Goal: Task Accomplishment & Management: Manage account settings

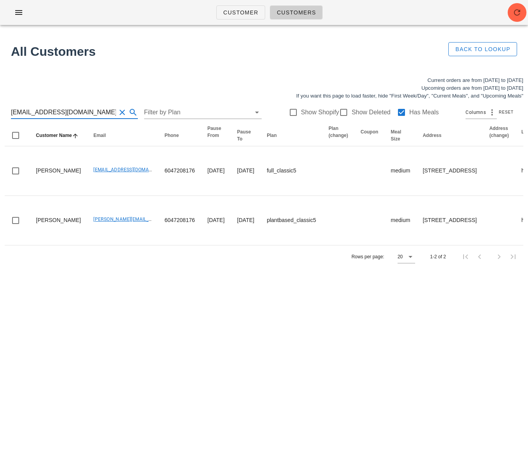
click at [0, 111] on html "Customer Customers All Customers Back to Lookup Current orders are from Sunday …" at bounding box center [264, 234] width 528 height 469
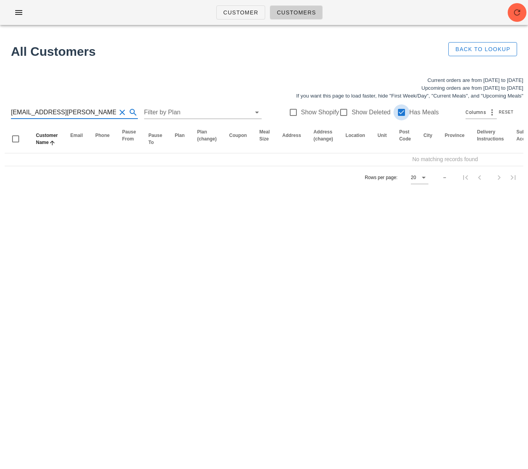
type input "cohen9553@rogers.com"
click at [395, 112] on div at bounding box center [401, 112] width 13 height 13
drag, startPoint x: 88, startPoint y: 114, endPoint x: 45, endPoint y: 114, distance: 43.4
click at [45, 114] on input "cohen9553@rogers.com" at bounding box center [63, 112] width 105 height 12
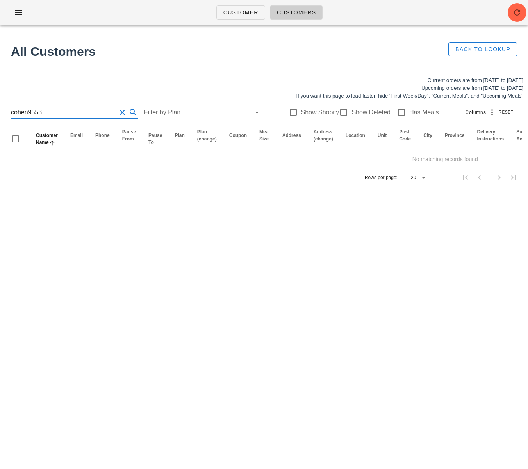
type input "cohen9553"
click at [344, 111] on div "Show Deleted" at bounding box center [365, 112] width 52 height 9
checkbox input "true"
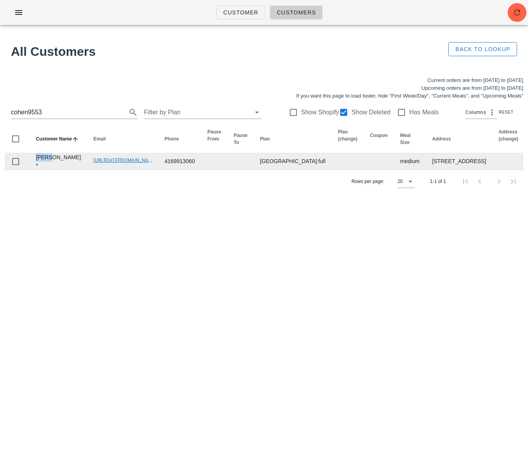
drag, startPoint x: 50, startPoint y: 175, endPoint x: 31, endPoint y: 174, distance: 18.8
click at [31, 170] on td "Frank Cohen *" at bounding box center [58, 161] width 57 height 16
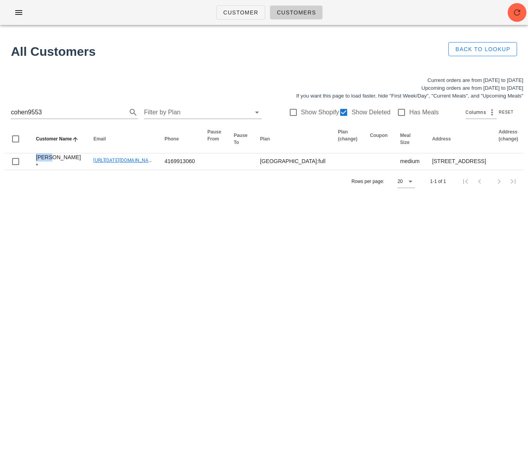
copy td "Frank"
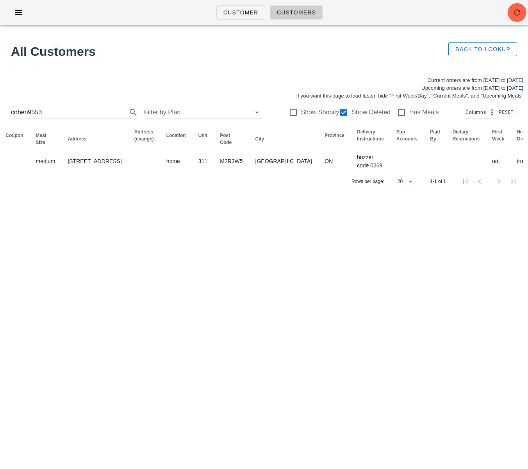
scroll to position [0, 118]
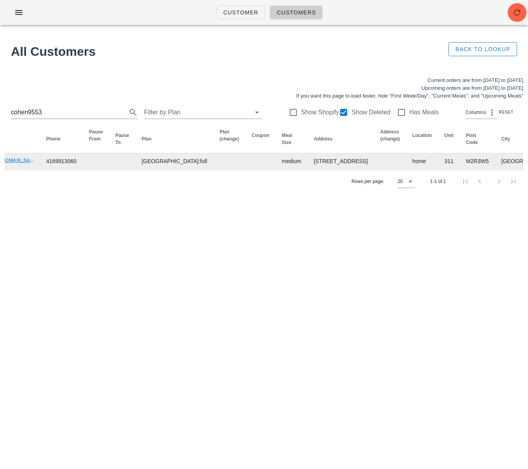
drag, startPoint x: 152, startPoint y: 269, endPoint x: 161, endPoint y: 200, distance: 69.0
click at [152, 268] on div "Customer Customers All Customers Back to Lookup Current orders are from Sunday …" at bounding box center [264, 234] width 528 height 469
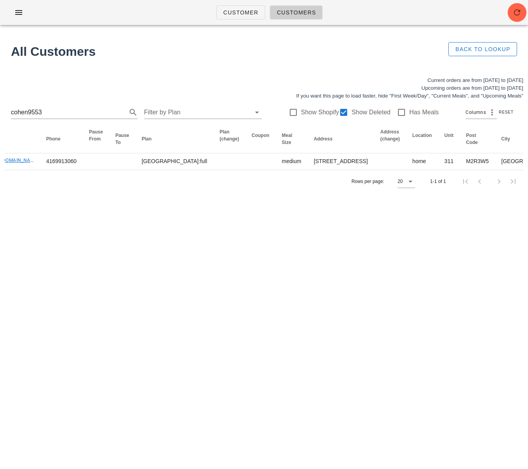
scroll to position [0, 0]
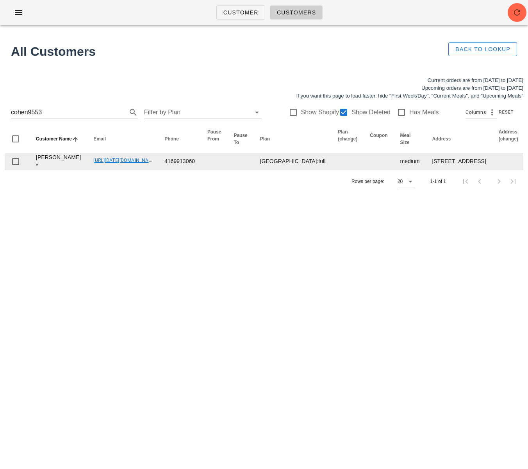
drag, startPoint x: 191, startPoint y: 344, endPoint x: 63, endPoint y: 187, distance: 202.9
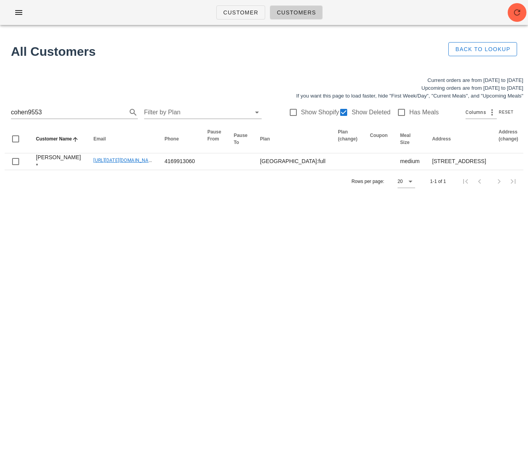
drag, startPoint x: 63, startPoint y: 187, endPoint x: 112, endPoint y: 288, distance: 112.0
click at [112, 288] on div "Customer Customers All Customers Back to Lookup Current orders are from Sunday …" at bounding box center [264, 234] width 528 height 469
click at [0, 108] on html "Customer Customers All Customers Back to Lookup Current orders are from Sunday …" at bounding box center [264, 234] width 528 height 469
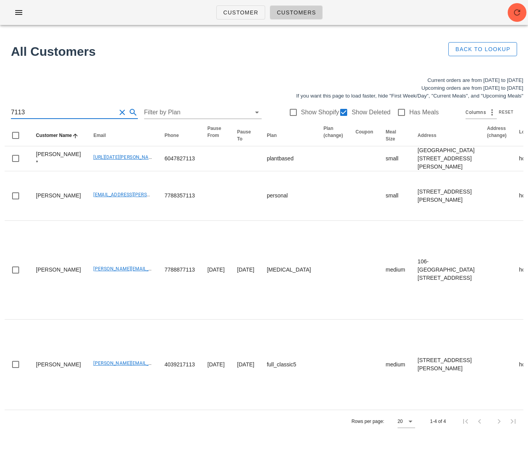
type input "7113"
drag, startPoint x: 53, startPoint y: 110, endPoint x: -40, endPoint y: 107, distance: 93.0
click at [0, 107] on html "Customer Customers All Customers Back to Lookup Current orders are from Sunday …" at bounding box center [264, 234] width 528 height 469
type input "jessica dickson"
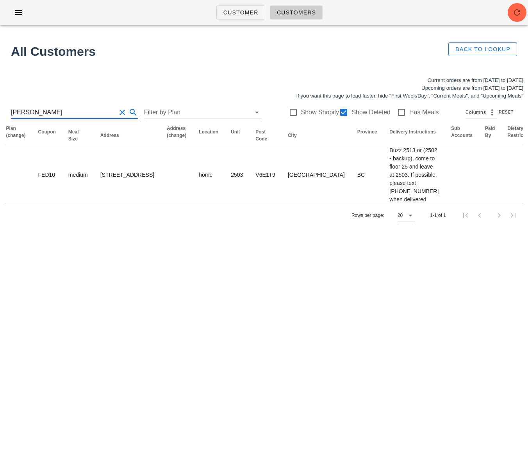
scroll to position [0, 464]
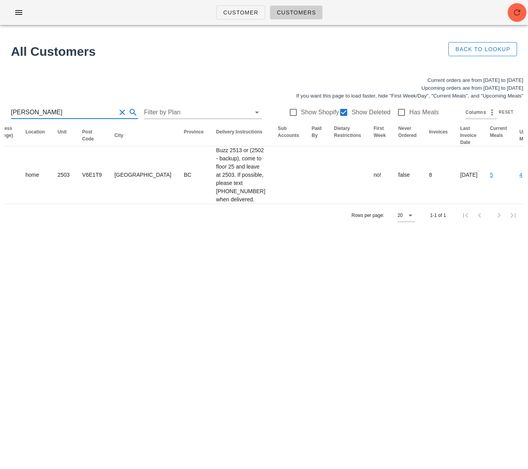
drag, startPoint x: 504, startPoint y: 207, endPoint x: 207, endPoint y: 173, distance: 298.7
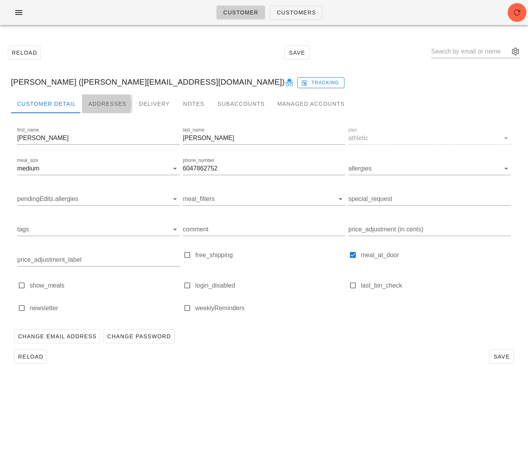
click at [96, 103] on div "Addresses" at bounding box center [107, 104] width 51 height 19
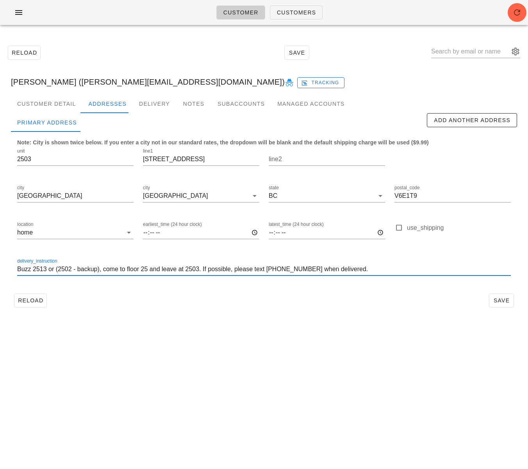
click at [82, 268] on input "Buzz 2513 or (2502 - backup), come to floor 25 and leave at 2503. If possible, …" at bounding box center [264, 269] width 494 height 12
drag, startPoint x: 70, startPoint y: 271, endPoint x: 57, endPoint y: 270, distance: 12.9
click at [57, 270] on input "Buzz 2513 or (2502 - backup), come to floor 25 and leave at 2503. If possible, …" at bounding box center [264, 269] width 494 height 12
paste input "3"
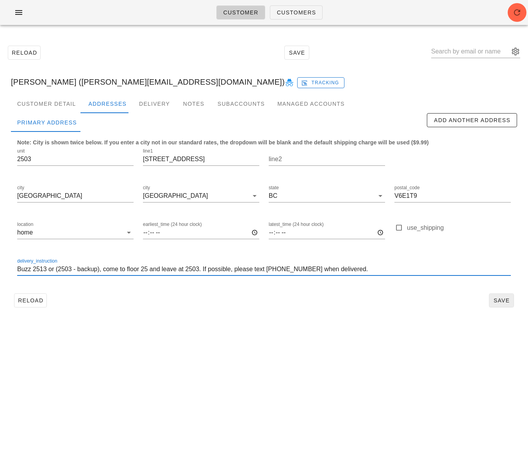
type input "Buzz 2513 or (2503 - backup), come to floor 25 and leave at 2503. If possible, …"
click at [497, 298] on span "Save" at bounding box center [501, 301] width 18 height 6
click at [209, 270] on input "Buzz 2513 or (2503 - backup), come to floor 25 and leave at 2503. If possible, …" at bounding box center [264, 269] width 494 height 12
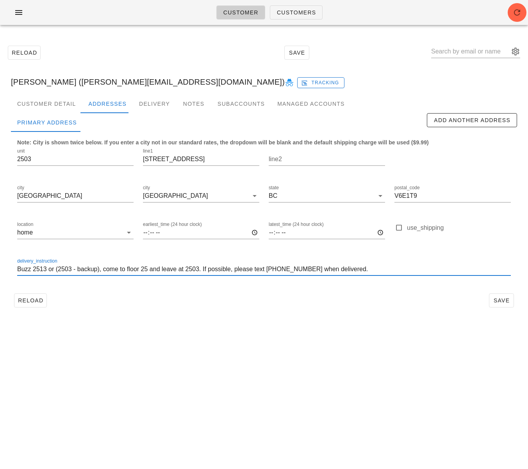
click at [209, 270] on input "Buzz 2513 or (2503 - backup), come to floor 25 and leave at 2503. If possible, …" at bounding box center [264, 269] width 494 height 12
click at [36, 300] on span "Reload" at bounding box center [31, 301] width 26 height 6
click at [134, 268] on input "Buzz 2513 or (2502 - backup), come to floor 25 and leave at 2503. If possible, …" at bounding box center [264, 269] width 494 height 12
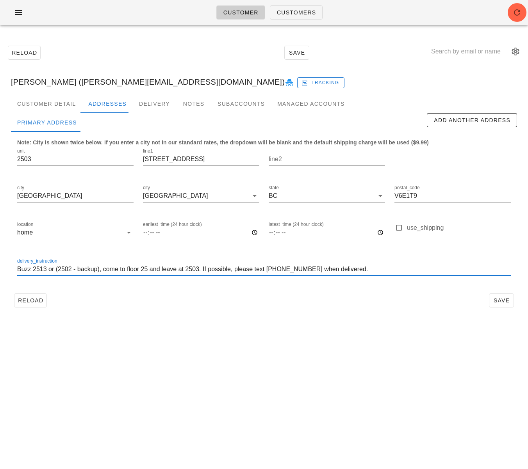
paste input "3"
type input "Buzz 2513 or (2503 - backup), come to floor 25 and leave at 2503. If possible, …"
click at [498, 301] on span "Save" at bounding box center [501, 301] width 18 height 6
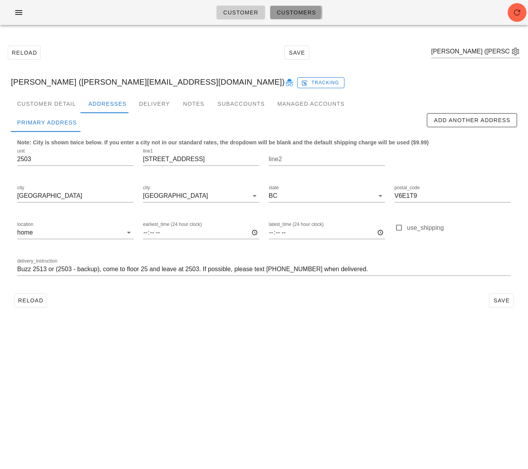
click at [294, 16] on link "Customers" at bounding box center [296, 12] width 53 height 14
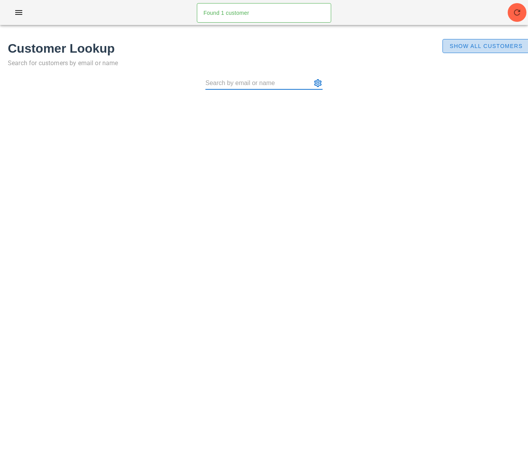
click at [499, 45] on span "Show All Customers" at bounding box center [485, 46] width 73 height 6
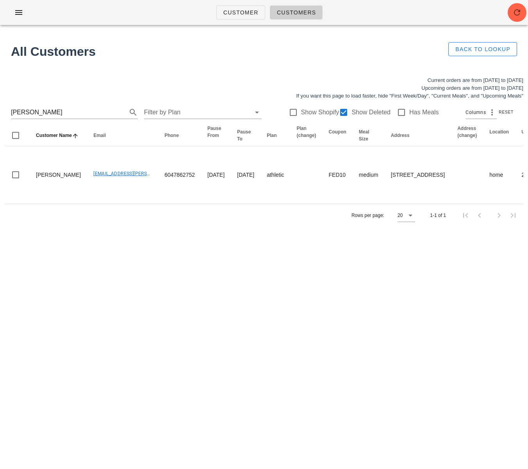
click at [252, 337] on div "Customer Customers Found 1 customer All Customers Back to Lookup Current orders…" at bounding box center [264, 234] width 528 height 469
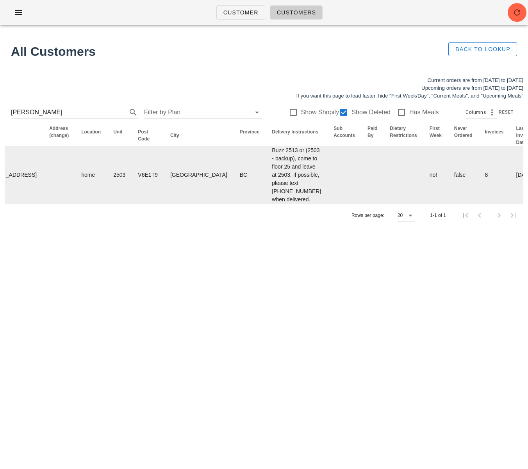
scroll to position [0, 391]
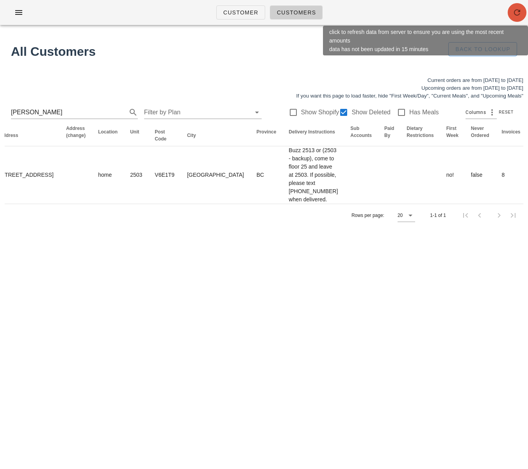
click at [516, 9] on icon "button" at bounding box center [516, 12] width 9 height 9
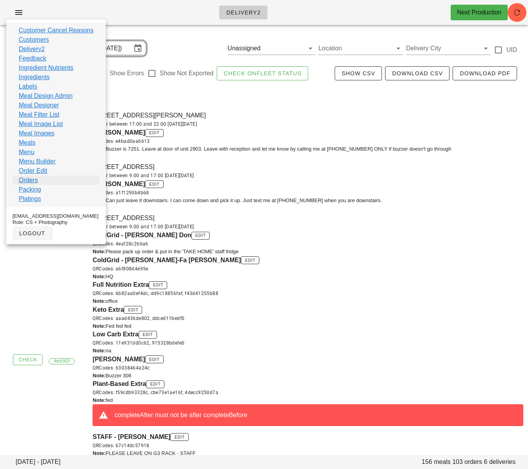
click at [37, 180] on link "Orders" at bounding box center [28, 180] width 19 height 9
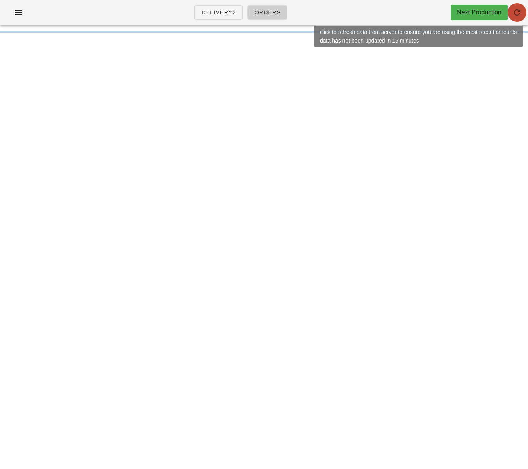
drag, startPoint x: 517, startPoint y: 13, endPoint x: 518, endPoint y: 7, distance: 5.5
click at [517, 12] on icon "button" at bounding box center [516, 12] width 9 height 9
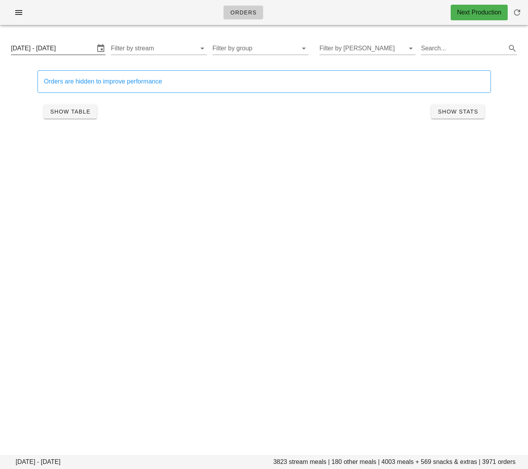
click at [70, 48] on input "[DATE] - [DATE]" at bounding box center [53, 48] width 84 height 12
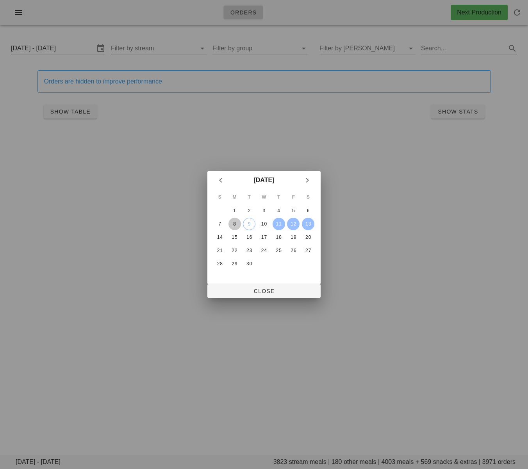
click at [239, 224] on div "8" at bounding box center [234, 223] width 12 height 5
drag, startPoint x: 266, startPoint y: 224, endPoint x: 263, endPoint y: 228, distance: 5.1
click at [266, 224] on div "10" at bounding box center [264, 223] width 12 height 5
click at [313, 225] on div "13" at bounding box center [308, 223] width 12 height 5
click at [235, 224] on div "8" at bounding box center [234, 223] width 12 height 5
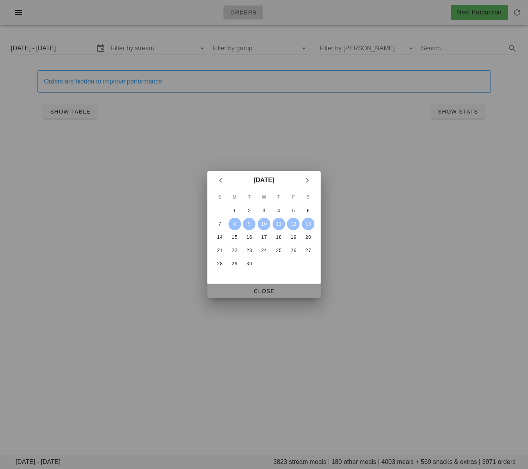
click at [258, 290] on span "Close" at bounding box center [264, 291] width 101 height 6
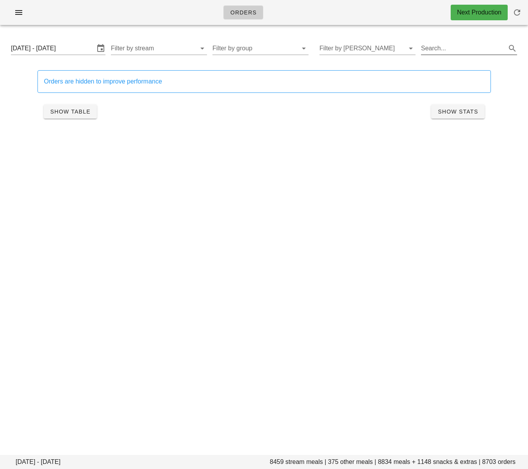
click at [438, 49] on input "Search..." at bounding box center [463, 48] width 84 height 12
paste input "Vegan Santa Fe Salad"
click at [75, 116] on button "Show Table" at bounding box center [70, 112] width 53 height 14
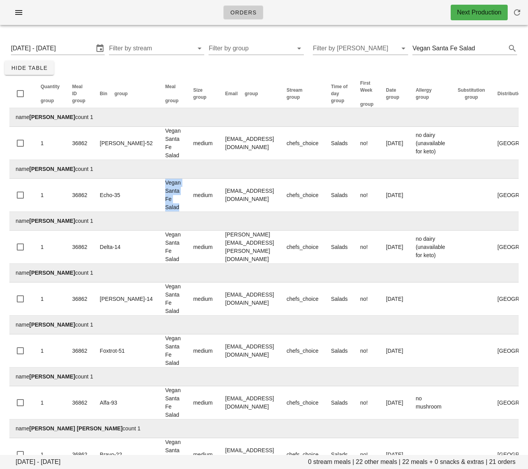
drag, startPoint x: 146, startPoint y: 207, endPoint x: 44, endPoint y: 228, distance: 103.7
click at [159, 185] on td "Vegan Santa Fe Salad" at bounding box center [173, 195] width 28 height 33
copy td "Vegan Santa Fe Salad"
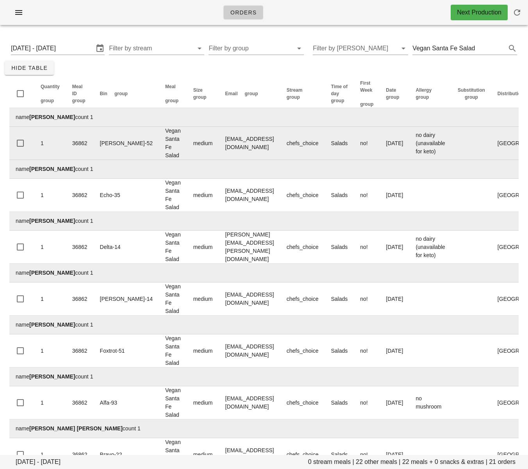
drag, startPoint x: 200, startPoint y: 158, endPoint x: 196, endPoint y: 150, distance: 9.4
click at [219, 158] on td "socar@gorblimey.com" at bounding box center [249, 143] width 61 height 33
drag, startPoint x: 192, startPoint y: 144, endPoint x: 250, endPoint y: 146, distance: 58.6
click at [249, 145] on td "socar@gorblimey.com" at bounding box center [249, 143] width 61 height 33
copy td "socar@gorblimey.com"
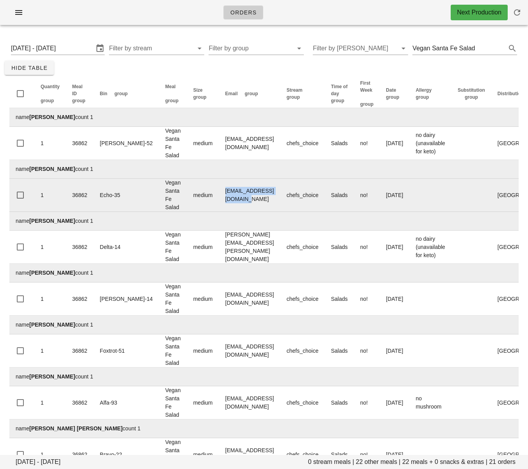
drag, startPoint x: 192, startPoint y: 196, endPoint x: 263, endPoint y: 196, distance: 71.1
click at [263, 196] on td "brendaschedel@gmail.com" at bounding box center [249, 195] width 61 height 33
copy td "brendaschedel@gmail.com"
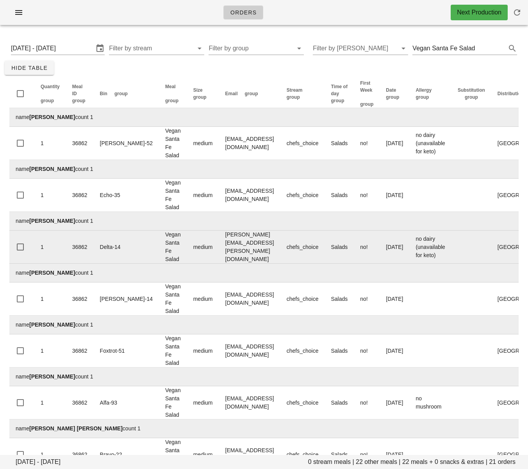
drag, startPoint x: 229, startPoint y: 264, endPoint x: 190, endPoint y: 247, distance: 42.7
click at [229, 264] on td "name Deborah Mater count 1" at bounding box center [338, 273] width 658 height 19
drag, startPoint x: 210, startPoint y: 247, endPoint x: 157, endPoint y: 262, distance: 55.0
click at [263, 249] on td "Courtney.Steen@gmail.com" at bounding box center [249, 247] width 61 height 33
copy td "Courtney.Steen@gmail.com"
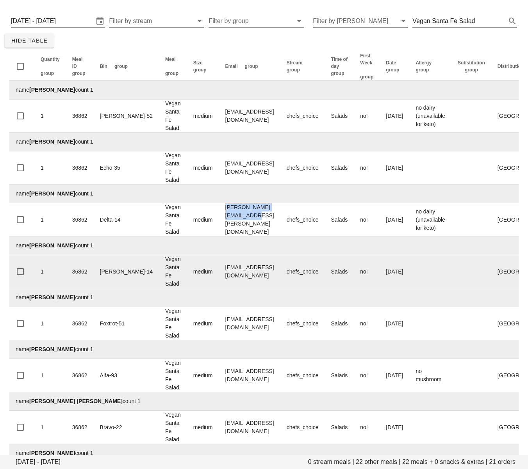
scroll to position [38, 0]
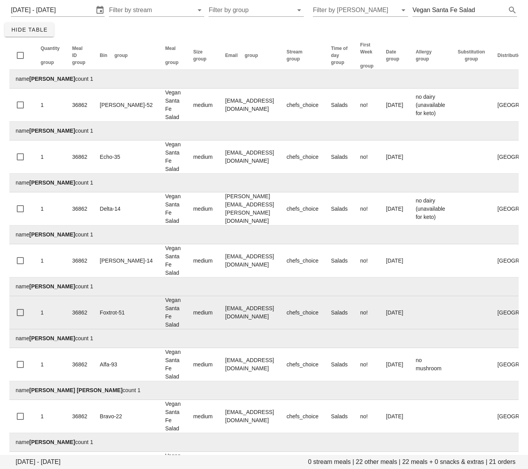
click at [219, 318] on td "iamemilyprice@gmail.com" at bounding box center [249, 312] width 61 height 33
drag, startPoint x: 191, startPoint y: 313, endPoint x: 102, endPoint y: 297, distance: 90.5
click at [258, 311] on td "iamemilyprice@gmail.com" at bounding box center [249, 312] width 61 height 33
copy td "iamemilyprice@gmail.com"
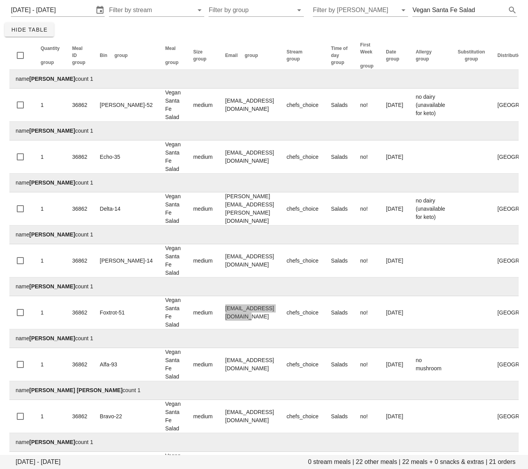
scroll to position [70, 0]
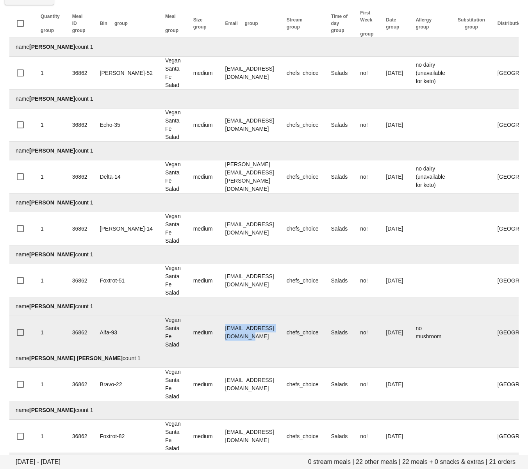
drag, startPoint x: 241, startPoint y: 332, endPoint x: 191, endPoint y: 333, distance: 50.4
click at [219, 333] on td "rcgabriela29@hotmail.com" at bounding box center [249, 332] width 61 height 33
copy td "rcgabriela29@hotmail.com"
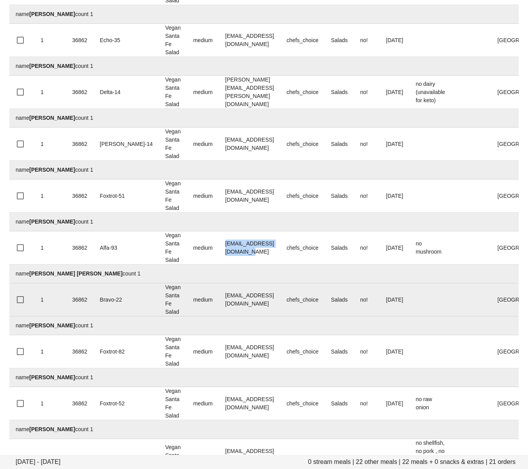
scroll to position [157, 0]
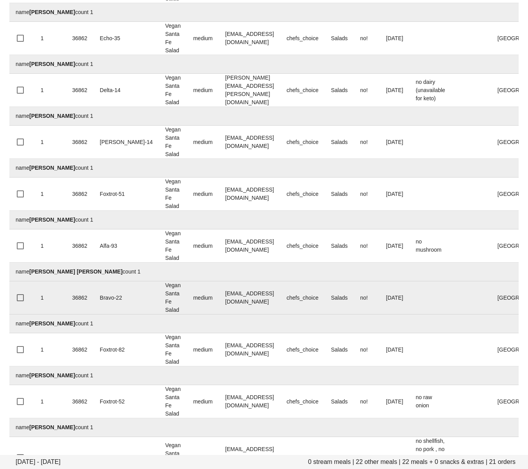
drag, startPoint x: 242, startPoint y: 310, endPoint x: 202, endPoint y: 302, distance: 40.6
click at [240, 310] on td "ignaciovallsmolla@gmail.com" at bounding box center [249, 298] width 61 height 33
drag, startPoint x: 184, startPoint y: 299, endPoint x: 262, endPoint y: 302, distance: 77.8
click at [262, 302] on tr "1 36862 Bravo-22 Vegan Santa Fe Salad medium ignaciovallsmolla@gmail.com chefs_…" at bounding box center [338, 298] width 658 height 33
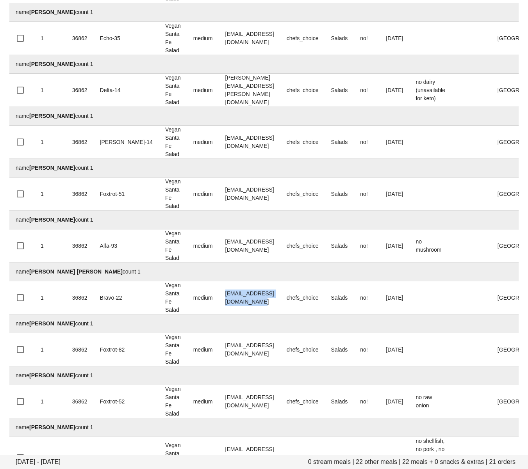
copy tr "ignaciovallsmolla@gmail.com"
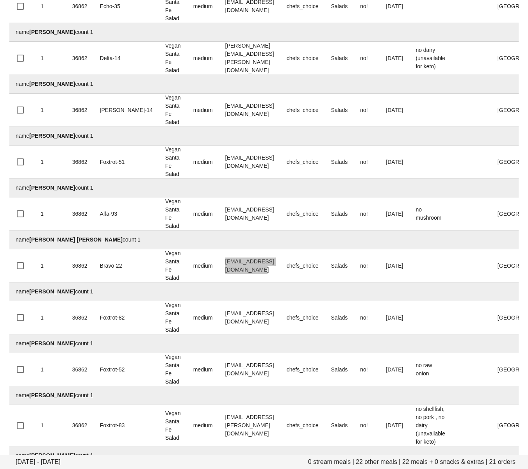
scroll to position [194, 0]
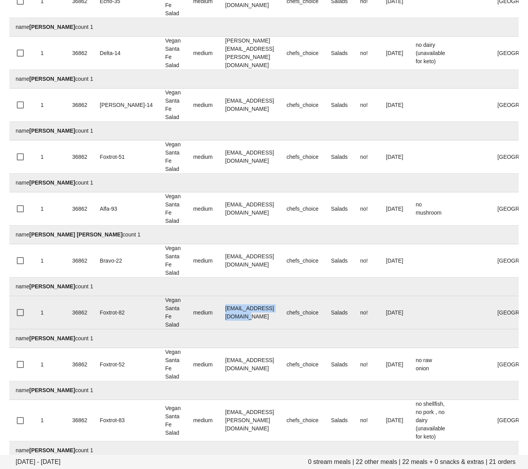
drag, startPoint x: 189, startPoint y: 314, endPoint x: 155, endPoint y: 323, distance: 35.0
click at [260, 316] on td "itsjamesprice@gmail.com" at bounding box center [249, 312] width 61 height 33
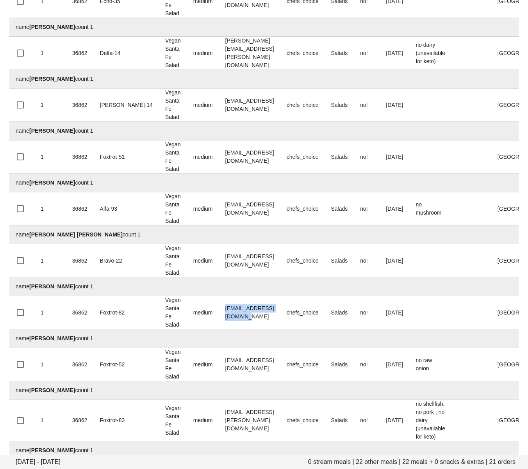
copy td "itsjamesprice@gmail.com"
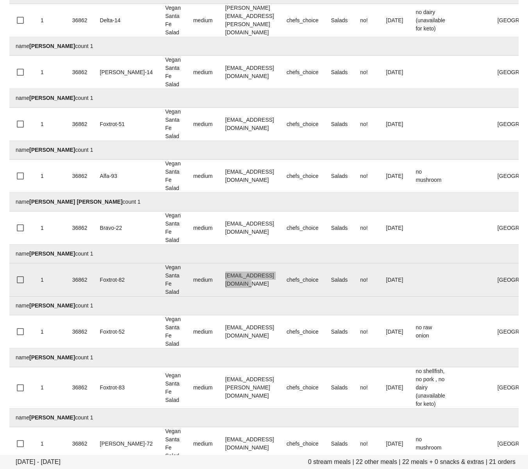
scroll to position [228, 0]
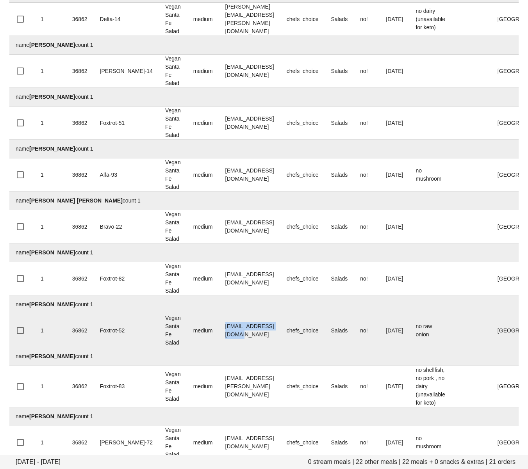
drag, startPoint x: 187, startPoint y: 334, endPoint x: 266, endPoint y: 332, distance: 78.9
click at [266, 332] on td "jbarnardcga@gmail.com" at bounding box center [249, 330] width 61 height 33
copy td "jbarnardcga@gmail.com"
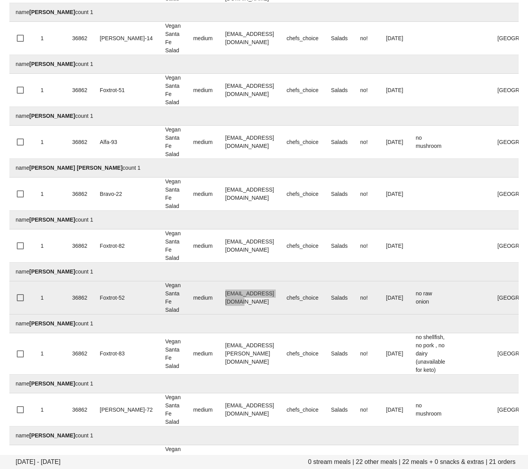
scroll to position [269, 0]
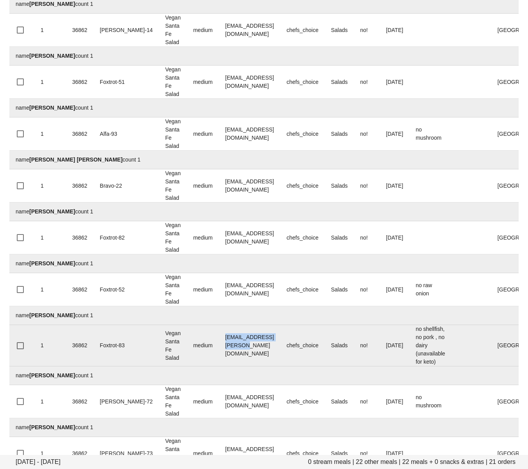
drag, startPoint x: 189, startPoint y: 343, endPoint x: 261, endPoint y: 347, distance: 72.7
click at [261, 347] on td "kaila.vernon@gmail.com" at bounding box center [249, 345] width 61 height 41
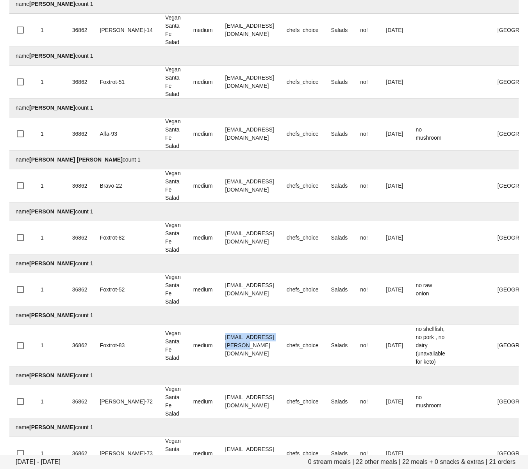
copy td "kaila.vernon@gmail.com"
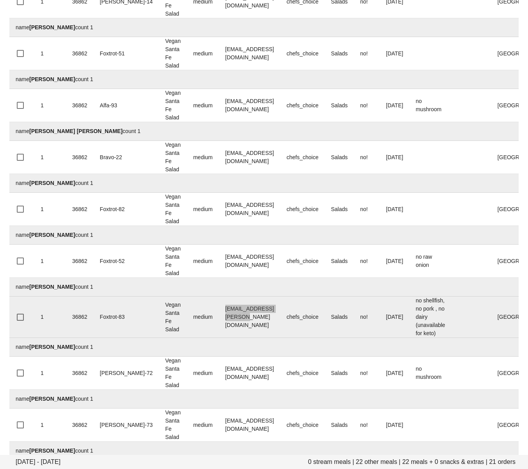
scroll to position [309, 0]
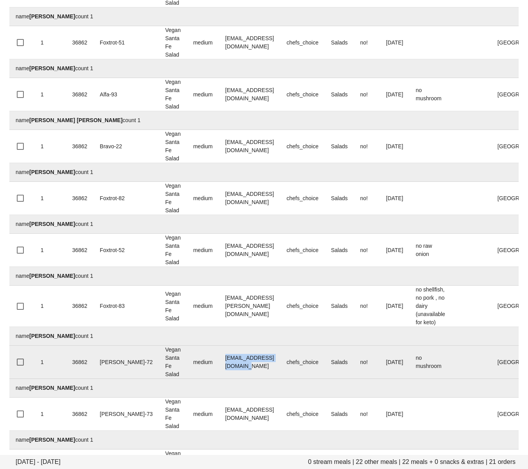
drag, startPoint x: 200, startPoint y: 364, endPoint x: 162, endPoint y: 353, distance: 39.2
click at [264, 363] on td "lisaadams3145@gmail.com" at bounding box center [249, 362] width 61 height 33
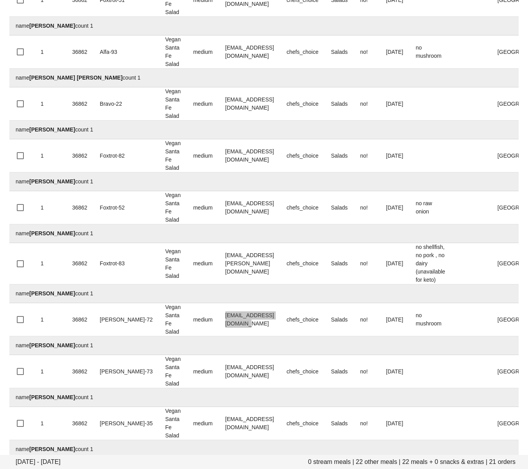
scroll to position [361, 0]
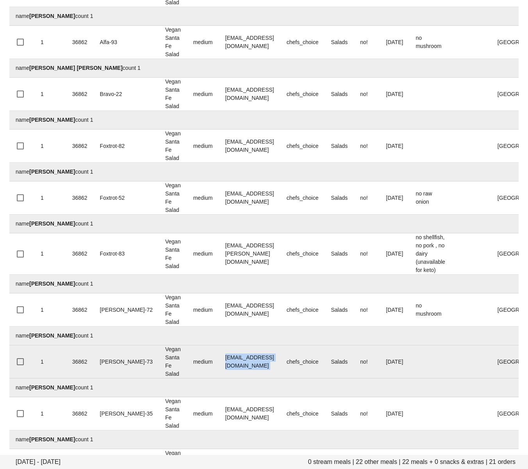
drag, startPoint x: 192, startPoint y: 361, endPoint x: 269, endPoint y: 360, distance: 77.7
click at [269, 360] on tr "1 36862 Charlie-73 Vegan Santa Fe Salad medium marinmcgill@gmail.com chefs_choi…" at bounding box center [338, 362] width 658 height 33
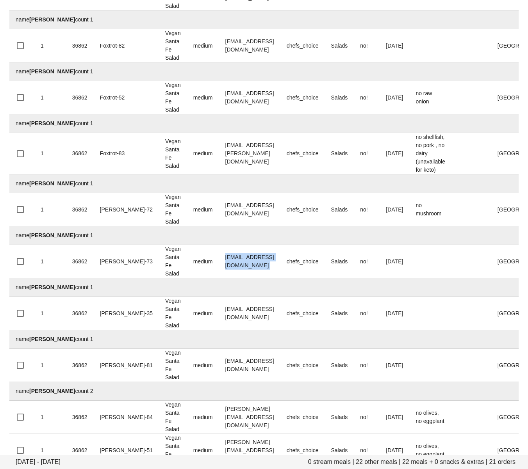
scroll to position [463, 0]
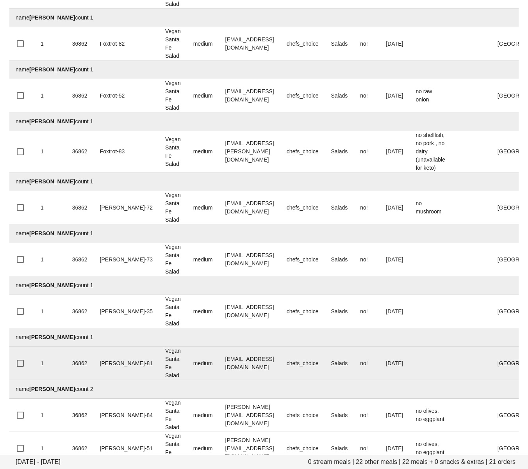
drag, startPoint x: 214, startPoint y: 379, endPoint x: 200, endPoint y: 367, distance: 18.4
click at [219, 379] on td "meghanrparks@gmail.com" at bounding box center [249, 363] width 61 height 33
drag, startPoint x: 192, startPoint y: 366, endPoint x: 263, endPoint y: 366, distance: 71.5
click at [263, 366] on td "meghanrparks@gmail.com" at bounding box center [249, 363] width 61 height 33
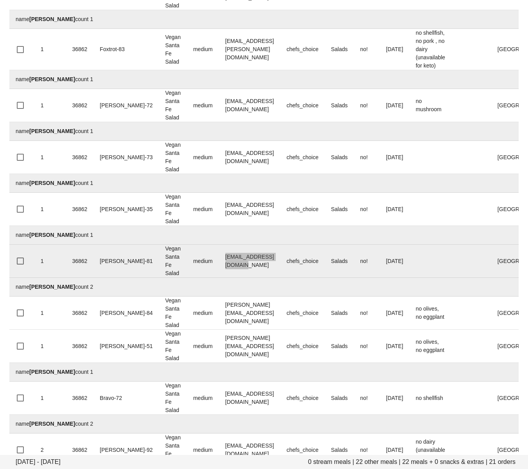
scroll to position [566, 0]
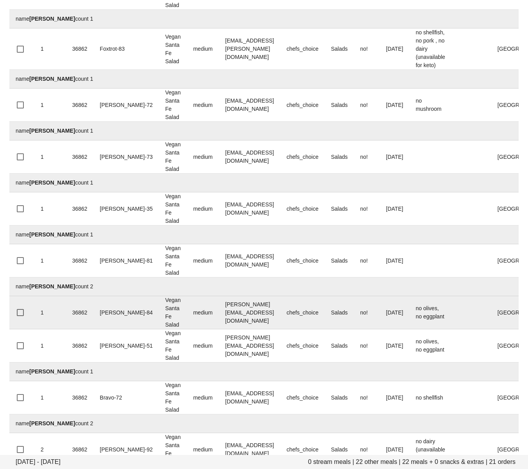
drag, startPoint x: 191, startPoint y: 318, endPoint x: 266, endPoint y: 318, distance: 74.2
click at [266, 318] on td "neil@evergreencomputers.ca" at bounding box center [249, 312] width 61 height 33
drag, startPoint x: 265, startPoint y: 314, endPoint x: 188, endPoint y: 314, distance: 76.9
click at [219, 314] on td "neil@evergreencomputers.ca" at bounding box center [249, 312] width 61 height 33
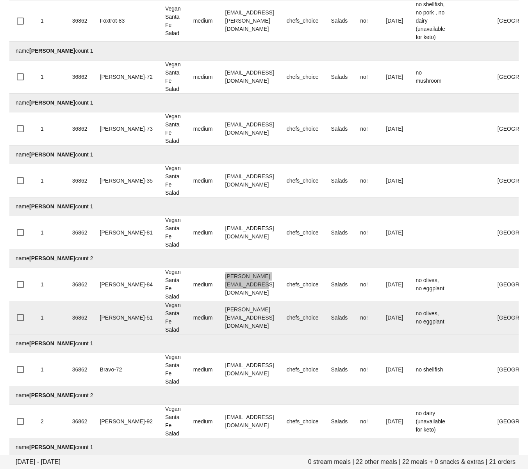
scroll to position [594, 0]
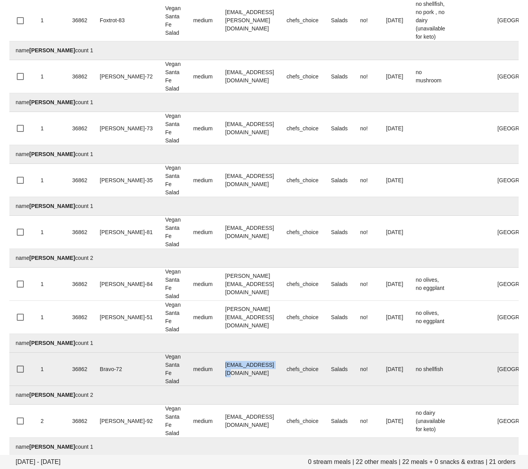
drag, startPoint x: 191, startPoint y: 369, endPoint x: 252, endPoint y: 368, distance: 60.5
click at [252, 368] on td "gyatm90@gmail.com" at bounding box center [249, 369] width 61 height 33
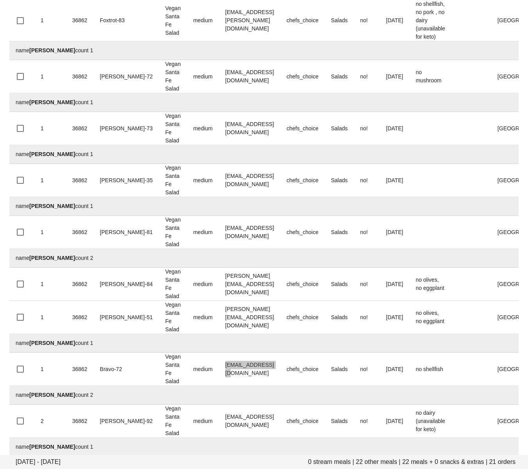
scroll to position [657, 0]
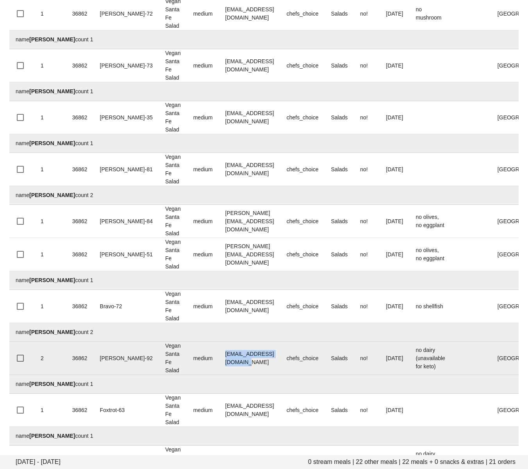
drag, startPoint x: 190, startPoint y: 361, endPoint x: 131, endPoint y: 360, distance: 58.6
click at [263, 357] on td "robinjvwaters@gmail.com" at bounding box center [249, 358] width 61 height 33
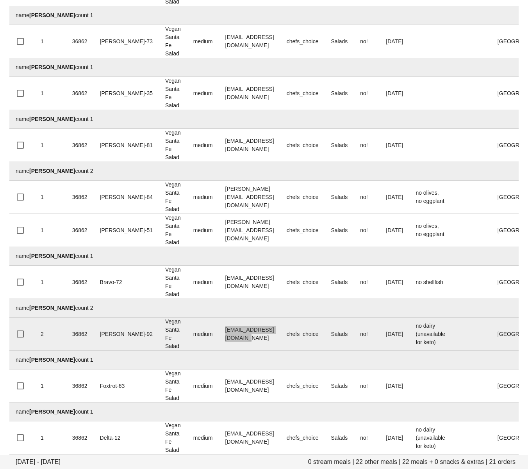
scroll to position [712, 0]
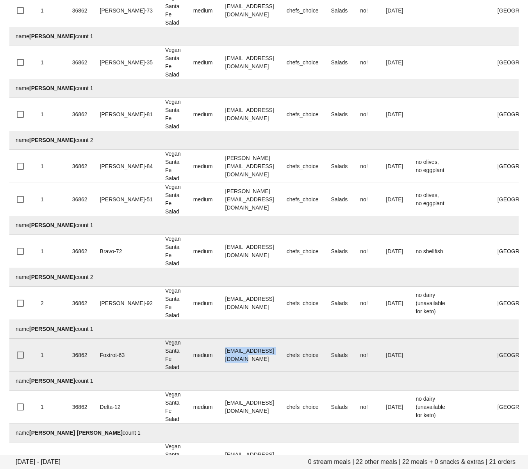
drag, startPoint x: 196, startPoint y: 357, endPoint x: 146, endPoint y: 353, distance: 50.1
click at [260, 355] on td "sueporter108@gmail.com" at bounding box center [249, 355] width 61 height 33
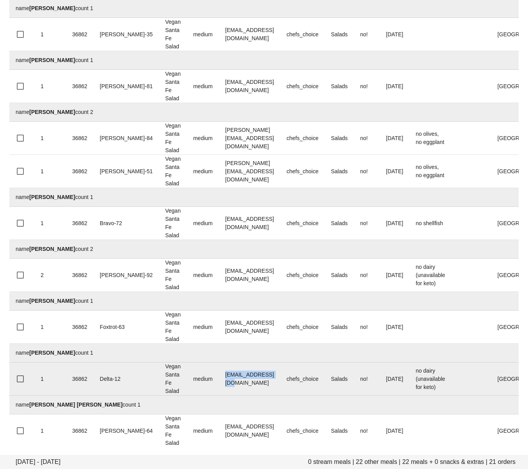
drag, startPoint x: 191, startPoint y: 380, endPoint x: 225, endPoint y: 376, distance: 33.4
click at [260, 378] on td "vtong628@gmail.com" at bounding box center [249, 379] width 61 height 33
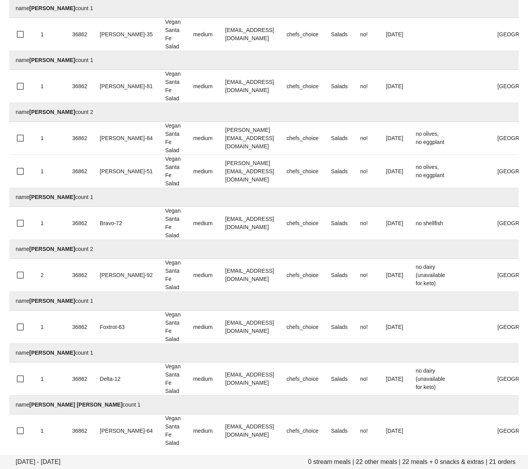
click at [239, 401] on td "name Wallace Ceschini Paro count 1" at bounding box center [338, 405] width 658 height 19
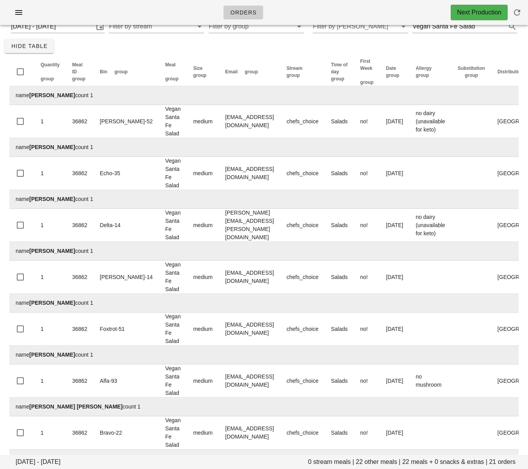
scroll to position [0, 0]
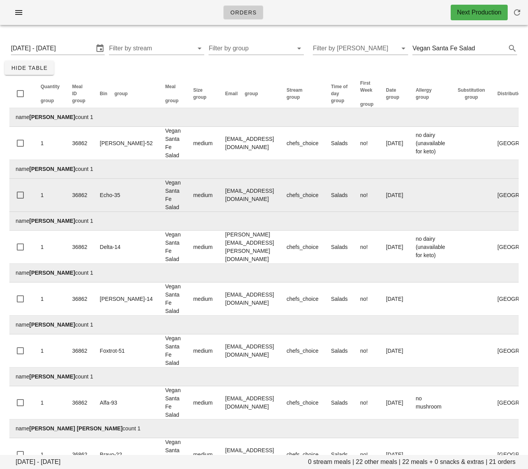
click at [442, 189] on td at bounding box center [430, 195] width 42 height 33
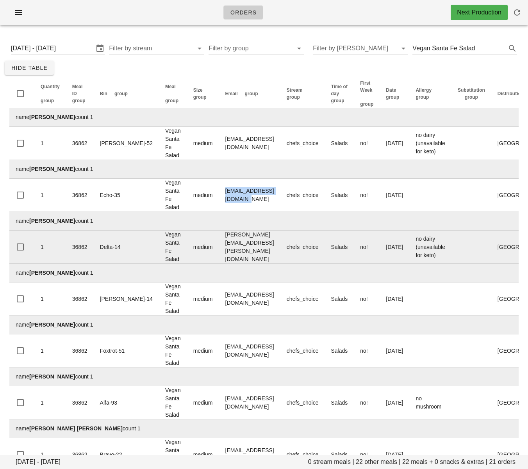
drag, startPoint x: 191, startPoint y: 196, endPoint x: 87, endPoint y: 243, distance: 114.3
click at [263, 198] on td "brendaschedel@gmail.com" at bounding box center [249, 195] width 61 height 33
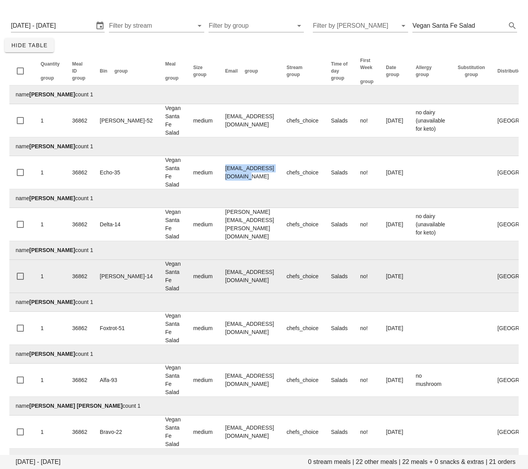
scroll to position [24, 0]
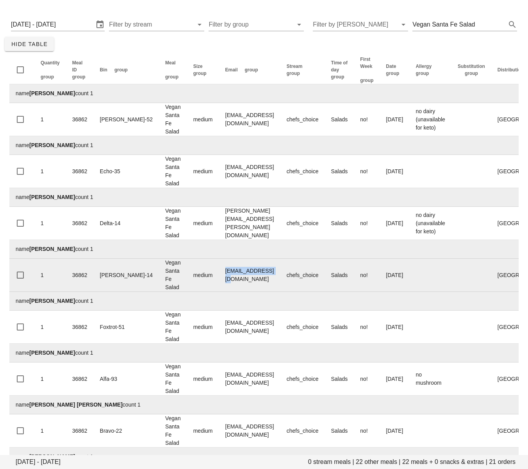
drag, startPoint x: 192, startPoint y: 277, endPoint x: 193, endPoint y: 284, distance: 7.4
click at [260, 276] on td "dmater@dmater.com" at bounding box center [249, 275] width 61 height 33
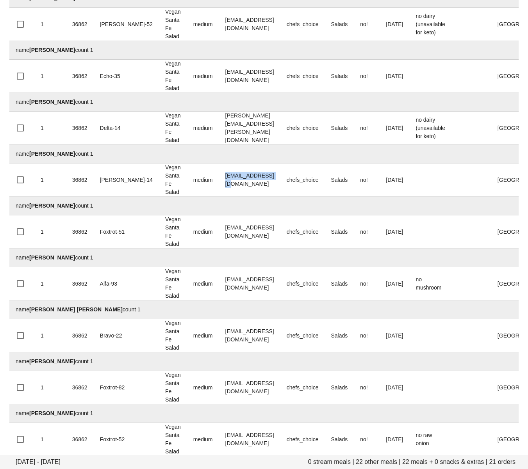
scroll to position [122, 0]
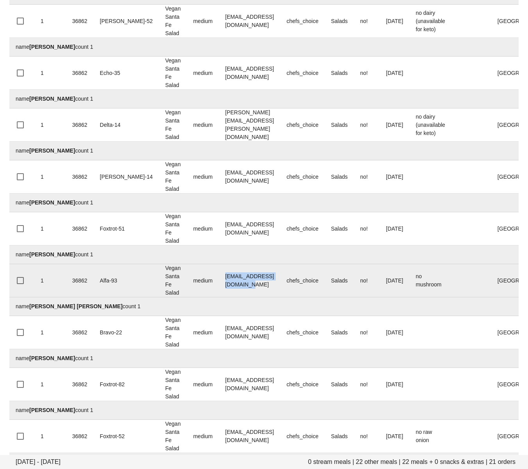
drag, startPoint x: 206, startPoint y: 282, endPoint x: 264, endPoint y: 284, distance: 58.2
click at [264, 284] on td "rcgabriela29@hotmail.com" at bounding box center [249, 280] width 61 height 33
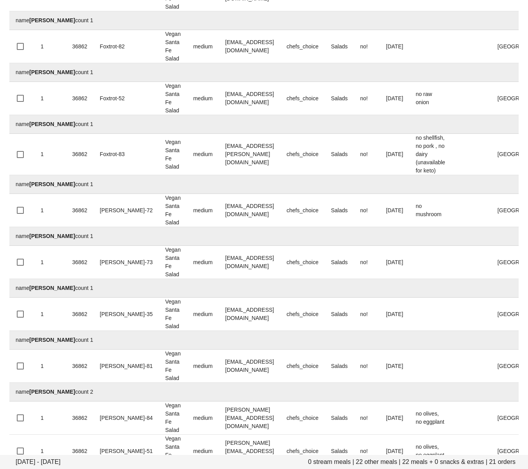
scroll to position [468, 0]
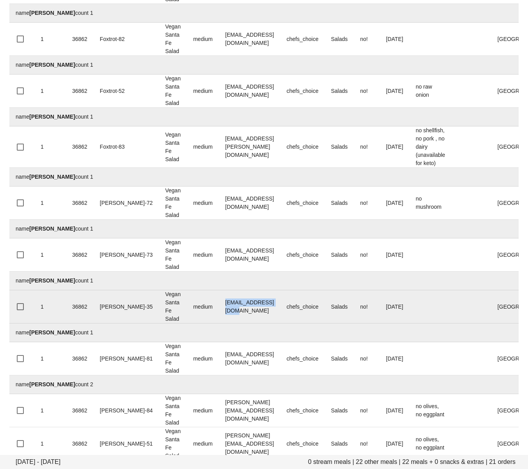
drag, startPoint x: 191, startPoint y: 308, endPoint x: 197, endPoint y: 309, distance: 6.7
click at [264, 309] on td "matt953@outlook.com" at bounding box center [249, 307] width 61 height 33
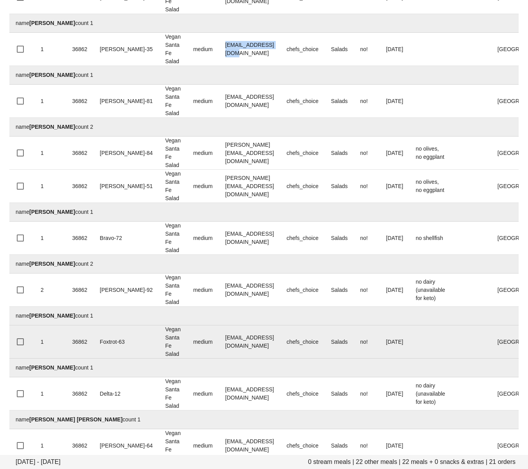
scroll to position [740, 0]
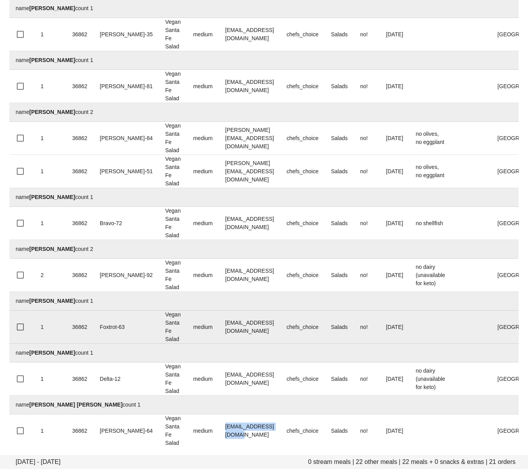
drag, startPoint x: 191, startPoint y: 432, endPoint x: 23, endPoint y: 319, distance: 202.7
click at [265, 432] on td "wallaceparo@gmail.com" at bounding box center [249, 431] width 61 height 33
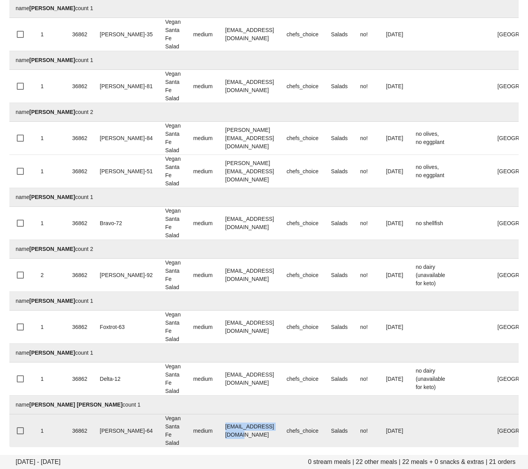
click at [222, 446] on td "wallaceparo@gmail.com" at bounding box center [249, 431] width 61 height 33
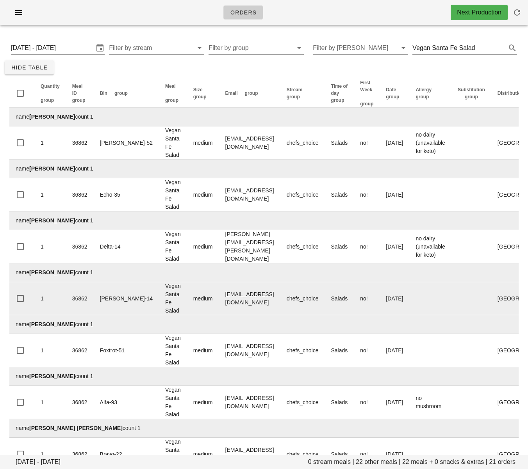
scroll to position [0, 0]
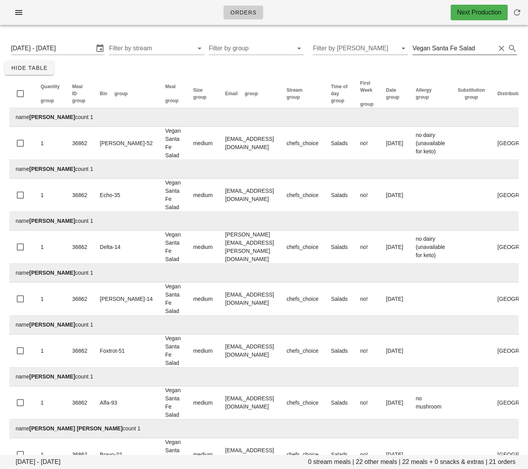
click at [457, 48] on input "Vegan Santa Fe Salad" at bounding box center [453, 48] width 83 height 12
paste input "Baked Vegan Rigatoni"
type input "Baked Vegan Rigatoni"
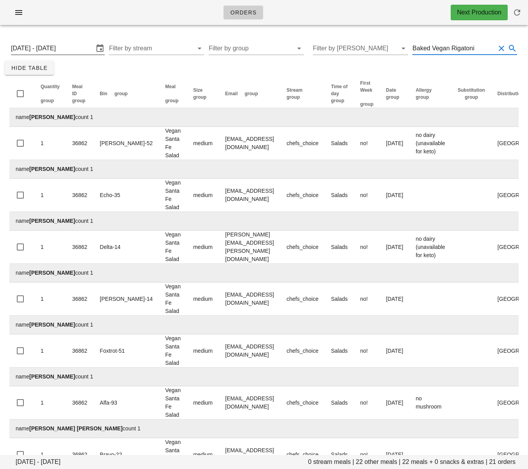
click at [61, 48] on input "Monday September 8 - Saturday September 13" at bounding box center [52, 48] width 83 height 12
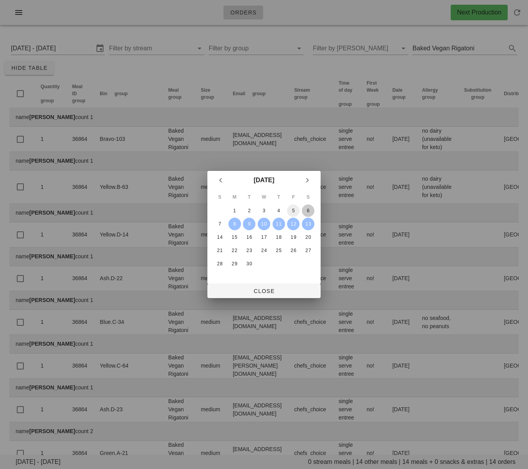
drag, startPoint x: 307, startPoint y: 207, endPoint x: 294, endPoint y: 209, distance: 13.4
click at [307, 207] on button "6" at bounding box center [308, 211] width 12 height 12
drag, startPoint x: 278, startPoint y: 209, endPoint x: 295, endPoint y: 266, distance: 59.7
click at [278, 209] on div "4" at bounding box center [279, 210] width 12 height 5
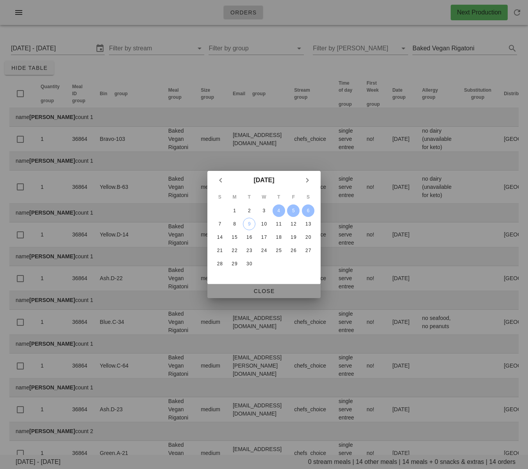
drag, startPoint x: 289, startPoint y: 290, endPoint x: 328, endPoint y: 246, distance: 58.6
click at [289, 290] on span "Close" at bounding box center [264, 291] width 101 height 6
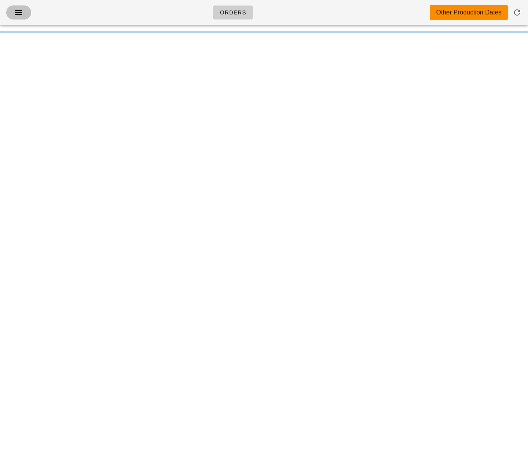
click at [17, 10] on icon "button" at bounding box center [18, 12] width 9 height 9
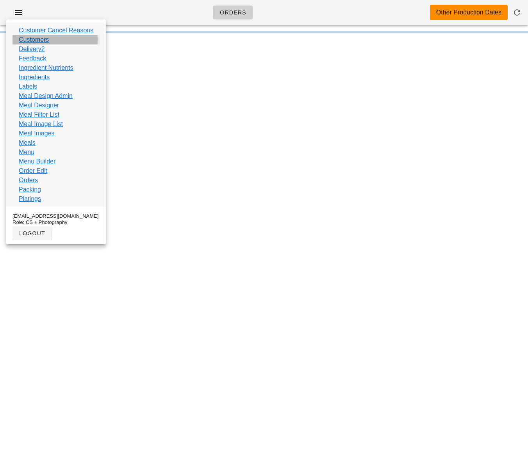
click at [35, 41] on link "Customers" at bounding box center [34, 39] width 30 height 9
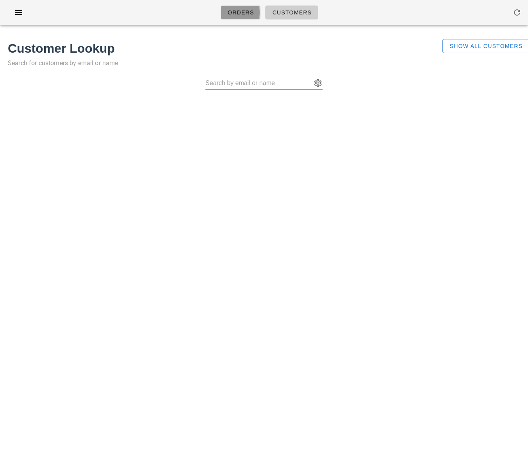
click at [248, 11] on span "Orders" at bounding box center [240, 12] width 27 height 6
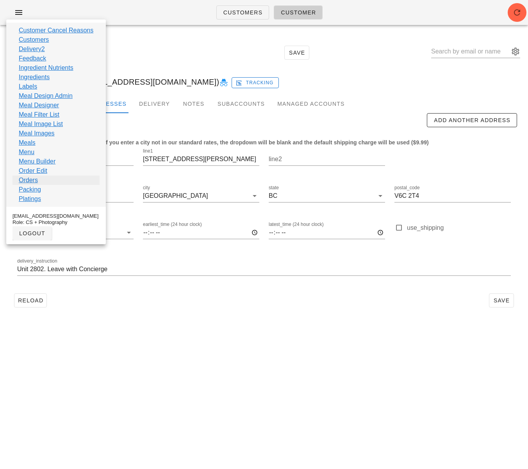
click at [30, 181] on link "Orders" at bounding box center [28, 180] width 19 height 9
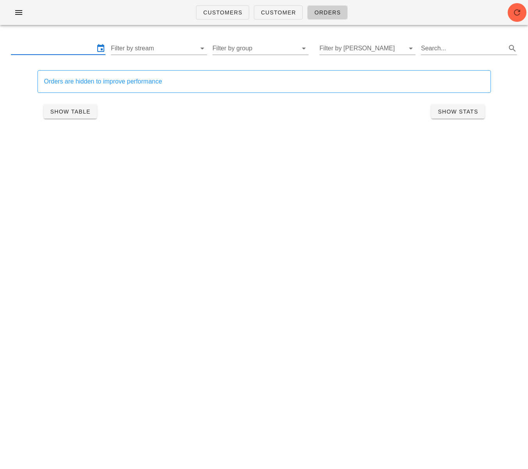
drag, startPoint x: 36, startPoint y: 49, endPoint x: 75, endPoint y: 76, distance: 47.8
click at [36, 49] on input "text" at bounding box center [53, 48] width 84 height 12
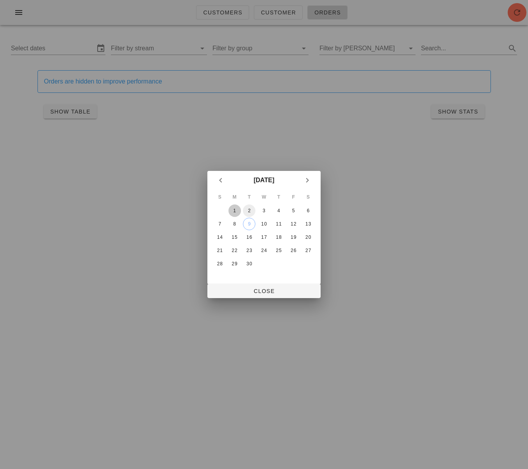
click at [237, 211] on div "1" at bounding box center [234, 210] width 12 height 5
click at [306, 212] on div "6" at bounding box center [308, 210] width 12 height 5
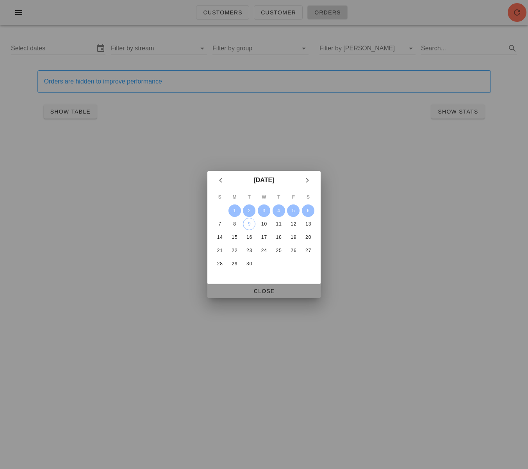
click at [289, 291] on span "Close" at bounding box center [264, 291] width 101 height 6
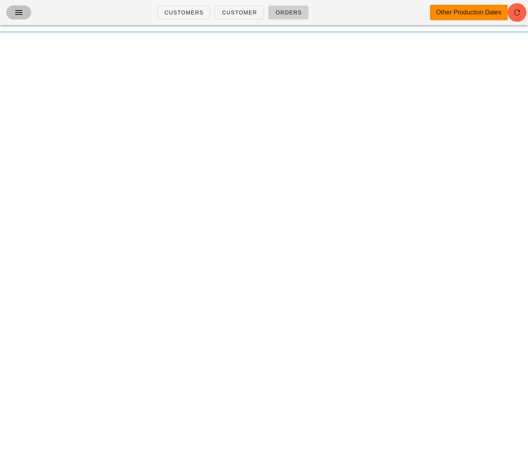
drag, startPoint x: 20, startPoint y: 7, endPoint x: 80, endPoint y: 54, distance: 76.3
click at [20, 7] on button "button" at bounding box center [18, 12] width 25 height 14
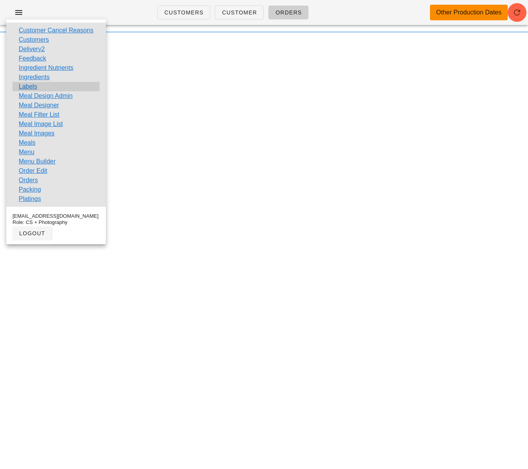
click at [37, 87] on div "Labels" at bounding box center [55, 86] width 87 height 9
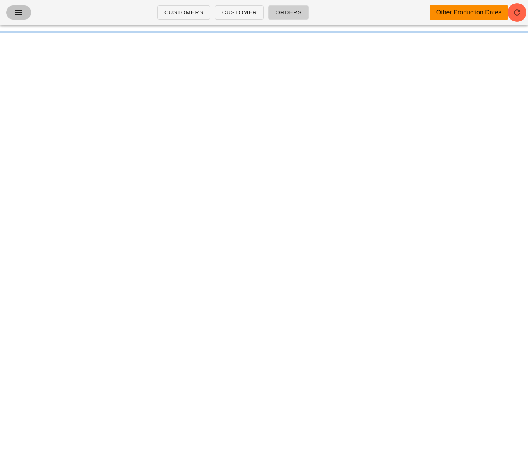
click at [23, 16] on span "button" at bounding box center [18, 12] width 12 height 9
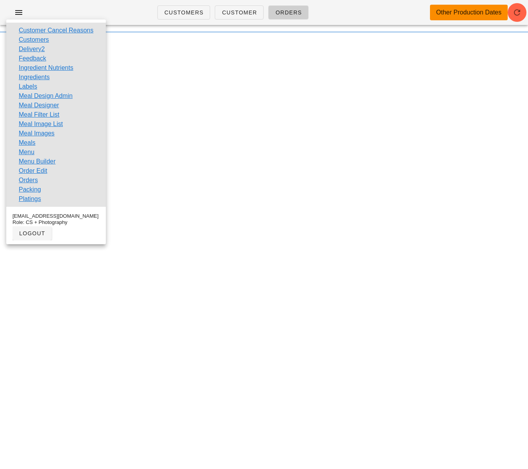
click at [34, 87] on link "Labels" at bounding box center [28, 86] width 18 height 9
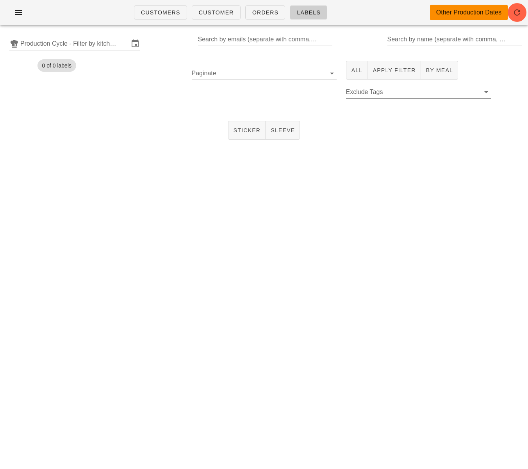
click at [81, 45] on input "Production Cycle - Filter by kitchen production schedules" at bounding box center [74, 43] width 109 height 12
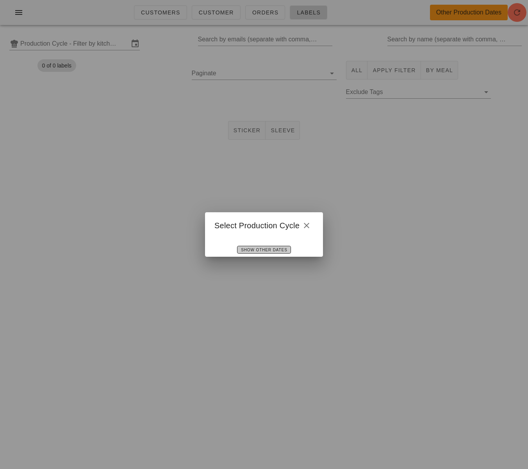
click at [250, 248] on span "Show Other Dates" at bounding box center [264, 250] width 46 height 4
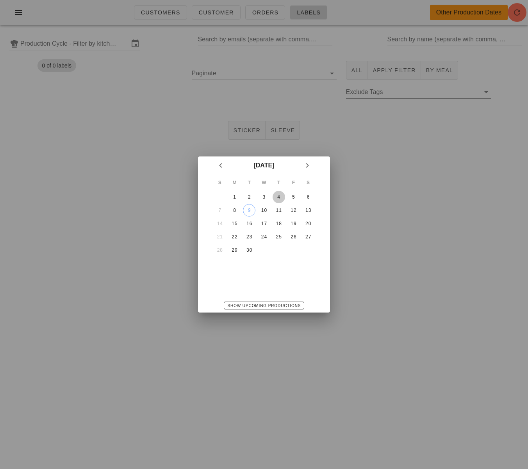
click at [280, 198] on div "4" at bounding box center [279, 196] width 12 height 5
click at [114, 184] on div at bounding box center [264, 234] width 528 height 469
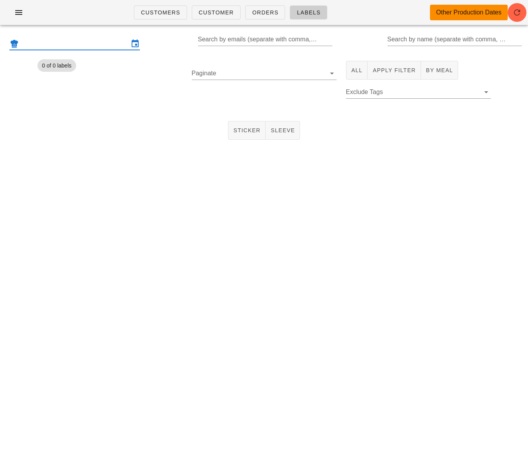
click at [98, 43] on input "text" at bounding box center [74, 43] width 109 height 12
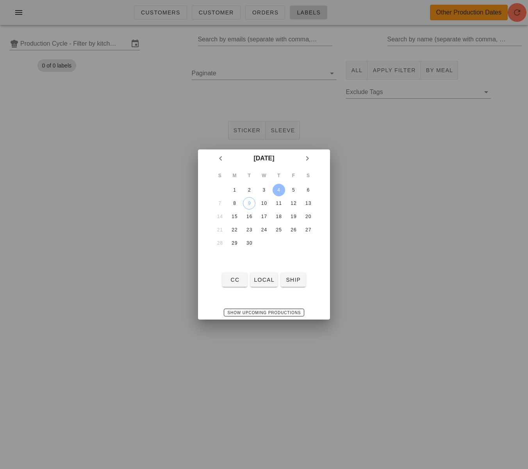
click at [280, 191] on div "4" at bounding box center [279, 189] width 12 height 5
click at [260, 279] on span "local" at bounding box center [263, 280] width 21 height 6
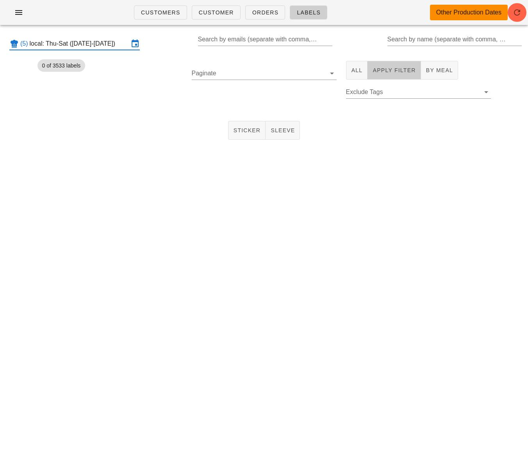
click at [399, 72] on span "Apply Filter" at bounding box center [393, 70] width 43 height 6
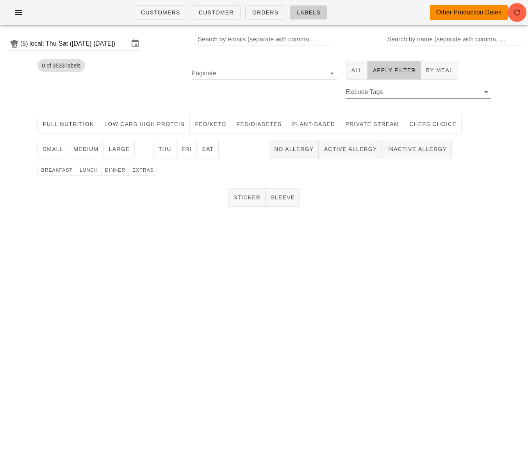
click at [90, 43] on input "local: Thu-Sat (Sep 4-Sep 6)" at bounding box center [79, 43] width 99 height 12
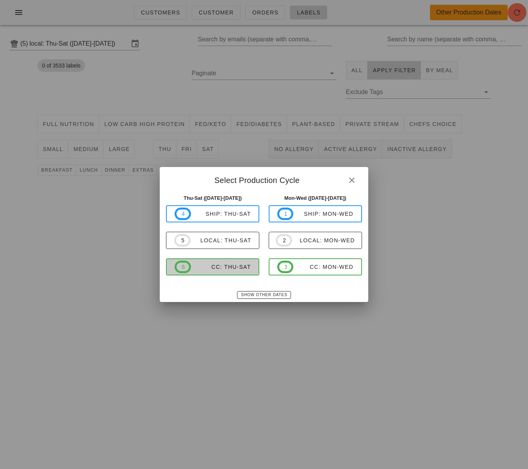
click at [235, 264] on div "CC: Thu-Sat" at bounding box center [221, 267] width 60 height 6
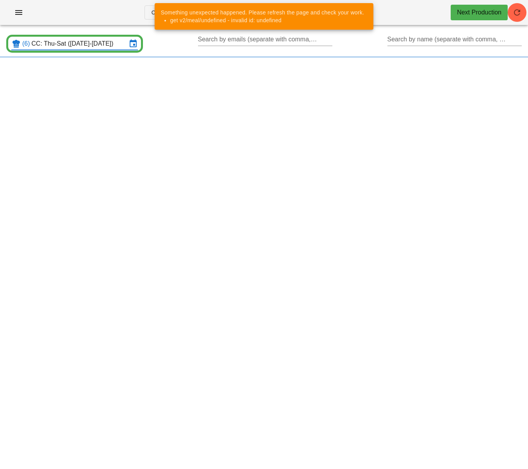
click at [77, 48] on input "CC: Thu-Sat (Sep 11-Sep 13)" at bounding box center [79, 43] width 95 height 12
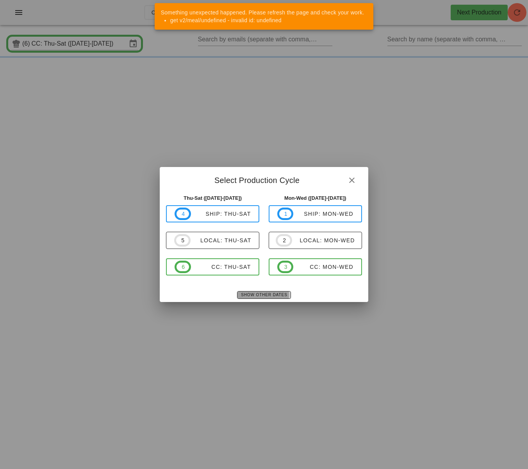
click at [272, 293] on span "Show Other Dates" at bounding box center [264, 295] width 46 height 4
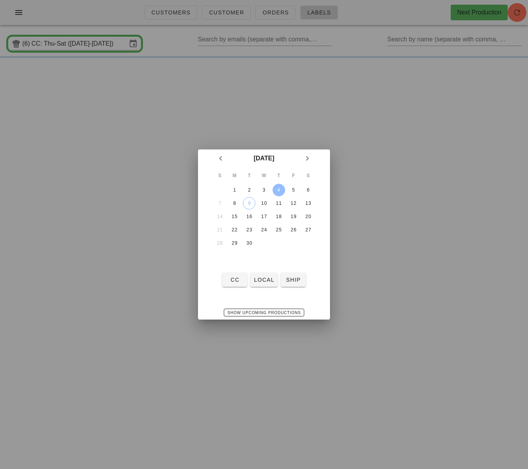
click at [279, 189] on div "4" at bounding box center [279, 189] width 12 height 5
click at [237, 280] on span "CC" at bounding box center [234, 280] width 19 height 6
type input "CC: Thu-Sat (Sep 4-Sep 6)"
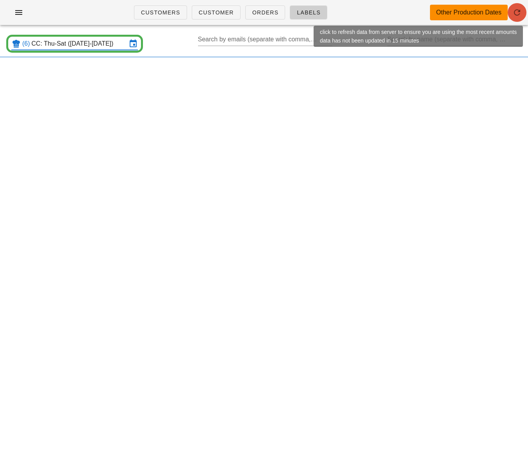
click at [517, 14] on icon "button" at bounding box center [516, 12] width 9 height 9
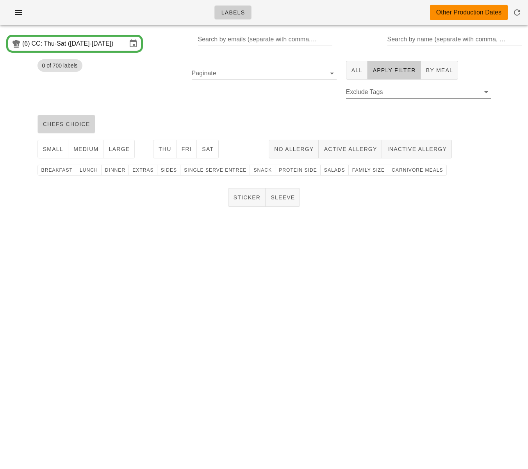
click at [62, 124] on span "chefs choice" at bounding box center [67, 124] width 48 height 6
click at [84, 149] on span "medium" at bounding box center [86, 149] width 26 height 6
click at [168, 152] on span "Thu" at bounding box center [164, 149] width 13 height 6
drag, startPoint x: 185, startPoint y: 152, endPoint x: 200, endPoint y: 151, distance: 15.2
click at [185, 152] on span "Fri" at bounding box center [186, 149] width 11 height 6
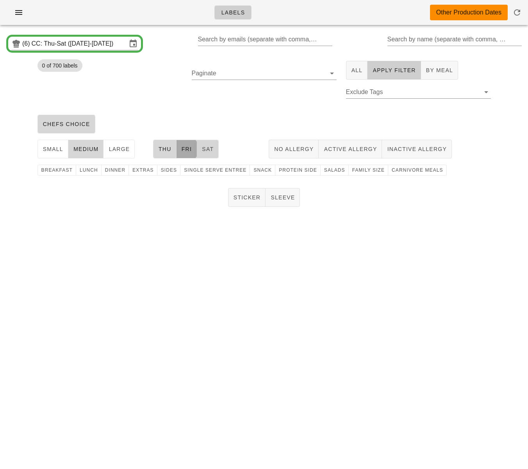
click at [205, 150] on span "Sat" at bounding box center [208, 149] width 12 height 6
click at [324, 173] on span "Salads" at bounding box center [334, 170] width 21 height 5
drag, startPoint x: 323, startPoint y: 172, endPoint x: 318, endPoint y: 172, distance: 5.1
click at [324, 172] on span "Salads" at bounding box center [334, 170] width 21 height 5
drag, startPoint x: 201, startPoint y: 173, endPoint x: 227, endPoint y: 186, distance: 29.9
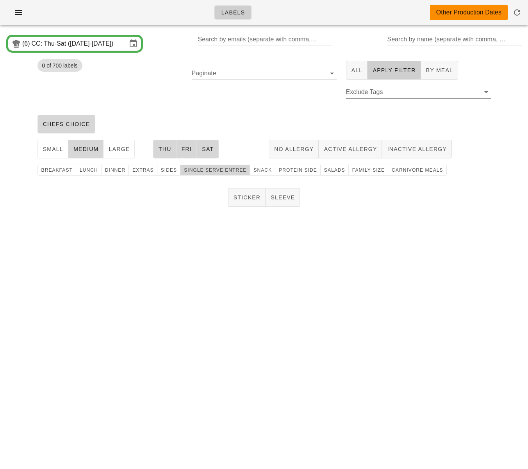
click at [201, 173] on span "single serve entree" at bounding box center [215, 170] width 63 height 5
click at [252, 196] on span "Sticker" at bounding box center [247, 197] width 28 height 6
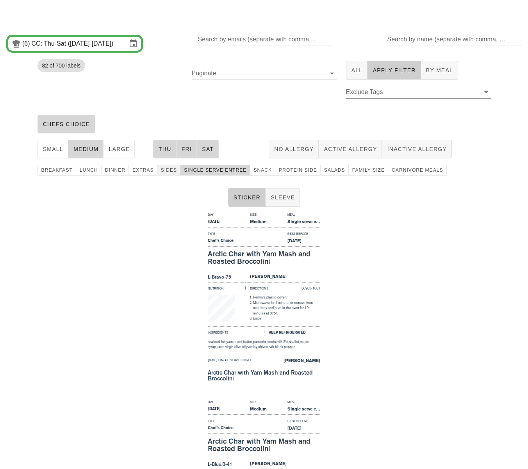
scroll to position [961, 0]
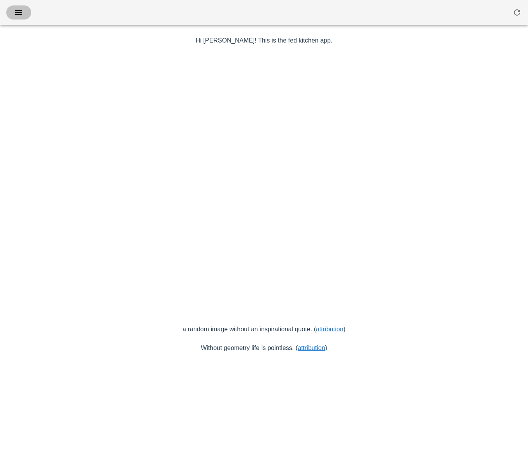
click at [23, 13] on icon "button" at bounding box center [18, 12] width 9 height 9
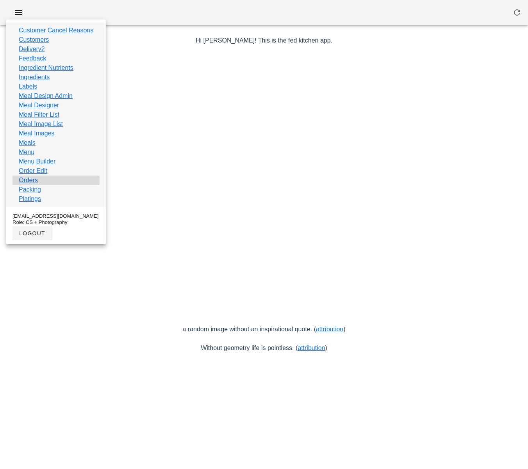
click at [38, 181] on div "Orders" at bounding box center [55, 180] width 87 height 9
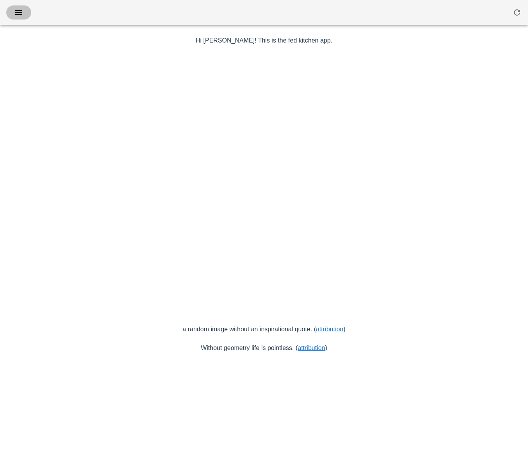
click at [23, 15] on icon "button" at bounding box center [18, 12] width 9 height 9
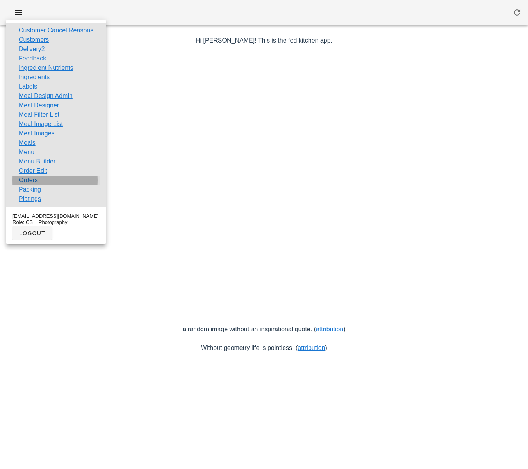
click at [34, 181] on link "Orders" at bounding box center [28, 180] width 19 height 9
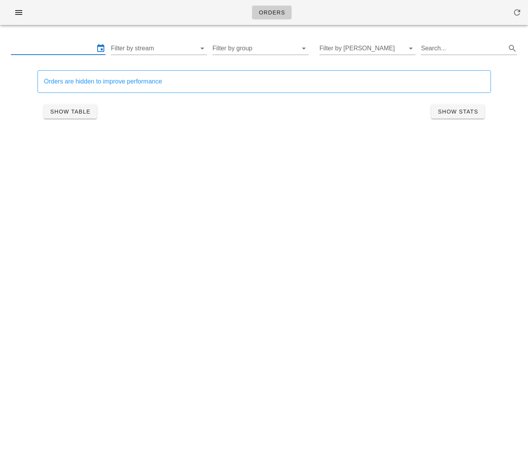
click at [54, 51] on input "text" at bounding box center [53, 48] width 84 height 12
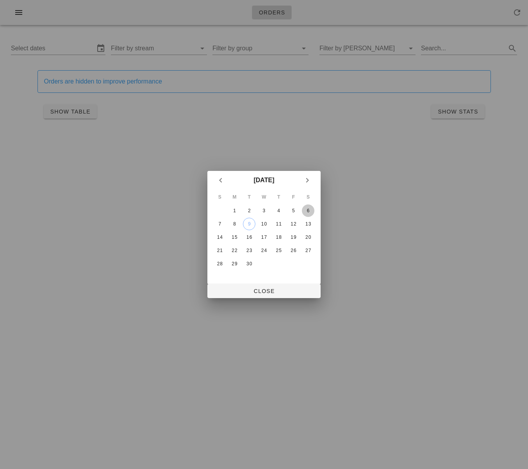
click at [305, 209] on div "6" at bounding box center [308, 210] width 12 height 5
click at [236, 212] on div "1" at bounding box center [234, 210] width 12 height 5
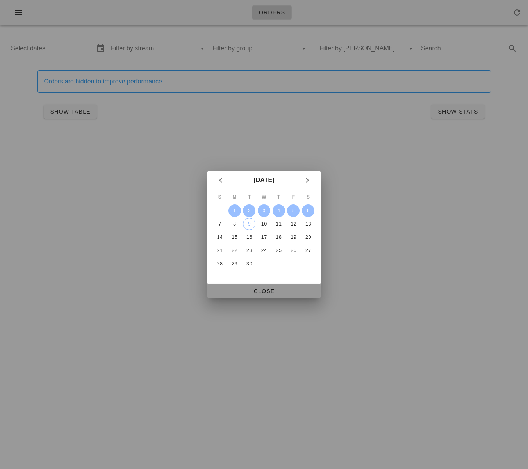
click at [271, 292] on span "Close" at bounding box center [264, 291] width 101 height 6
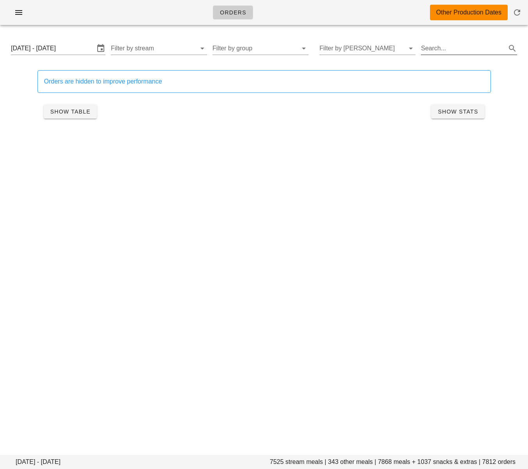
click at [446, 48] on input "Search..." at bounding box center [463, 48] width 84 height 12
click at [78, 112] on span "Show Table" at bounding box center [70, 112] width 41 height 6
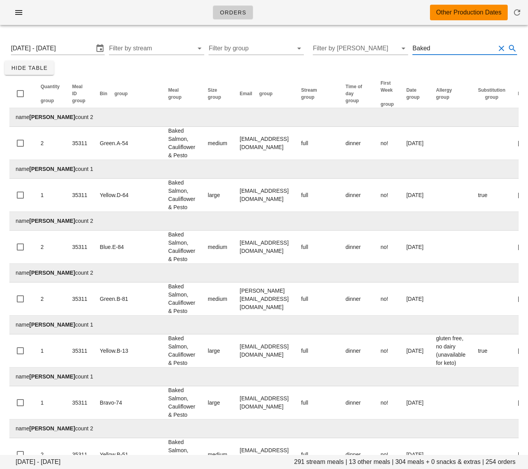
click at [453, 45] on input "Baked" at bounding box center [453, 48] width 83 height 12
type input "Baked Vegan"
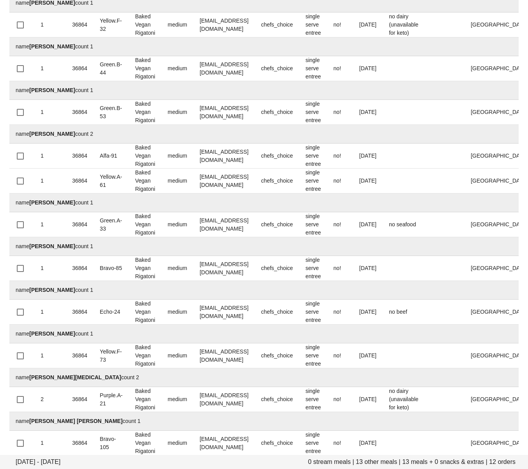
scroll to position [166, 0]
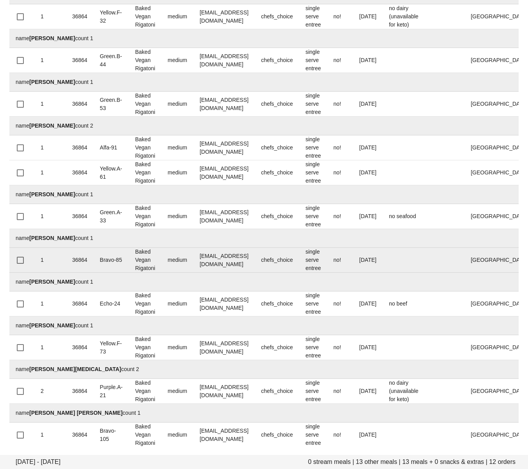
click at [166, 264] on td "medium" at bounding box center [177, 260] width 32 height 25
drag, startPoint x: 159, startPoint y: 268, endPoint x: 132, endPoint y: 252, distance: 31.3
click at [134, 252] on td "Baked Vegan Rigatoni" at bounding box center [145, 260] width 32 height 25
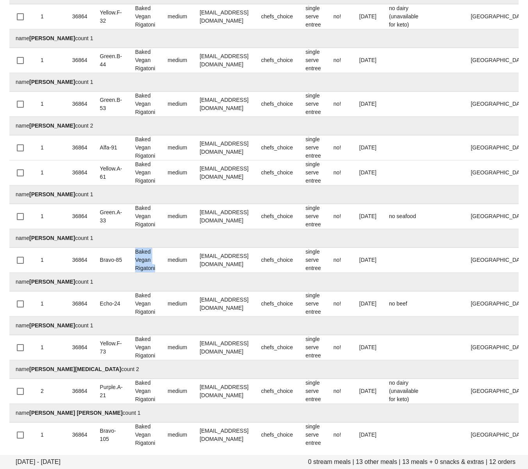
copy td "Baked Vegan Rigatoni"
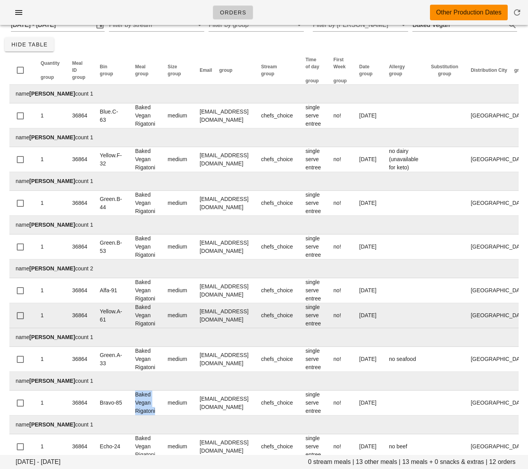
scroll to position [0, 0]
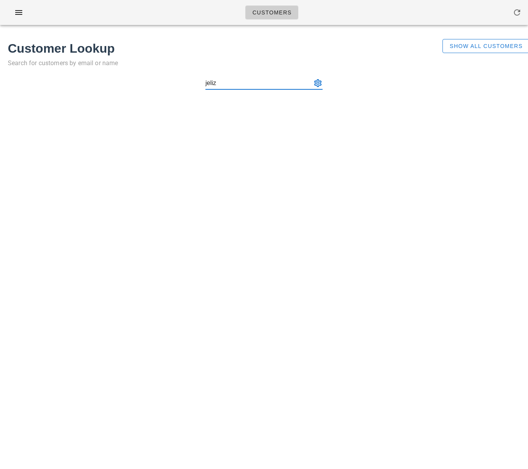
type input "jeliza"
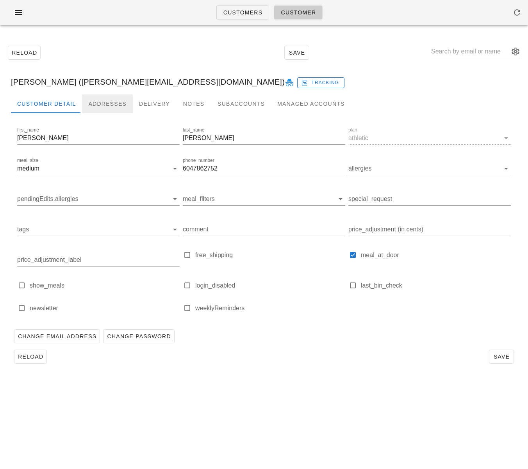
click at [103, 107] on div "Addresses" at bounding box center [107, 104] width 51 height 19
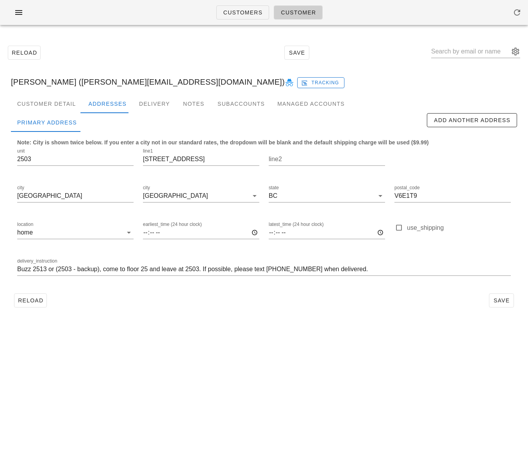
click at [77, 344] on div "Customers Customer Reload Save Jessica Dickson (jelizabeth.dickson@gmail.com) T…" at bounding box center [264, 234] width 528 height 469
click at [36, 302] on span "Reload" at bounding box center [31, 301] width 26 height 6
drag, startPoint x: 85, startPoint y: 323, endPoint x: 83, endPoint y: 239, distance: 83.6
click at [86, 322] on div "Customers Customer Reload Save Jessica Dickson (jelizabeth.dickson@gmail.com) T…" at bounding box center [264, 234] width 528 height 469
drag, startPoint x: 71, startPoint y: 80, endPoint x: 133, endPoint y: 84, distance: 61.8
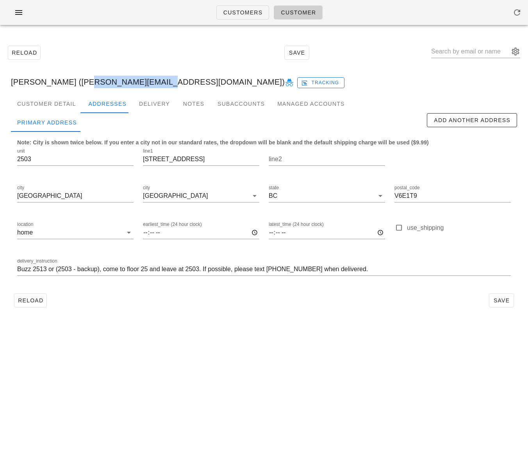
click at [133, 84] on div "Jessica Dickson (jelizabeth.dickson@gmail.com) Tracking" at bounding box center [264, 82] width 519 height 25
drag, startPoint x: 136, startPoint y: 84, endPoint x: 107, endPoint y: 82, distance: 29.3
click at [136, 84] on div "Jessica Dickson (jelizabeth.dickson@gmail.com) Tracking" at bounding box center [264, 82] width 519 height 25
drag, startPoint x: 72, startPoint y: 82, endPoint x: 180, endPoint y: 82, distance: 107.8
click at [180, 82] on div "Jessica Dickson (jelizabeth.dickson@gmail.com) Tracking" at bounding box center [264, 82] width 519 height 25
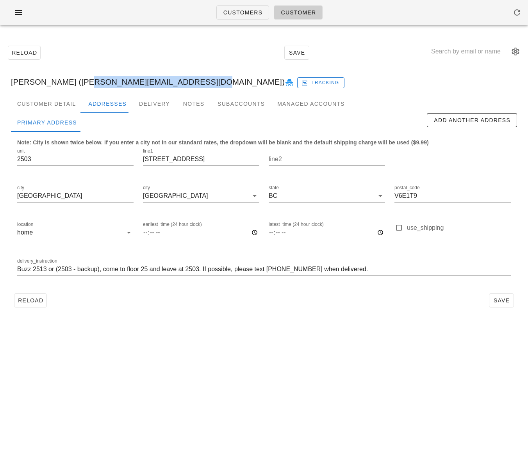
copy div "jelizabeth.dickson@gmail.com"
click at [149, 334] on div "Customers Customer Reload Save Jessica Dickson (jelizabeth.dickson@gmail.com) T…" at bounding box center [264, 234] width 528 height 469
click at [126, 364] on div "Customers Customer Reload Save Jessica Dickson (jelizabeth.dickson@gmail.com) T…" at bounding box center [264, 234] width 528 height 469
click at [200, 343] on div "Customers Customer Reload Save Jessica Dickson (jelizabeth.dickson@gmail.com) T…" at bounding box center [264, 234] width 528 height 469
click at [37, 298] on span "Reload" at bounding box center [31, 301] width 26 height 6
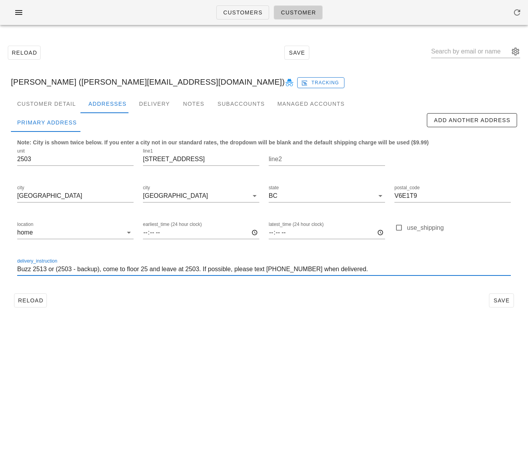
drag, startPoint x: 45, startPoint y: 267, endPoint x: 33, endPoint y: 268, distance: 11.4
click at [32, 268] on input "Buzz 2513 or (2503 - backup), come to floor 25 and leave at 2503. If possible, …" at bounding box center [264, 269] width 494 height 12
paste input "0"
drag, startPoint x: 56, startPoint y: 270, endPoint x: 70, endPoint y: 269, distance: 14.1
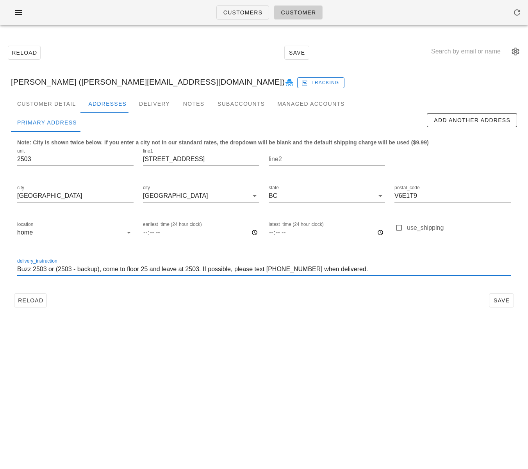
click at [70, 269] on input "Buzz 2503 or (2503 - backup), come to floor 25 and leave at 2503. If possible, …" at bounding box center [264, 269] width 494 height 12
paste input "2"
click at [143, 267] on input "Buzz 2503 or (2502 - backup), come to floor 25 and leave at 2503. If possible, …" at bounding box center [264, 269] width 494 height 12
click at [143, 266] on input "Buzz 2503 or (2502 - backup), come to floor 25 and leave at 2503. If possible, …" at bounding box center [264, 269] width 494 height 12
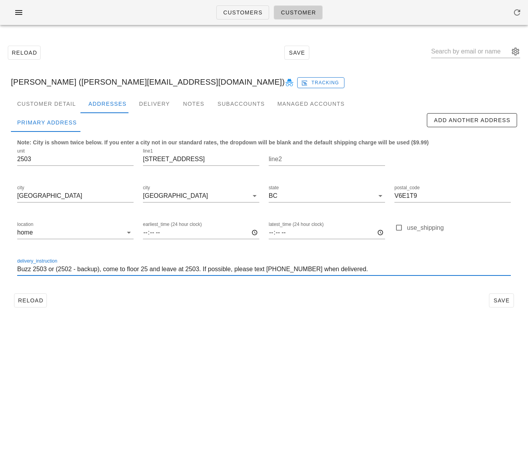
click at [143, 266] on input "Buzz 2503 or (2502 - backup), come to floor 25 and leave at 2503. If possible, …" at bounding box center [264, 269] width 494 height 12
type input "Buzz 2503 or (2502 - backup), come to floor 25 and leave at 2503. If possible, …"
click at [161, 292] on div "Reload Save" at bounding box center [264, 301] width 506 height 20
click at [501, 300] on span "Save" at bounding box center [501, 301] width 18 height 6
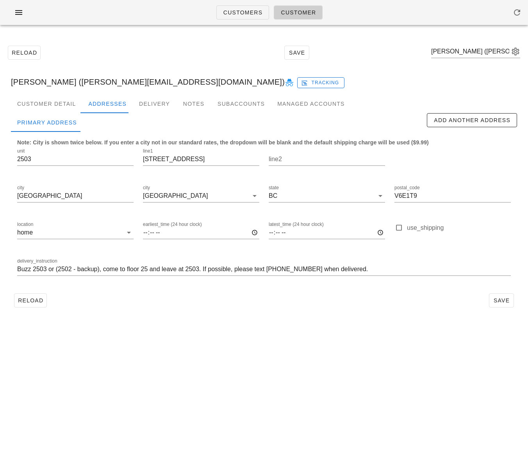
click at [158, 333] on div "Customers Customer Reload Save Jessica Dickson (jelizabeth.dickson@gmail.com) J…" at bounding box center [264, 234] width 528 height 469
click at [34, 301] on span "Reload" at bounding box center [31, 301] width 26 height 6
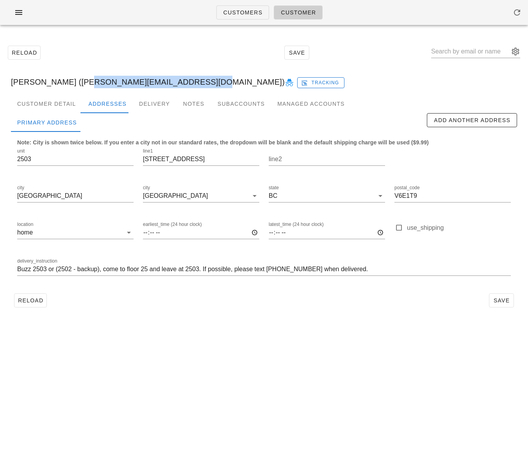
drag, startPoint x: 72, startPoint y: 83, endPoint x: 179, endPoint y: 82, distance: 107.0
click at [179, 82] on div "Jessica Dickson (jelizabeth.dickson@gmail.com) Tracking" at bounding box center [264, 82] width 519 height 25
copy div "jelizabeth.dickson@gmail.com"
click at [243, 12] on span "Customers" at bounding box center [243, 12] width 40 height 6
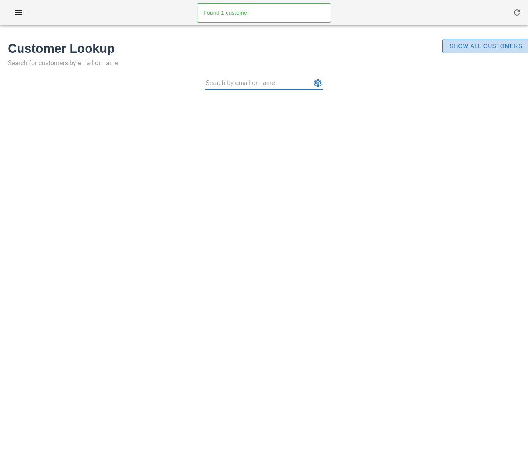
click at [469, 44] on span "Show All Customers" at bounding box center [485, 46] width 73 height 6
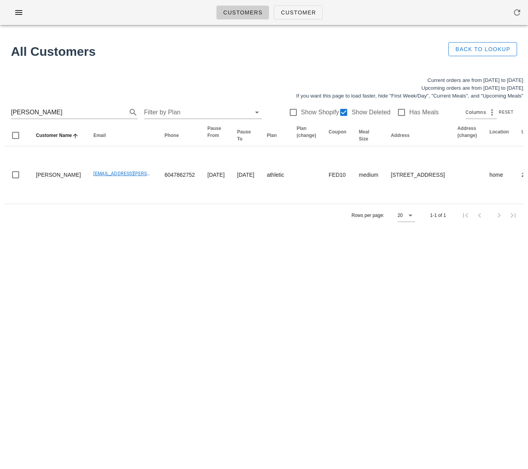
drag, startPoint x: 78, startPoint y: 113, endPoint x: -32, endPoint y: 103, distance: 110.6
click at [0, 103] on html "Customers Customer Found 1 customer All Customers Back to Lookup Current orders…" at bounding box center [264, 234] width 528 height 469
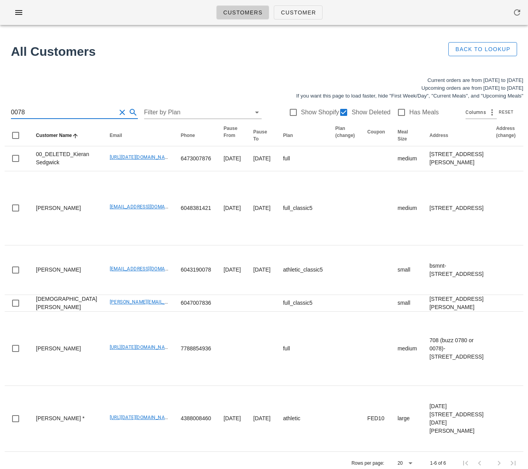
click at [10, 114] on div "0078 Filter by Plan Show Shopify Show Deleted Has Meals Columns Reset" at bounding box center [264, 112] width 519 height 25
click at [12, 113] on input "0078" at bounding box center [63, 112] width 105 height 12
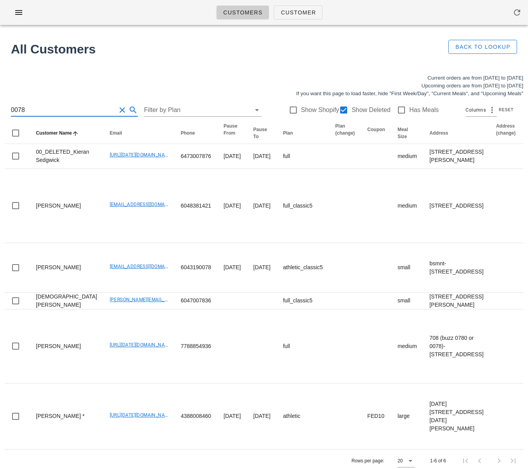
scroll to position [2, 0]
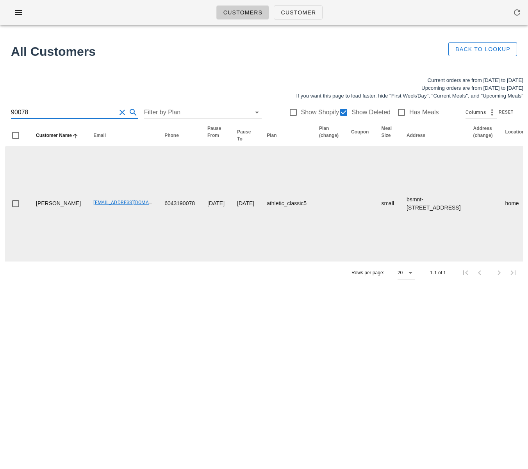
drag, startPoint x: 82, startPoint y: 305, endPoint x: 67, endPoint y: 226, distance: 80.7
click at [82, 304] on div "Customers Customer Found 1 customer All Customers Back to Lookup Current orders…" at bounding box center [264, 234] width 528 height 469
drag, startPoint x: 65, startPoint y: 213, endPoint x: 117, endPoint y: 216, distance: 52.1
click at [118, 216] on td "jlouie_@hotmail.com" at bounding box center [122, 203] width 71 height 115
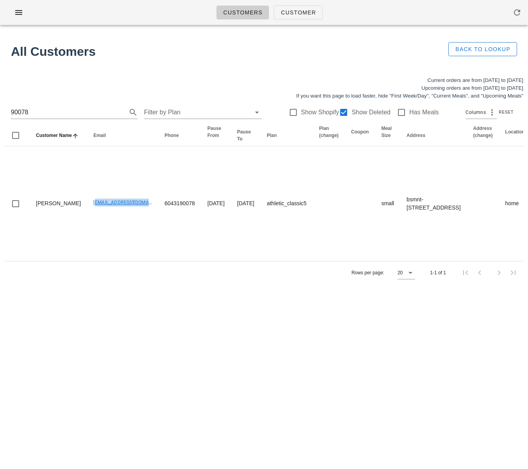
copy link "jlouie_@hotmail.com"
drag, startPoint x: 86, startPoint y: 337, endPoint x: 73, endPoint y: 280, distance: 58.6
click at [86, 336] on div "Customers Customer Found 1 customer All Customers Back to Lookup Current orders…" at bounding box center [264, 234] width 528 height 469
drag, startPoint x: 118, startPoint y: 326, endPoint x: 116, endPoint y: 322, distance: 4.6
click at [118, 326] on div "Customers Customer Found 1 customer All Customers Back to Lookup Current orders…" at bounding box center [264, 234] width 528 height 469
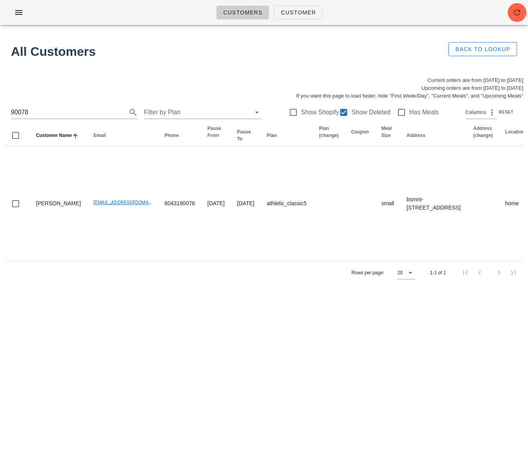
drag, startPoint x: 43, startPoint y: 110, endPoint x: -9, endPoint y: 108, distance: 52.4
click at [0, 108] on html "Customers Customer Found 1 customer All Customers Back to Lookup Current orders…" at bounding box center [264, 234] width 528 height 469
click at [161, 327] on div "Customers Customer Found 1 customer All Customers Back to Lookup Current orders…" at bounding box center [264, 234] width 528 height 469
drag, startPoint x: 139, startPoint y: 342, endPoint x: 337, endPoint y: 436, distance: 219.1
click at [139, 342] on div "Customers Customer Found 1 customer All Customers Back to Lookup Current orders…" at bounding box center [264, 234] width 528 height 469
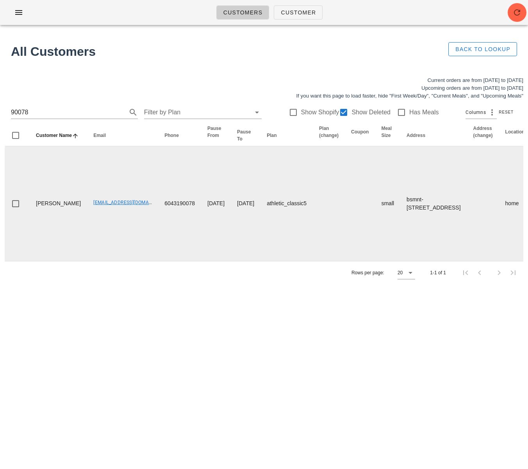
drag, startPoint x: 101, startPoint y: 243, endPoint x: 62, endPoint y: 218, distance: 46.4
click at [101, 242] on td "jlouie_@hotmail.com" at bounding box center [122, 203] width 71 height 115
drag, startPoint x: 63, startPoint y: 214, endPoint x: 119, endPoint y: 218, distance: 56.3
click at [120, 217] on td "jlouie_@hotmail.com" at bounding box center [122, 203] width 71 height 115
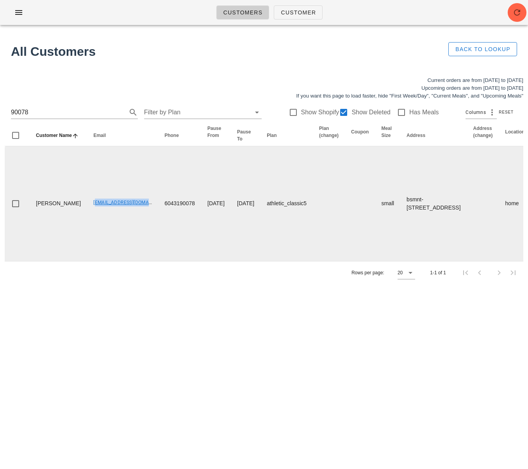
drag, startPoint x: 119, startPoint y: 214, endPoint x: 67, endPoint y: 213, distance: 51.9
click at [87, 213] on td "jlouie_@hotmail.com" at bounding box center [122, 203] width 71 height 115
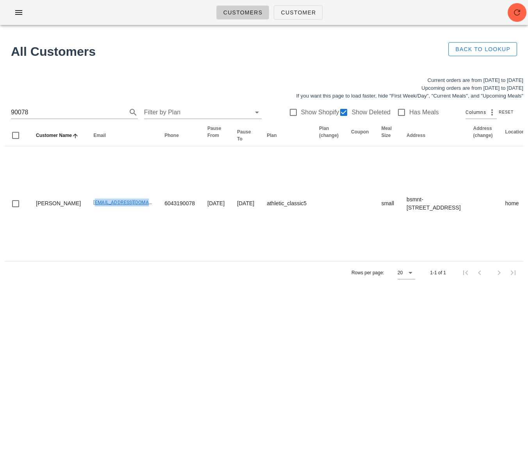
copy link "jlouie_@hotmail.com"
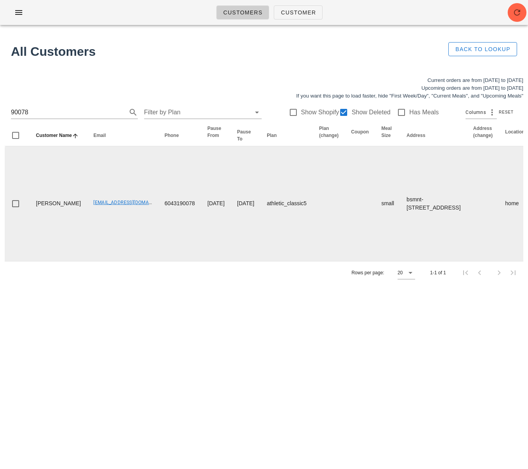
click at [158, 213] on td "6043190078" at bounding box center [179, 203] width 43 height 115
drag, startPoint x: 127, startPoint y: 214, endPoint x: 161, endPoint y: 216, distance: 34.0
click at [161, 216] on td "6043190078" at bounding box center [179, 203] width 43 height 115
copy td "6043190078"
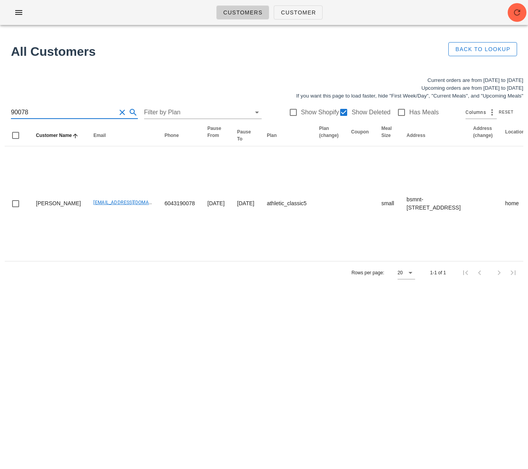
drag, startPoint x: 18, startPoint y: 111, endPoint x: -23, endPoint y: 110, distance: 41.8
click at [0, 110] on html "Customers Customer Found 1 customer All Customers Back to Lookup Current orders…" at bounding box center [264, 234] width 528 height 469
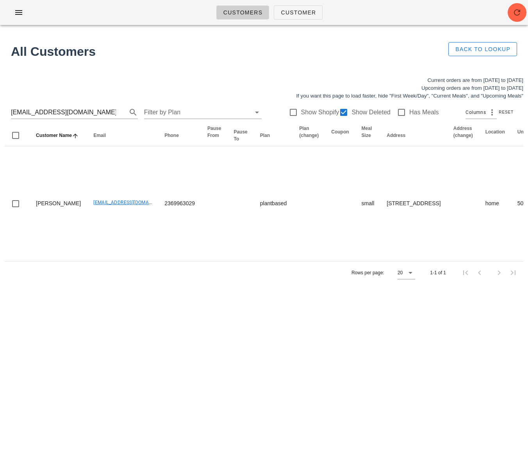
click at [184, 343] on div "Customers Customer Found 1 customer All Customers Back to Lookup Current orders…" at bounding box center [264, 234] width 528 height 469
drag, startPoint x: 76, startPoint y: 115, endPoint x: -30, endPoint y: 100, distance: 106.9
click at [0, 100] on html "Customers Customer Found 1 customer All Customers Back to Lookup Current orders…" at bounding box center [264, 234] width 528 height 469
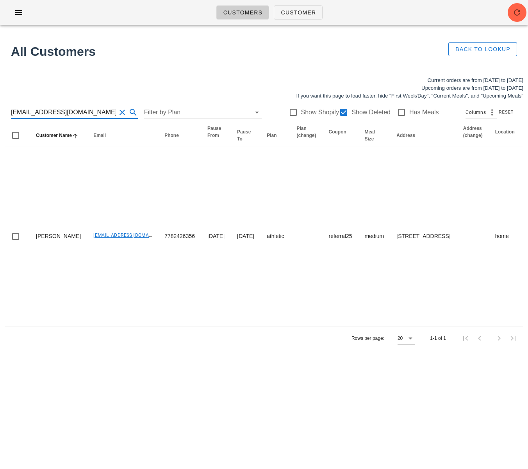
click at [17, 113] on input "[EMAIL_ADDRESS][DOMAIN_NAME]" at bounding box center [63, 112] width 105 height 12
type input "[EMAIL_ADDRESS][DOMAIN_NAME]"
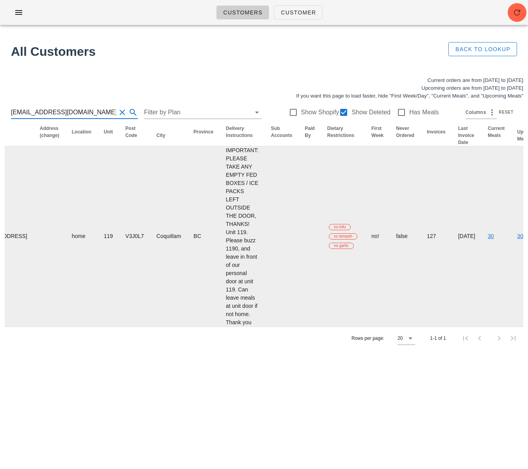
scroll to position [0, 480]
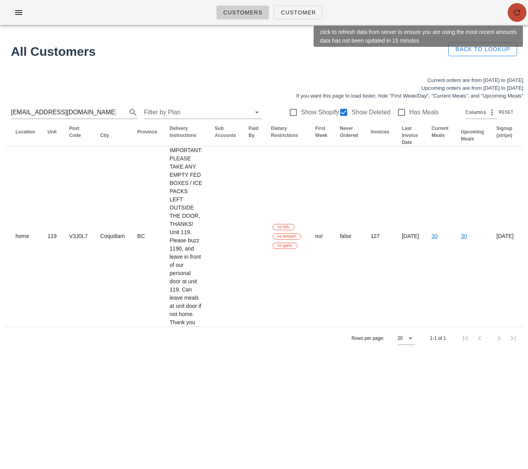
click at [514, 13] on icon "button" at bounding box center [516, 12] width 9 height 9
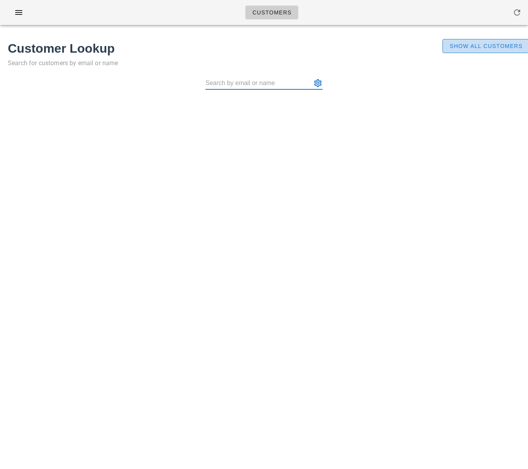
click at [468, 43] on span "Show All Customers" at bounding box center [485, 46] width 73 height 6
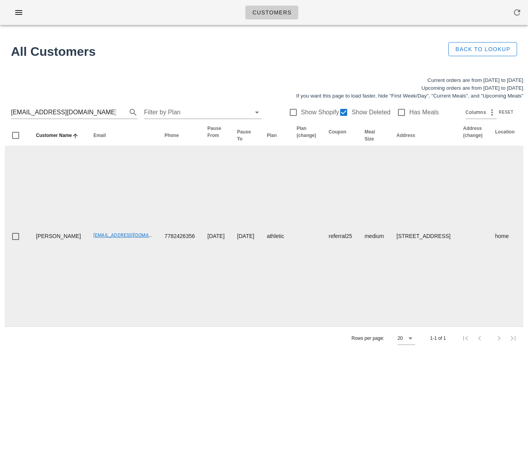
scroll to position [0, 480]
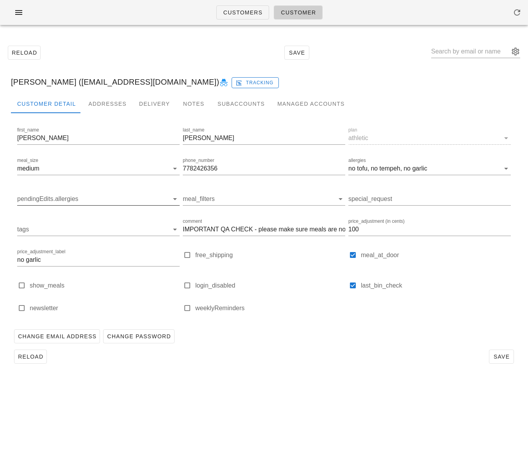
click at [81, 198] on input "pendingEdits.allergies" at bounding box center [92, 199] width 150 height 12
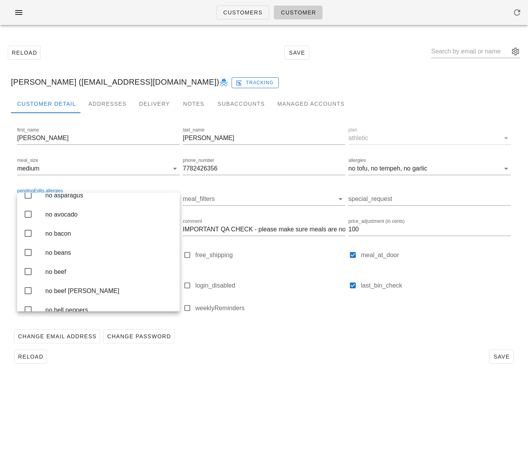
scroll to position [245, 0]
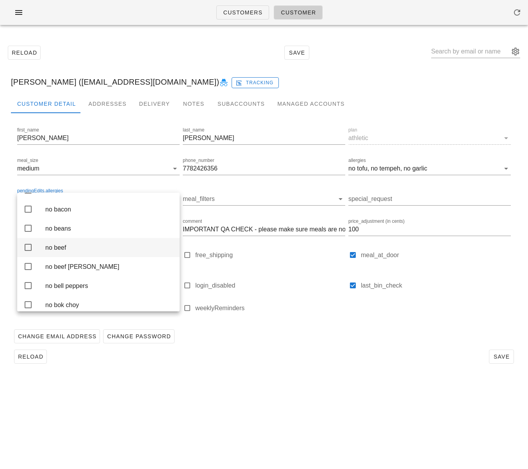
click at [30, 252] on icon at bounding box center [27, 247] width 9 height 9
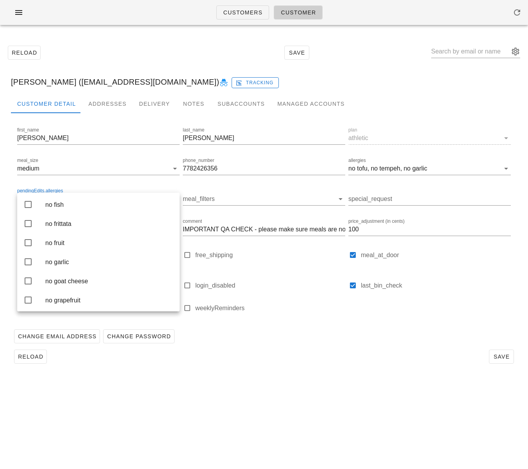
scroll to position [893, 0]
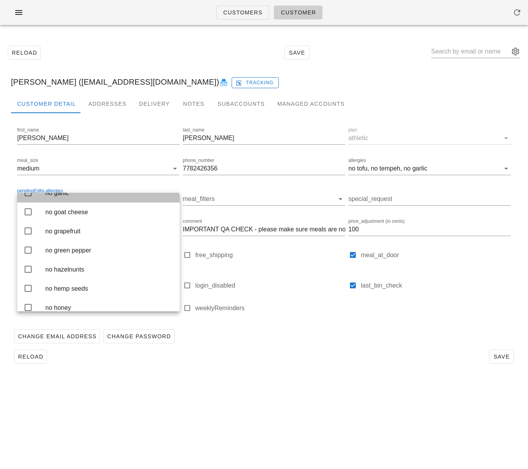
click at [31, 198] on icon at bounding box center [27, 192] width 9 height 9
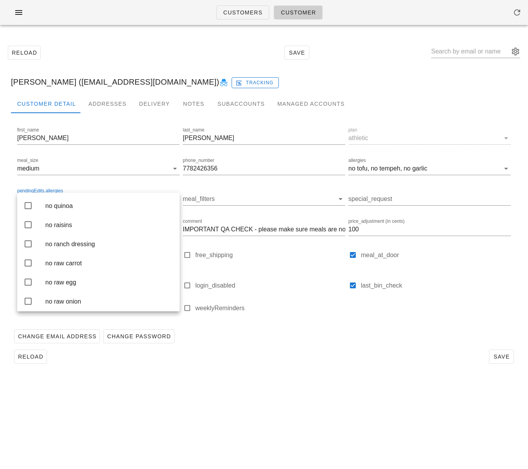
scroll to position [1459, 0]
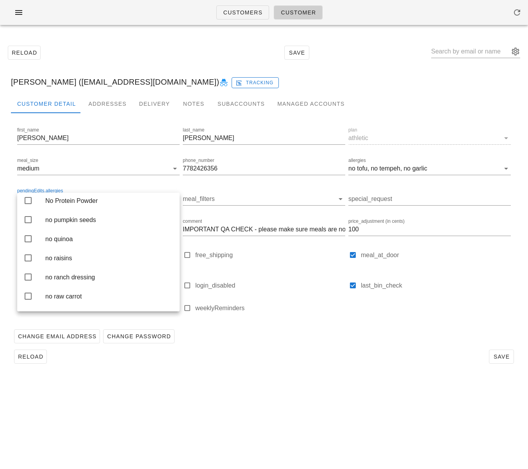
click at [24, 167] on icon at bounding box center [27, 162] width 9 height 9
click at [262, 343] on div "Change Email Address Change Password" at bounding box center [264, 336] width 506 height 20
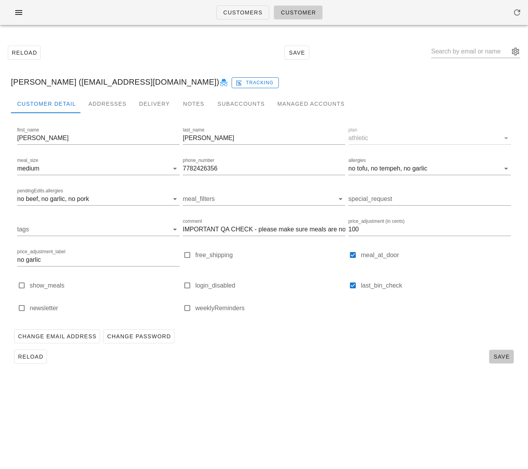
click at [498, 358] on span "Save" at bounding box center [501, 357] width 18 height 6
click at [73, 80] on div "[PERSON_NAME] ([EMAIL_ADDRESS][DOMAIN_NAME]) Tracking" at bounding box center [264, 82] width 519 height 25
click at [70, 84] on div "Michael Miller (michaelmiller89@me.com) Tracking" at bounding box center [264, 82] width 519 height 25
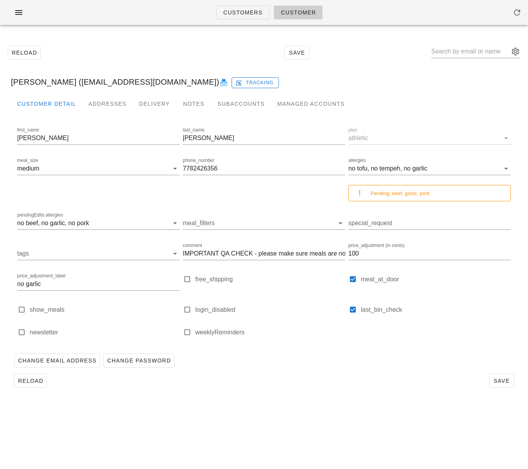
type input "Michael Miller (michaelmiller89@me.com)"
click at [252, 406] on div "Customers Customer Reload Save Michael Miller (michaelmiller89@me.com) Michael …" at bounding box center [264, 234] width 528 height 469
click at [76, 82] on div "Michael Miller (michaelmiller89@me.com) Tracking" at bounding box center [264, 82] width 519 height 25
drag, startPoint x: 66, startPoint y: 84, endPoint x: 158, endPoint y: 86, distance: 92.6
click at [158, 86] on div "Michael Miller (michaelmiller89@me.com) Tracking" at bounding box center [264, 82] width 519 height 25
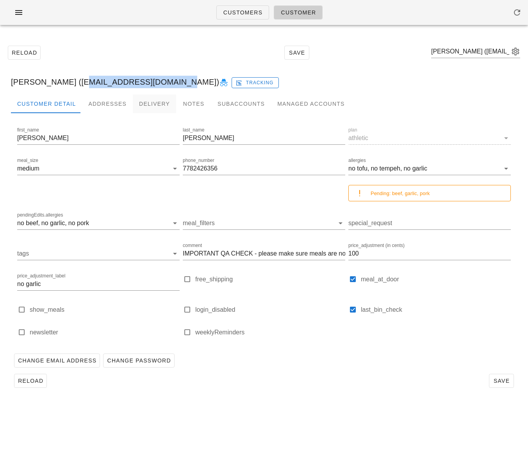
copy div "michaelmiller89@me.com"
drag, startPoint x: 236, startPoint y: 16, endPoint x: 156, endPoint y: 26, distance: 80.4
click at [236, 16] on span "Customers" at bounding box center [243, 12] width 40 height 6
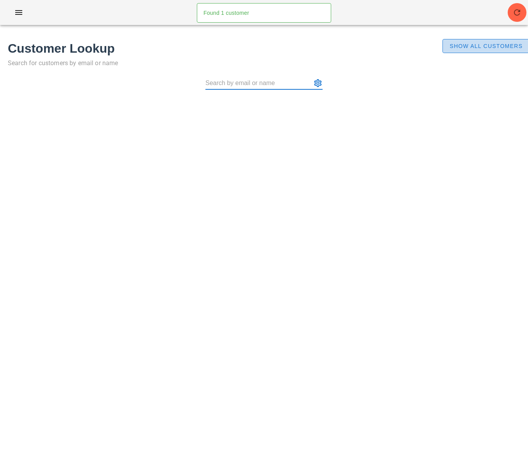
drag, startPoint x: 466, startPoint y: 46, endPoint x: 305, endPoint y: 86, distance: 165.4
click at [466, 46] on span "Show All Customers" at bounding box center [485, 46] width 73 height 6
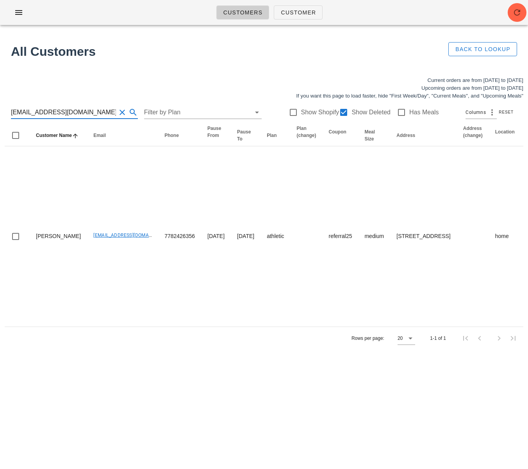
click at [86, 112] on input "michaelmiller89@me.com" at bounding box center [63, 112] width 105 height 12
click at [0, 109] on html "Customers Customer Found 1 customer All Customers Back to Lookup Current orders…" at bounding box center [264, 234] width 528 height 469
type input "w"
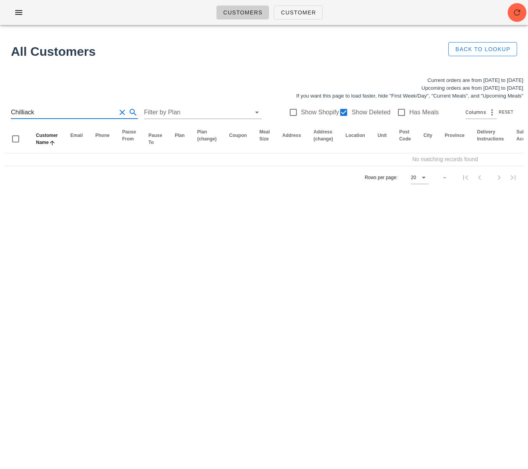
drag, startPoint x: 25, startPoint y: 114, endPoint x: 41, endPoint y: 128, distance: 21.5
click at [25, 114] on input "Chilliack" at bounding box center [63, 112] width 105 height 12
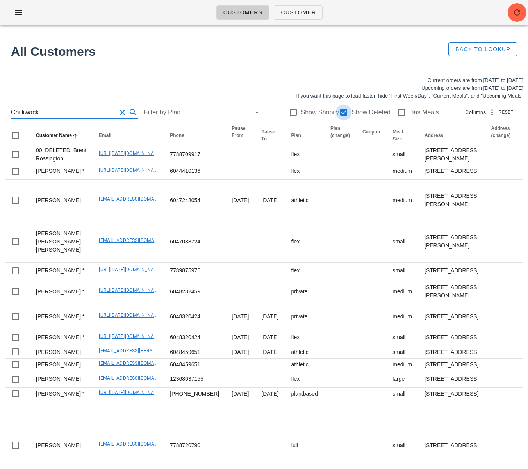
type input "Chilliwack"
click at [340, 111] on div at bounding box center [343, 112] width 13 height 13
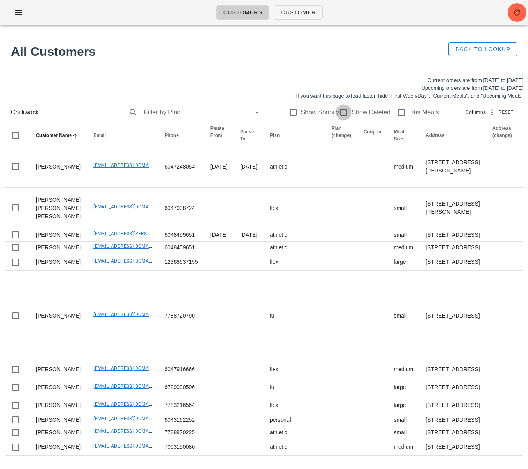
checkbox input "false"
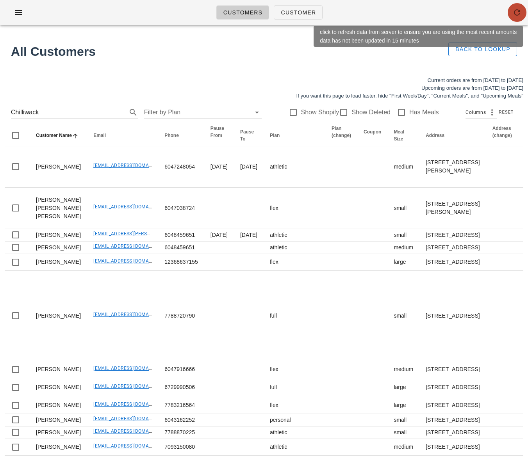
click at [520, 13] on icon "button" at bounding box center [516, 12] width 9 height 9
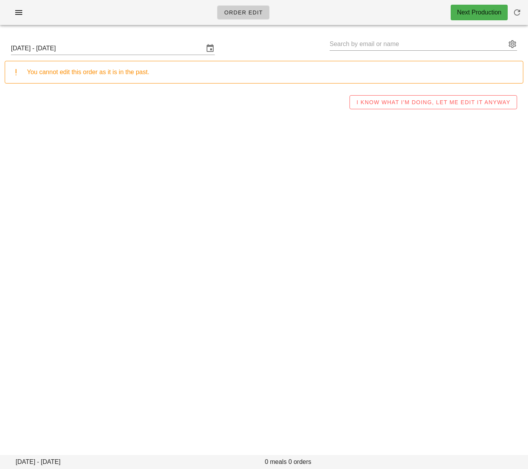
type input "[PERSON_NAME] ([EMAIL_ADDRESS][DOMAIN_NAME])"
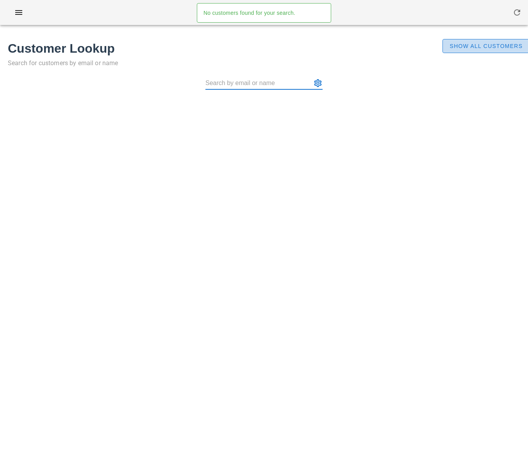
click at [469, 48] on span "Show All Customers" at bounding box center [485, 46] width 73 height 6
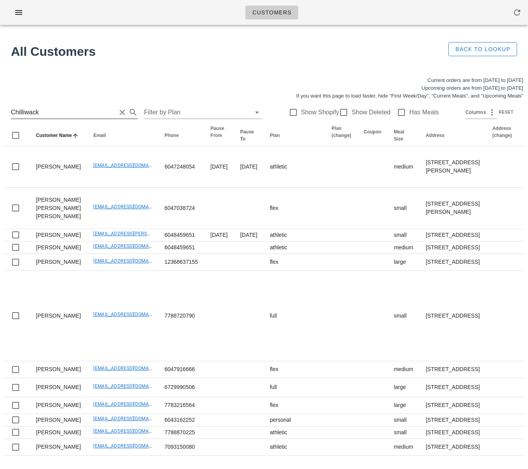
click at [71, 114] on input "Chilliwack" at bounding box center [63, 112] width 105 height 12
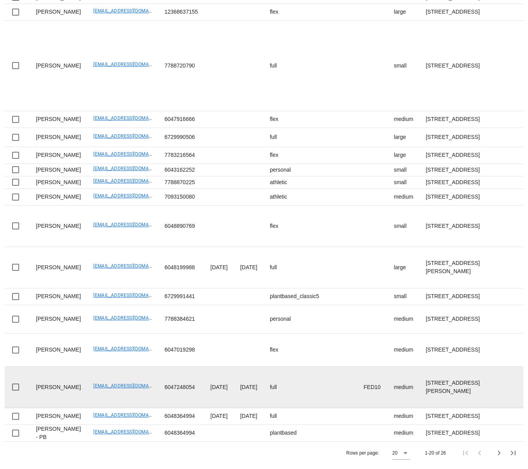
scroll to position [744, 0]
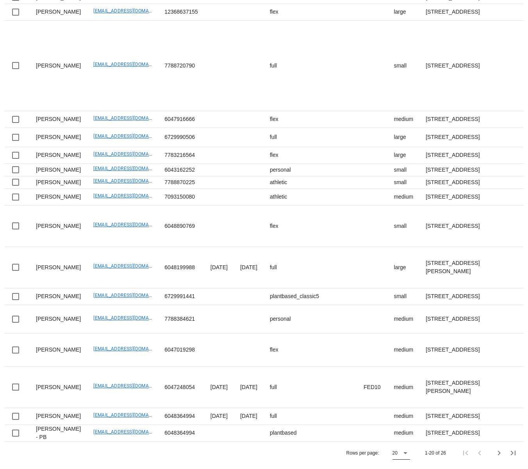
drag, startPoint x: 407, startPoint y: 453, endPoint x: 401, endPoint y: 457, distance: 7.5
click at [407, 453] on icon at bounding box center [405, 453] width 9 height 9
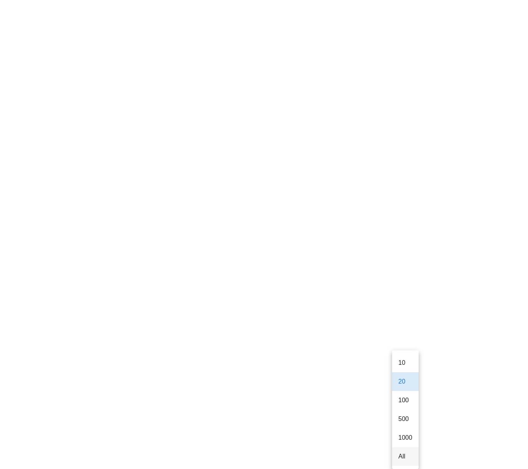
click at [403, 453] on div "All" at bounding box center [405, 456] width 14 height 7
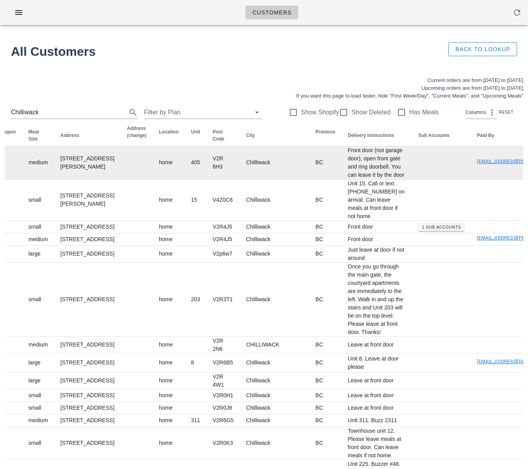
scroll to position [0, 607]
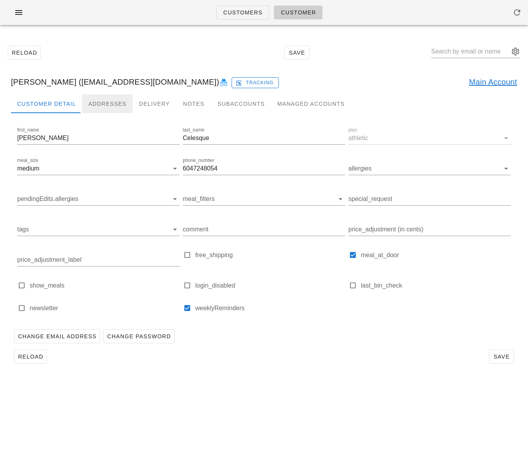
click at [100, 105] on div "Addresses" at bounding box center [107, 104] width 51 height 19
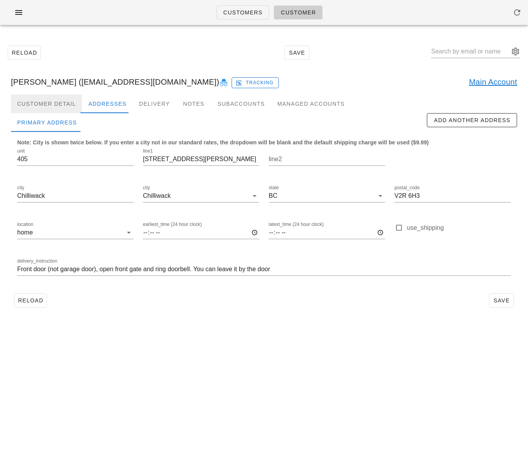
click at [46, 103] on div "Customer Detail" at bounding box center [46, 104] width 71 height 19
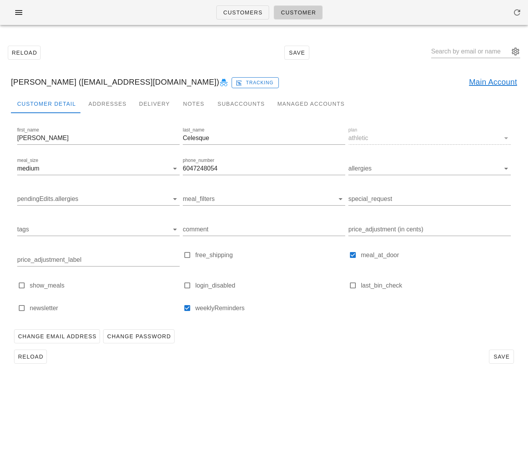
click at [318, 420] on div "Customers Customer Reload Save [PERSON_NAME] ([EMAIL_ADDRESS][DOMAIN_NAME]) Tra…" at bounding box center [264, 234] width 528 height 469
click at [105, 103] on div "Addresses" at bounding box center [107, 104] width 51 height 19
click at [487, 76] on link "Main Account" at bounding box center [493, 82] width 48 height 12
click at [107, 105] on div "Addresses" at bounding box center [107, 104] width 51 height 19
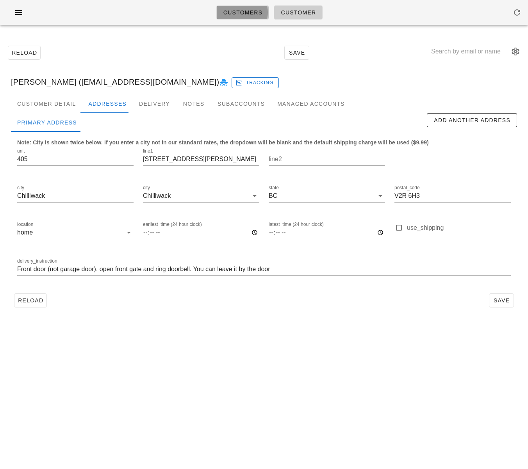
click at [251, 15] on span "Customers" at bounding box center [243, 12] width 40 height 6
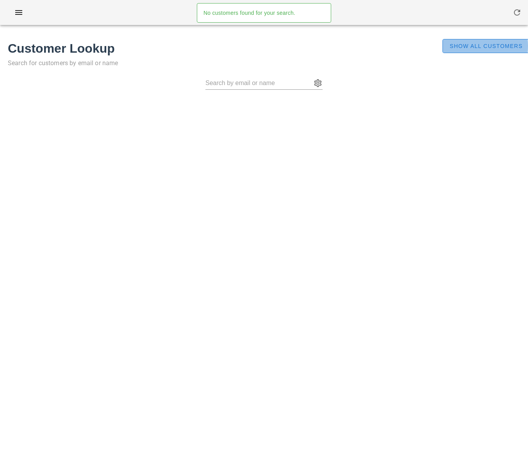
click at [487, 46] on span "Show All Customers" at bounding box center [485, 46] width 73 height 6
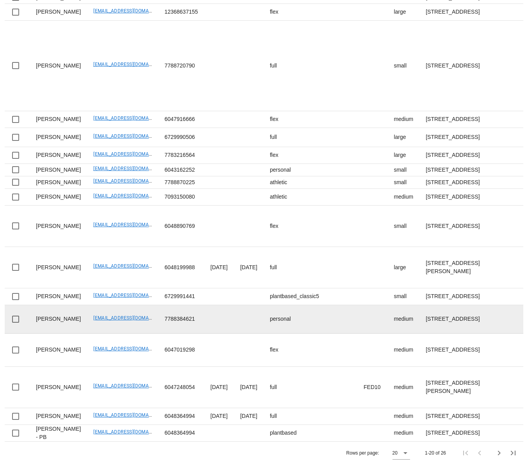
scroll to position [744, 0]
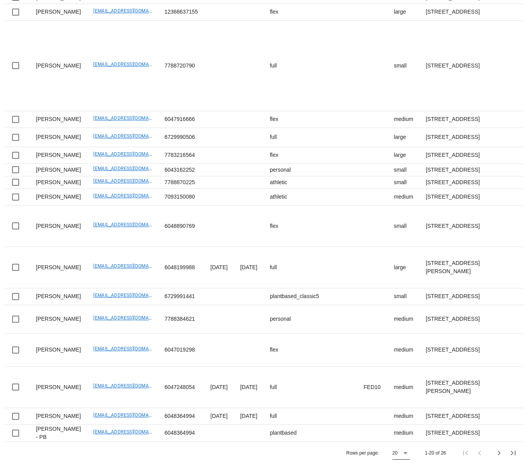
click at [402, 453] on icon at bounding box center [405, 453] width 9 height 9
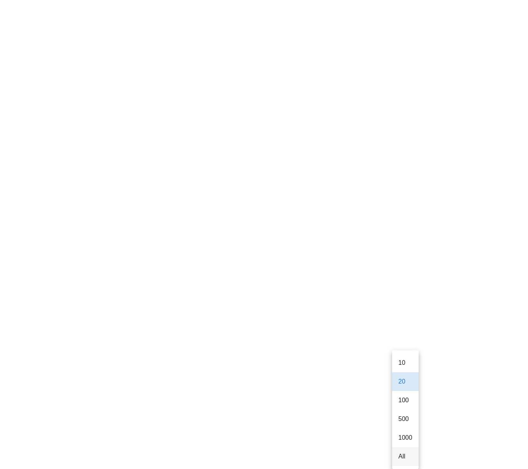
click at [405, 453] on div "All" at bounding box center [405, 456] width 14 height 7
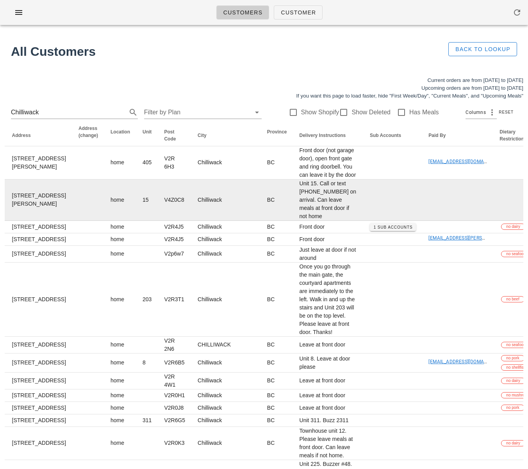
scroll to position [0, 0]
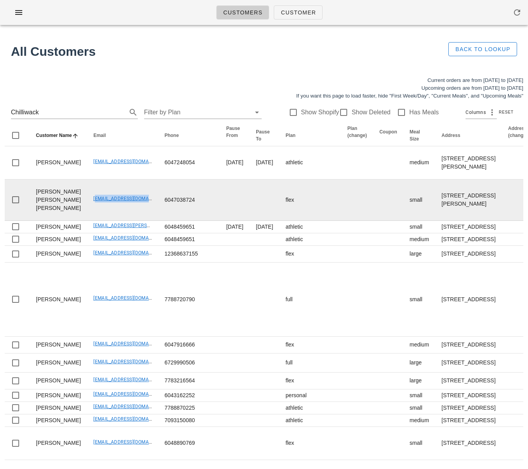
drag, startPoint x: 72, startPoint y: 260, endPoint x: 131, endPoint y: 263, distance: 59.5
click at [131, 221] on td "anntomfitness@gmail.com" at bounding box center [122, 200] width 71 height 41
copy link "anntomfitness@gmail.com"
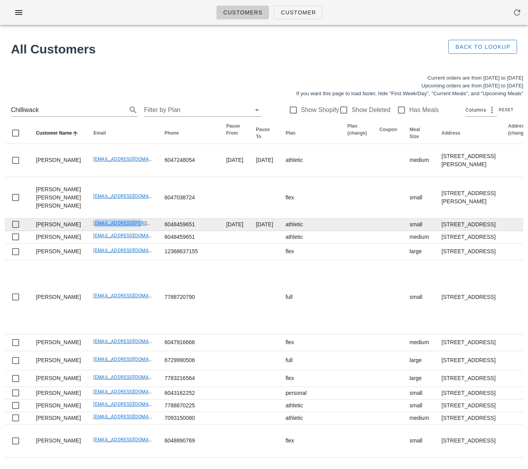
drag, startPoint x: 71, startPoint y: 308, endPoint x: 126, endPoint y: 308, distance: 54.7
click at [126, 231] on td "bre.miller@me.com" at bounding box center [122, 225] width 71 height 12
copy link "bre.miller@me.com"
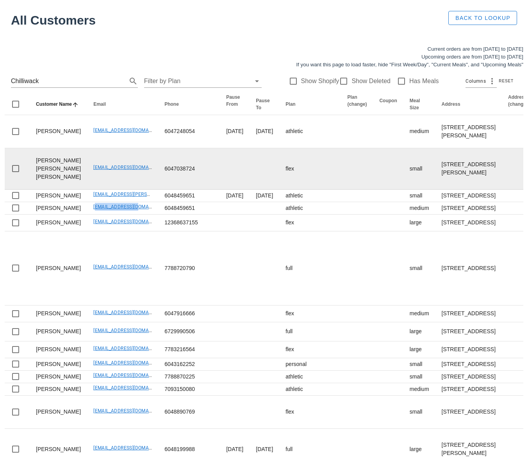
drag, startPoint x: 75, startPoint y: 314, endPoint x: 118, endPoint y: 232, distance: 92.4
click at [123, 215] on td "Bmworks@live.com" at bounding box center [122, 208] width 71 height 12
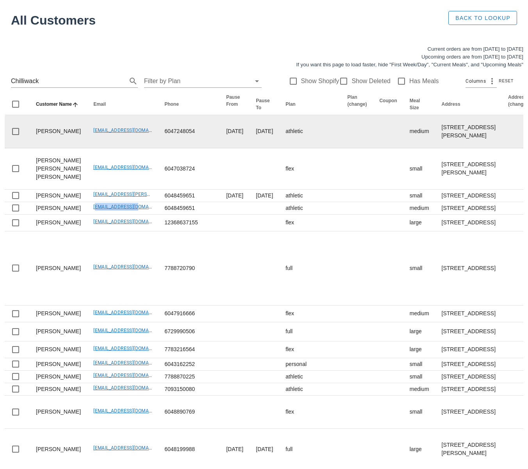
copy link "Bmworks@live.com"
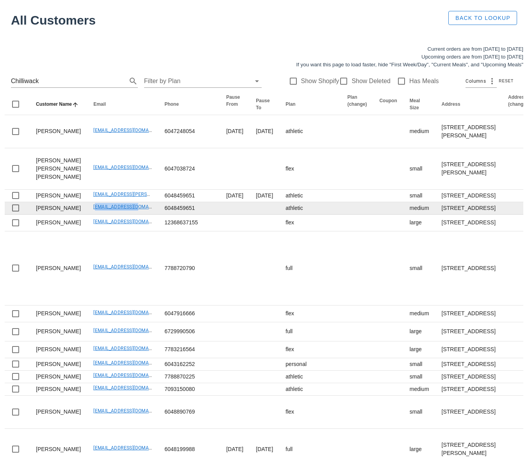
scroll to position [74, 0]
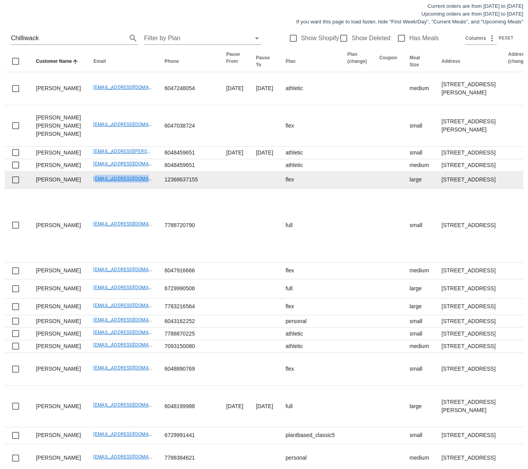
drag, startPoint x: 75, startPoint y: 298, endPoint x: 141, endPoint y: 299, distance: 66.8
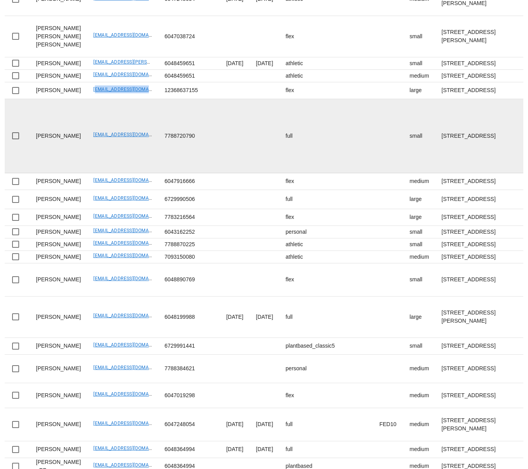
scroll to position [165, 0]
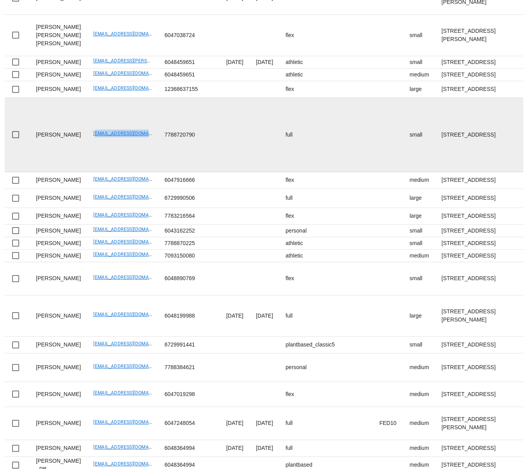
drag, startPoint x: 72, startPoint y: 298, endPoint x: 137, endPoint y: 298, distance: 64.8
click at [136, 172] on td "kieranthompson89@gmail.com" at bounding box center [122, 135] width 71 height 74
copy link "kieranthompson89@gmail.com"
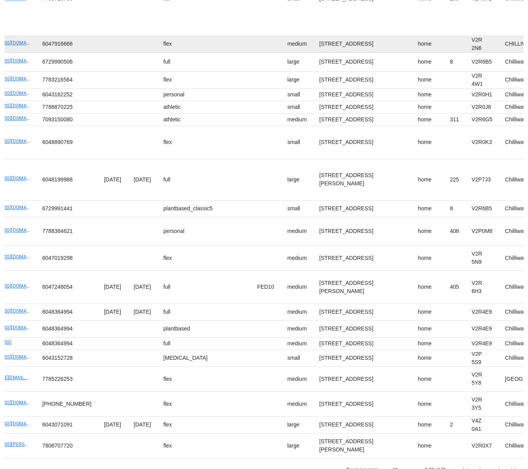
scroll to position [0, 0]
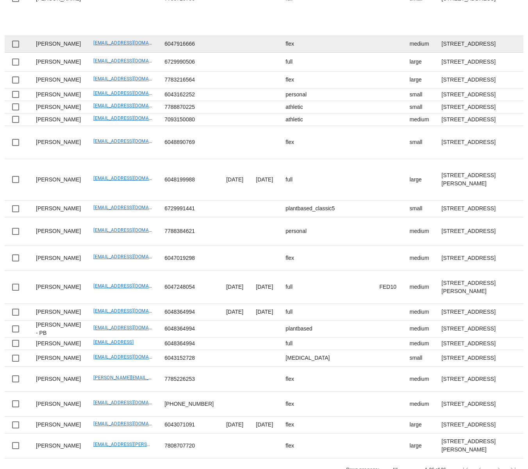
click at [87, 53] on td "christinah_is@hotmail.com" at bounding box center [122, 44] width 71 height 17
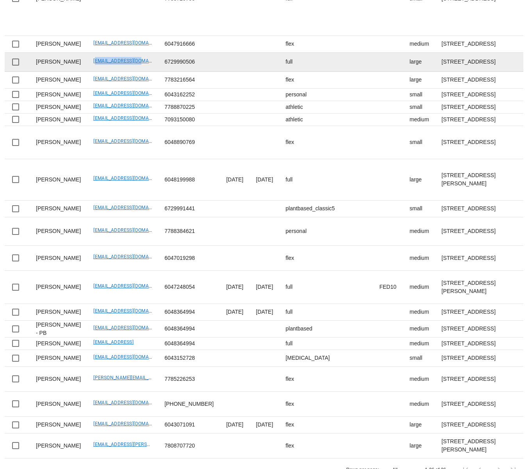
drag, startPoint x: 70, startPoint y: 297, endPoint x: 127, endPoint y: 300, distance: 57.9
click at [127, 72] on td "dbadash@gmail.com" at bounding box center [122, 62] width 71 height 19
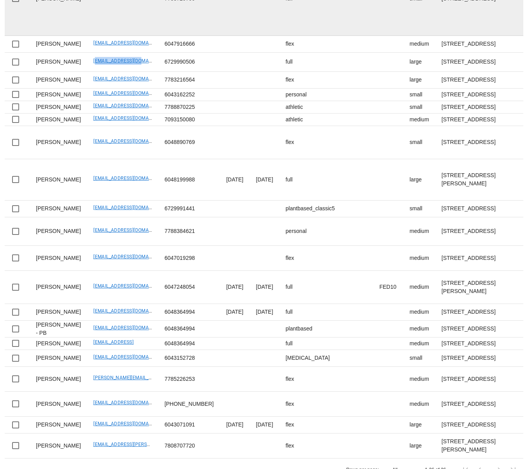
copy link "dbadash@gmail.com"
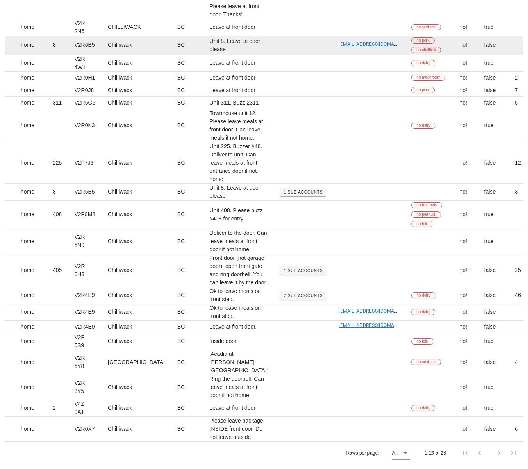
scroll to position [0, 519]
drag, startPoint x: 214, startPoint y: 239, endPoint x: 275, endPoint y: 239, distance: 60.1
click at [333, 55] on td "drewitt1990@gmail.com" at bounding box center [368, 45] width 71 height 19
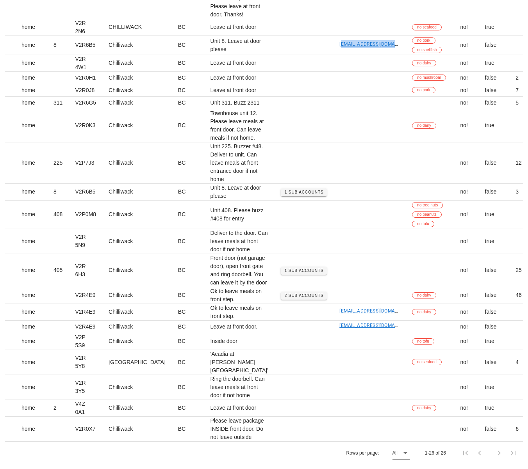
copy link "drewitt1990@gmail.com"
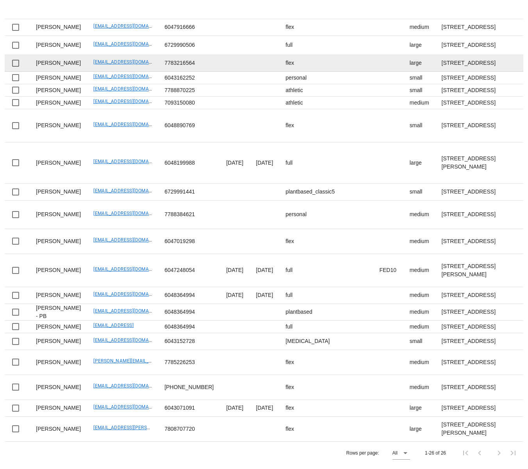
scroll to position [428, 0]
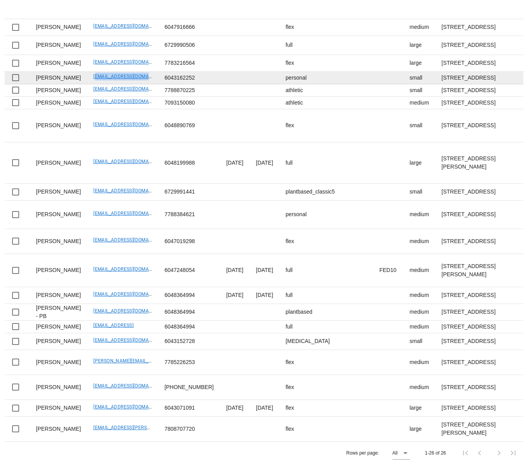
drag, startPoint x: 74, startPoint y: 253, endPoint x: 138, endPoint y: 243, distance: 64.5
click at [137, 84] on td "haleyc_223@hotmail.com" at bounding box center [122, 78] width 71 height 12
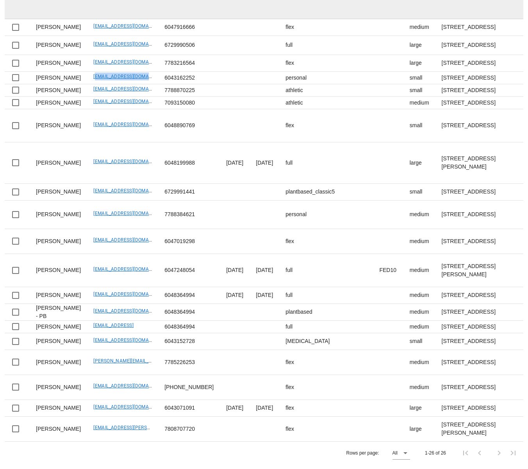
copy link "haleyc_223@hotmail.com"
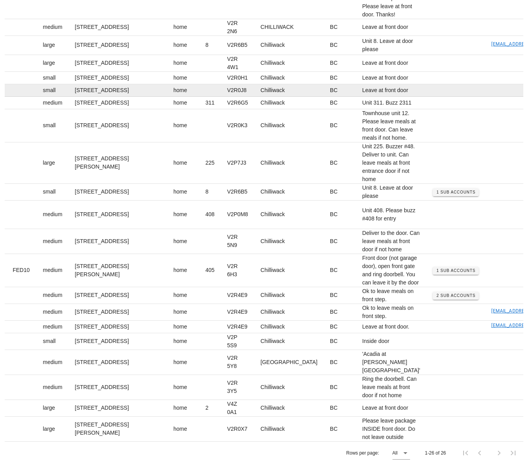
scroll to position [0, 0]
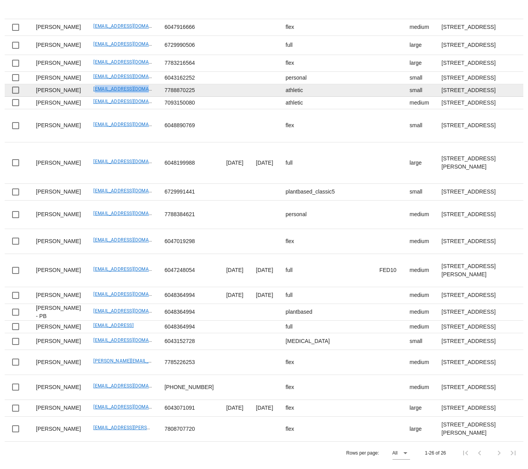
drag, startPoint x: 73, startPoint y: 227, endPoint x: 136, endPoint y: 227, distance: 62.9
click at [135, 97] on td "Admin@createspacehairco.com" at bounding box center [122, 90] width 71 height 12
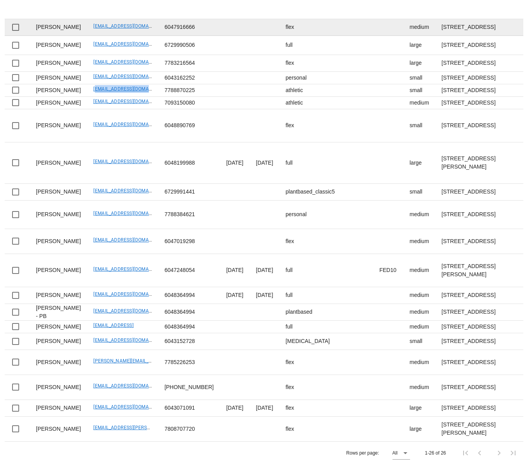
copy link "Admin@createspacehairco.com"
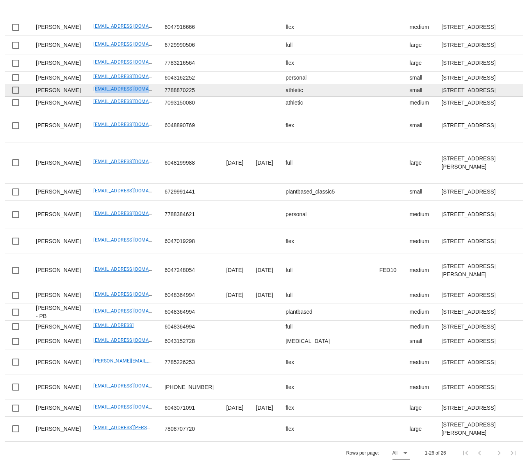
scroll to position [524, 0]
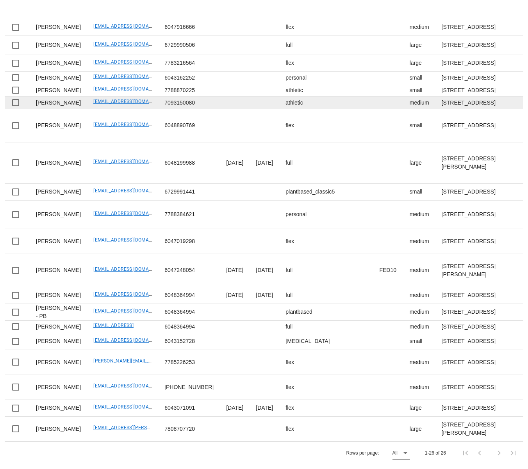
drag, startPoint x: 68, startPoint y: 225, endPoint x: 137, endPoint y: 224, distance: 68.7
click at [137, 109] on td "kelseyallen123@hotmail.com" at bounding box center [122, 103] width 71 height 12
drag, startPoint x: 79, startPoint y: 223, endPoint x: 139, endPoint y: 225, distance: 59.8
click at [139, 109] on td "kelseyallen123@hotmail.com" at bounding box center [122, 103] width 71 height 12
copy link "kelseyallen123@hotmail.com"
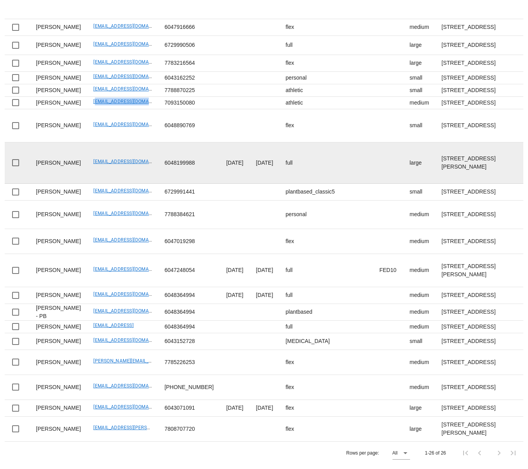
scroll to position [590, 0]
drag, startPoint x: 78, startPoint y: 277, endPoint x: 145, endPoint y: 277, distance: 67.2
click at [135, 184] on td "matgiesbrecht@gmail.com" at bounding box center [122, 163] width 71 height 41
copy link "matgiesbrecht@gmail.com"
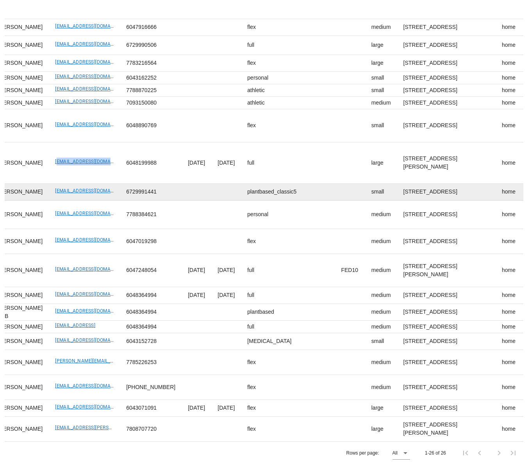
scroll to position [0, 0]
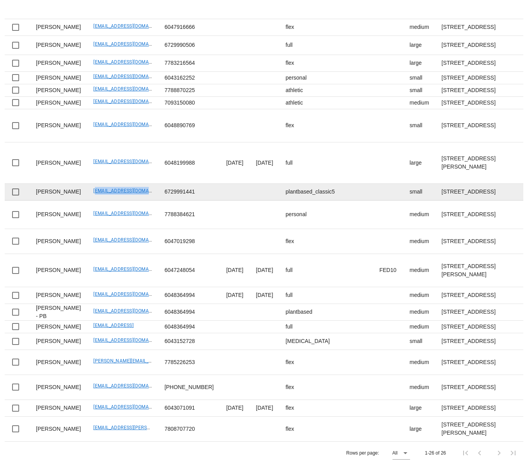
drag, startPoint x: 71, startPoint y: 262, endPoint x: 139, endPoint y: 264, distance: 67.2
click at [139, 201] on td "drewitt1990@gmail.com" at bounding box center [122, 192] width 71 height 17
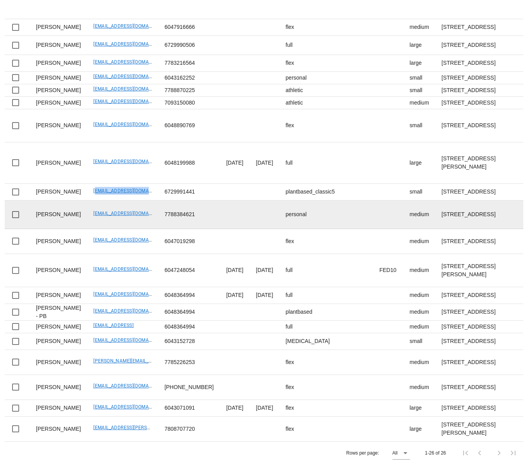
scroll to position [734, 0]
drag, startPoint x: 72, startPoint y: 243, endPoint x: 126, endPoint y: 243, distance: 53.9
click at [126, 229] on td "nhemphill@live.ca" at bounding box center [122, 215] width 71 height 29
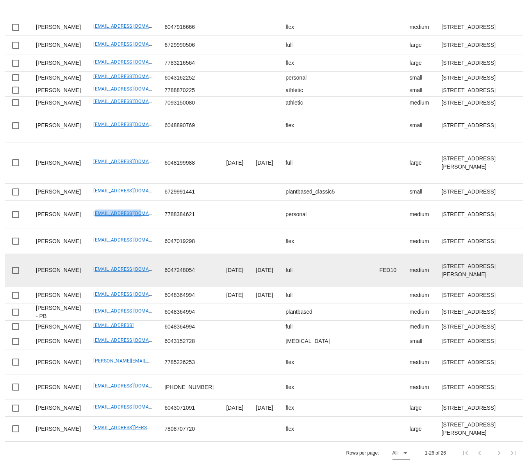
scroll to position [858, 0]
drag, startPoint x: 70, startPoint y: 225, endPoint x: 139, endPoint y: 227, distance: 68.8
click at [138, 254] on td "rodrigogarciadasilva@gmail.com" at bounding box center [122, 270] width 71 height 33
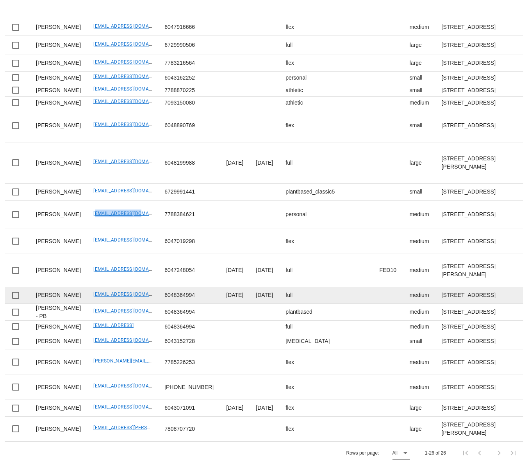
scroll to position [1026, 0]
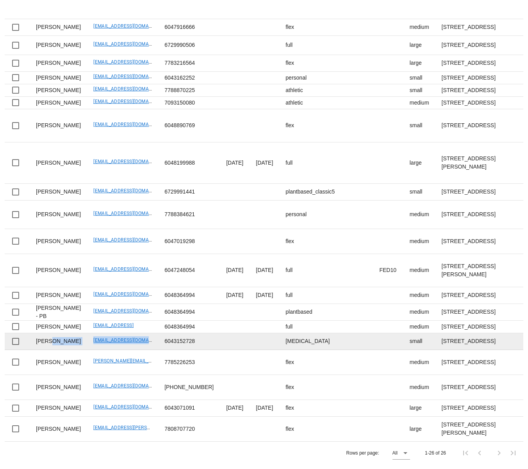
drag, startPoint x: 68, startPoint y: 204, endPoint x: 126, endPoint y: 207, distance: 58.7
drag, startPoint x: 105, startPoint y: 223, endPoint x: 95, endPoint y: 220, distance: 10.0
click at [105, 334] on td "susanb6710@gmail.com" at bounding box center [122, 342] width 71 height 17
drag, startPoint x: 75, startPoint y: 209, endPoint x: 138, endPoint y: 211, distance: 63.3
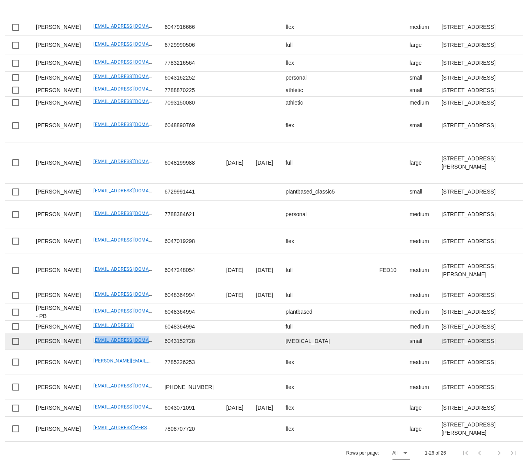
click at [138, 334] on td "susanb6710@gmail.com" at bounding box center [122, 342] width 71 height 17
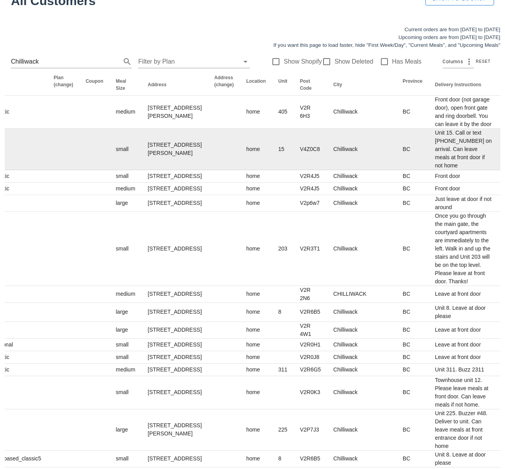
scroll to position [0, 630]
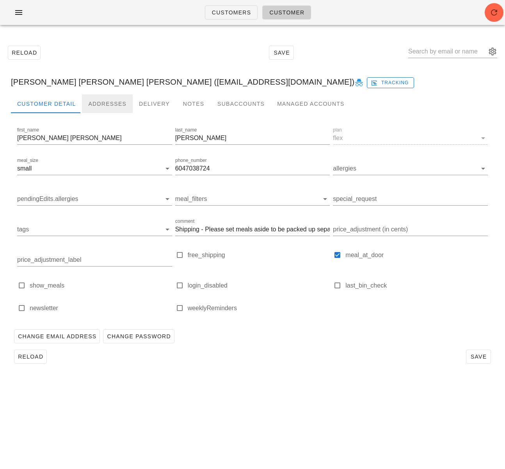
click at [97, 100] on div "Addresses" at bounding box center [107, 104] width 51 height 19
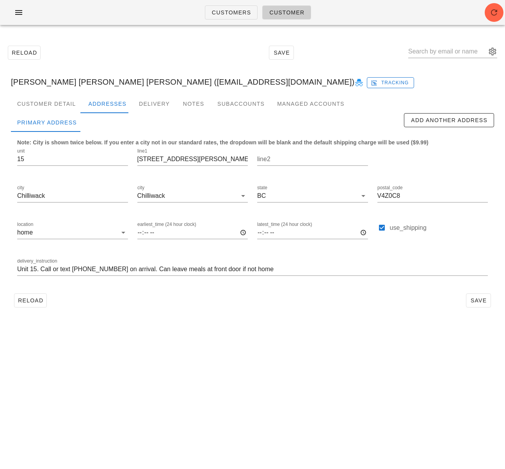
click at [269, 341] on div "Customers Customer Reload Save Ann maria Tom (anntomfitness@gmail.com) Tracking…" at bounding box center [252, 234] width 505 height 469
click at [381, 230] on div at bounding box center [382, 228] width 11 height 11
checkbox input "false"
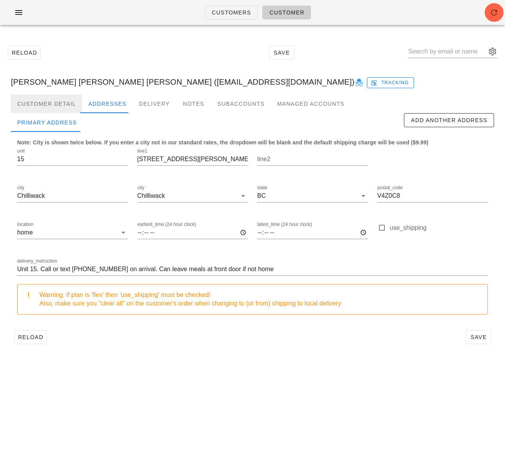
click at [52, 109] on div "Customer Detail" at bounding box center [46, 104] width 71 height 19
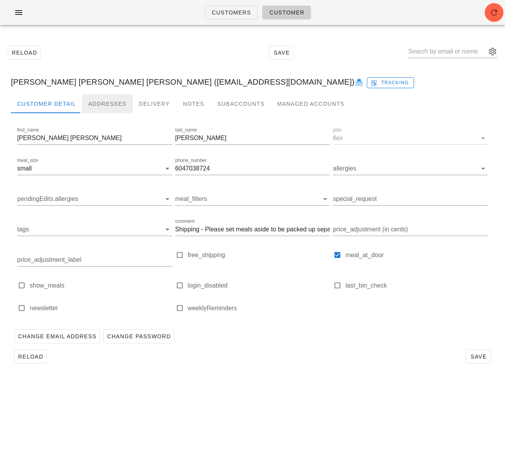
click at [105, 102] on div "Addresses" at bounding box center [107, 104] width 51 height 19
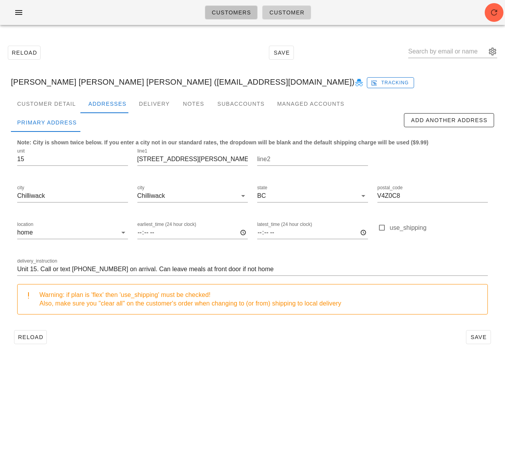
click at [218, 12] on span "Customers" at bounding box center [232, 12] width 40 height 6
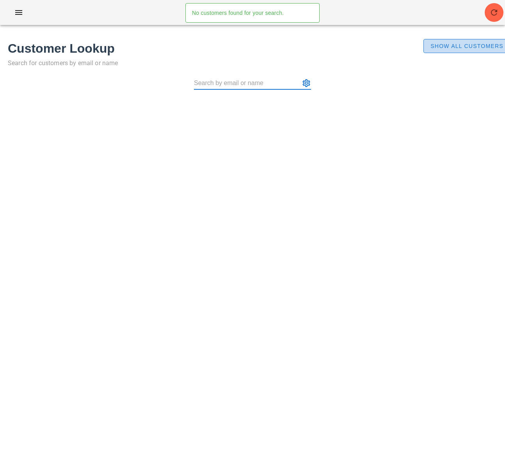
click at [457, 48] on span "Show All Customers" at bounding box center [466, 46] width 73 height 6
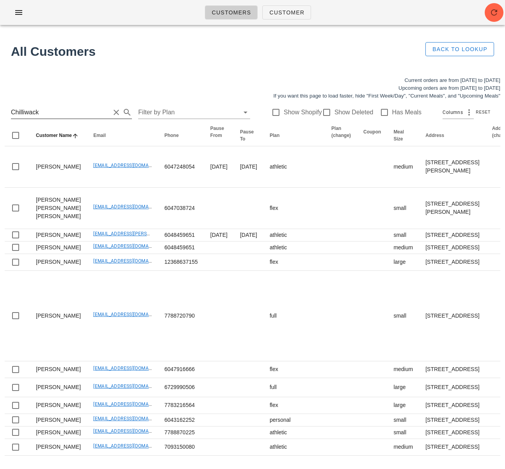
click at [55, 109] on input "Chilliwack" at bounding box center [60, 112] width 99 height 12
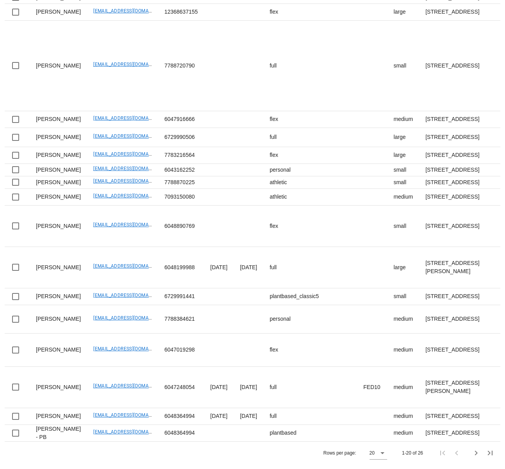
scroll to position [744, 0]
click at [384, 453] on icon at bounding box center [382, 453] width 9 height 9
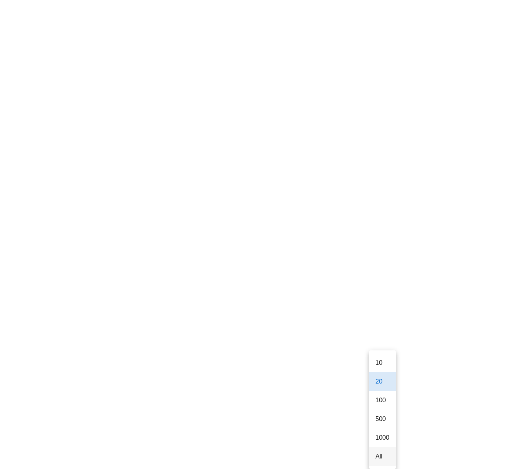
click at [378, 453] on div "All" at bounding box center [383, 456] width 14 height 7
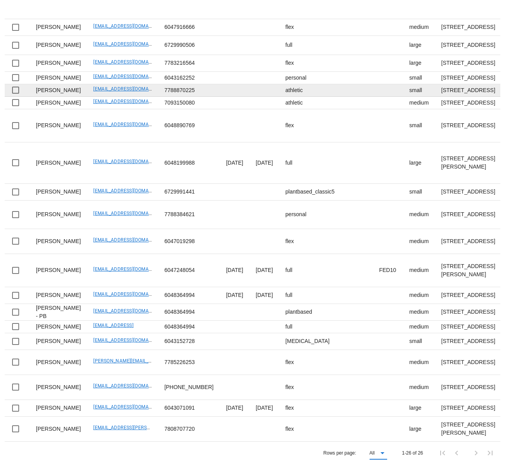
scroll to position [576, 0]
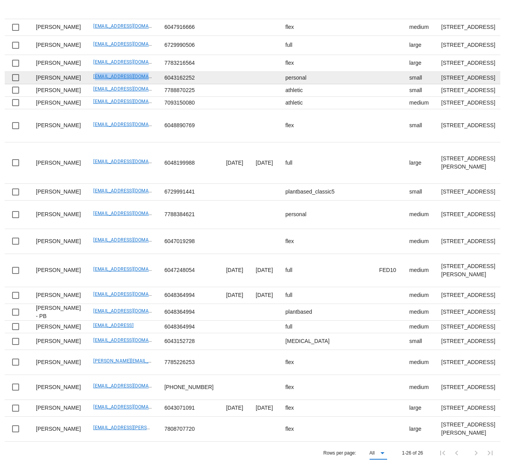
drag, startPoint x: 72, startPoint y: 105, endPoint x: 105, endPoint y: 116, distance: 35.3
click at [133, 84] on td "haleyc_223@hotmail.com" at bounding box center [122, 78] width 71 height 12
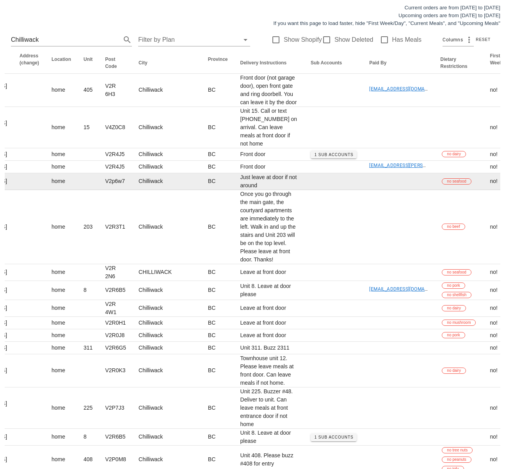
scroll to position [0, 0]
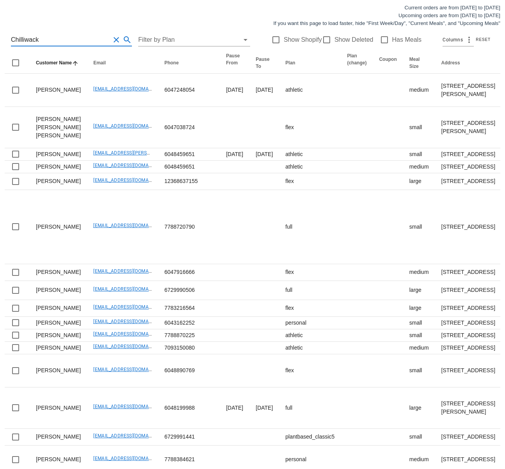
drag, startPoint x: 43, startPoint y: 39, endPoint x: -11, endPoint y: 39, distance: 54.3
click at [0, 39] on html "Customers Customer No customers found for your search. All Customers Back to Lo…" at bounding box center [252, 320] width 505 height 787
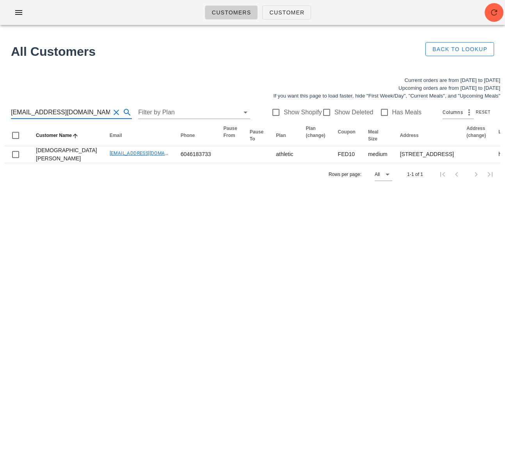
click at [13, 114] on input "jusleenvirk@gmail.com" at bounding box center [60, 112] width 99 height 12
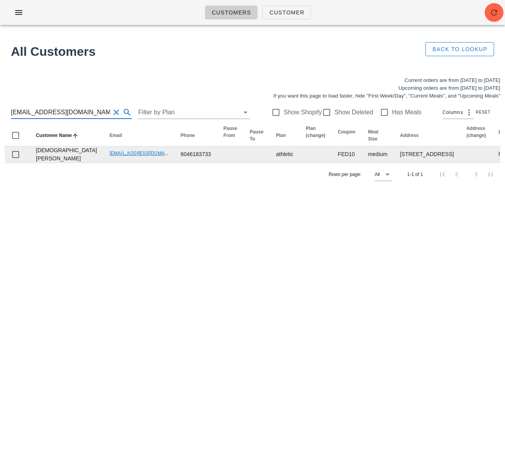
type input "jusleenvirk@gmail.com"
drag, startPoint x: 47, startPoint y: 180, endPoint x: 34, endPoint y: 169, distance: 17.8
click at [34, 163] on td "Jusleen Virk" at bounding box center [67, 154] width 74 height 16
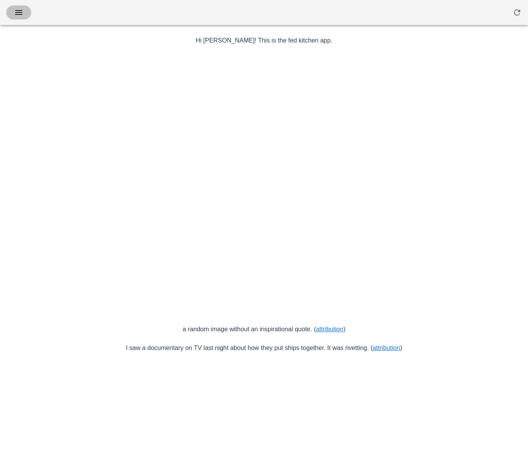
click at [20, 19] on button "button" at bounding box center [18, 12] width 25 height 14
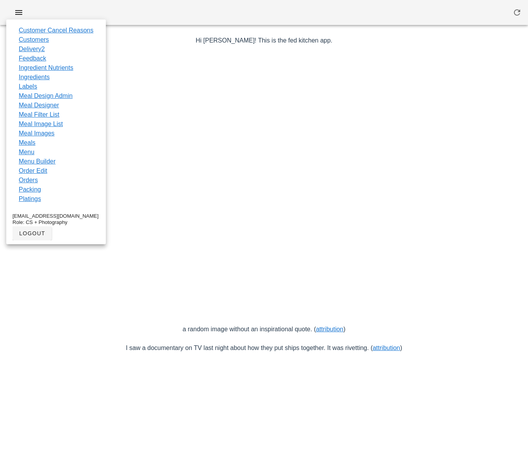
click at [46, 41] on link "Customers" at bounding box center [34, 39] width 30 height 9
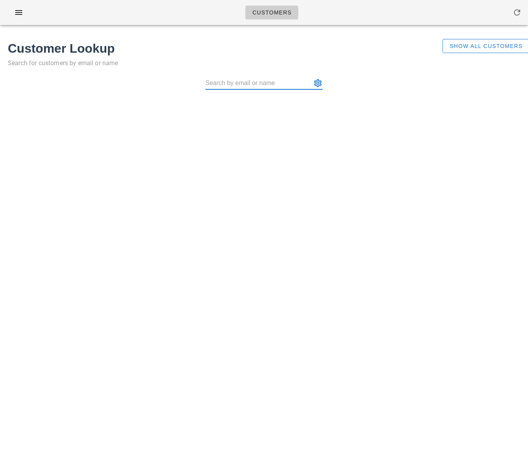
type input "[EMAIL_ADDRESS][PERSON_NAME][DOMAIN_NAME]"
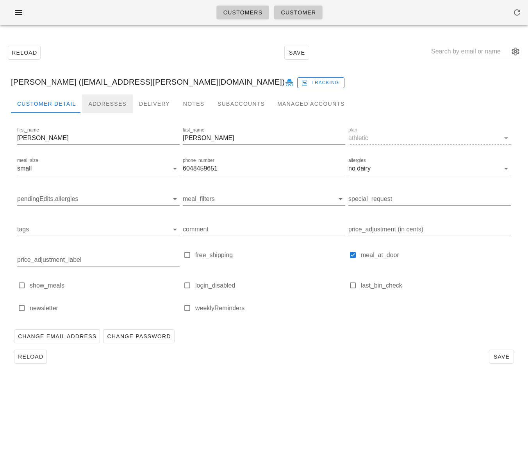
click at [102, 102] on div "Addresses" at bounding box center [107, 104] width 51 height 19
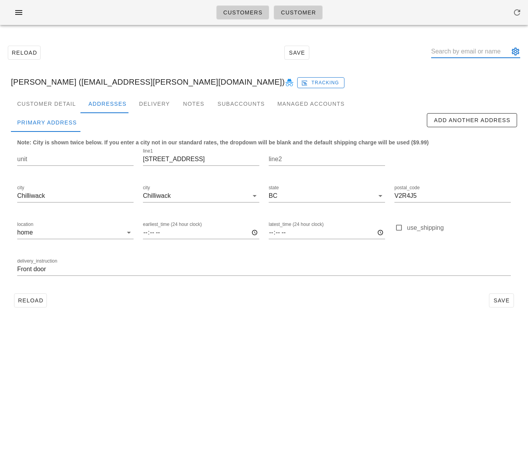
click at [465, 53] on input "text" at bounding box center [470, 51] width 78 height 12
paste input "[EMAIL_ADDRESS][DOMAIN_NAME]"
type input "[EMAIL_ADDRESS][DOMAIN_NAME]"
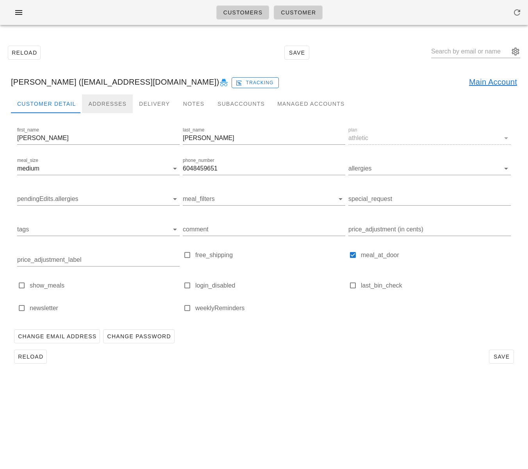
click at [109, 105] on div "Addresses" at bounding box center [107, 104] width 51 height 19
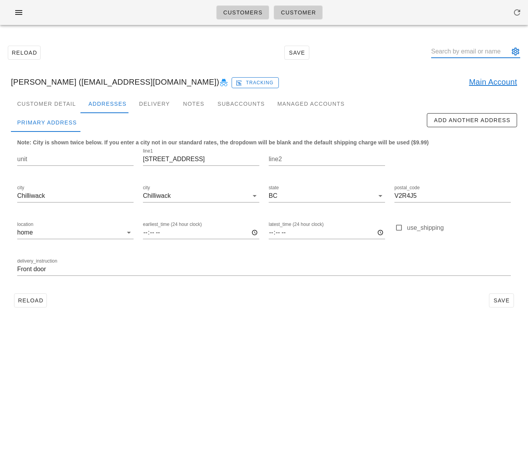
click at [456, 54] on input "text" at bounding box center [470, 51] width 78 height 12
paste input "[EMAIL_ADDRESS][DOMAIN_NAME]"
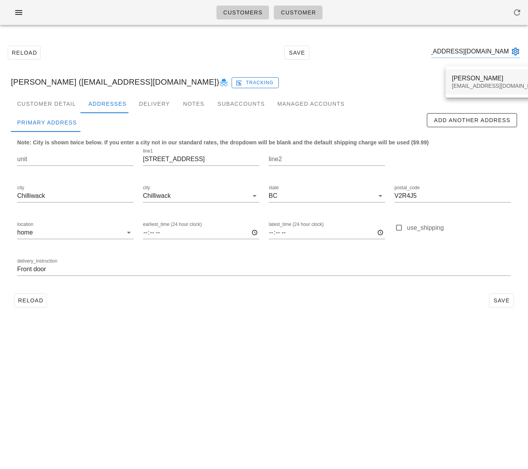
type input "[EMAIL_ADDRESS][DOMAIN_NAME]"
click at [461, 77] on div "[PERSON_NAME]" at bounding box center [498, 78] width 93 height 7
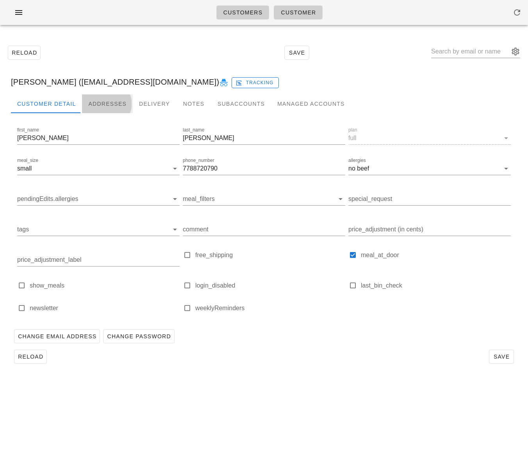
drag, startPoint x: 111, startPoint y: 106, endPoint x: 133, endPoint y: 124, distance: 28.1
click at [111, 106] on div "Addresses" at bounding box center [107, 104] width 51 height 19
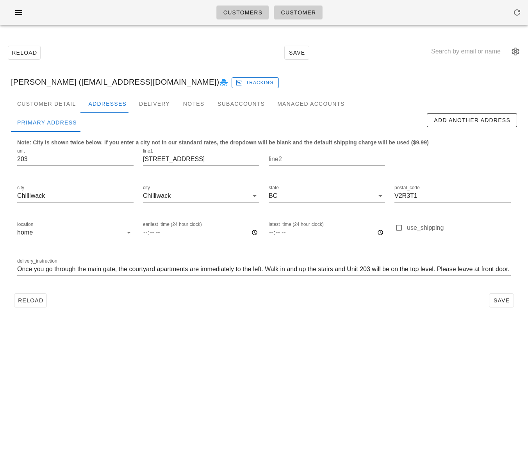
click at [471, 57] on div at bounding box center [475, 51] width 89 height 12
paste input "dbadash@gmail.com"
type input "dbadash@gmail.com"
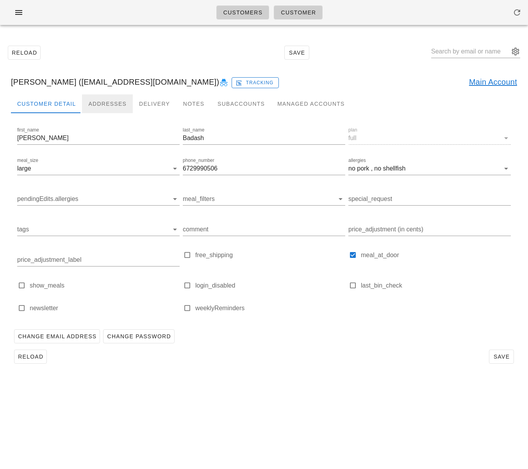
click at [113, 107] on div "Addresses" at bounding box center [107, 104] width 51 height 19
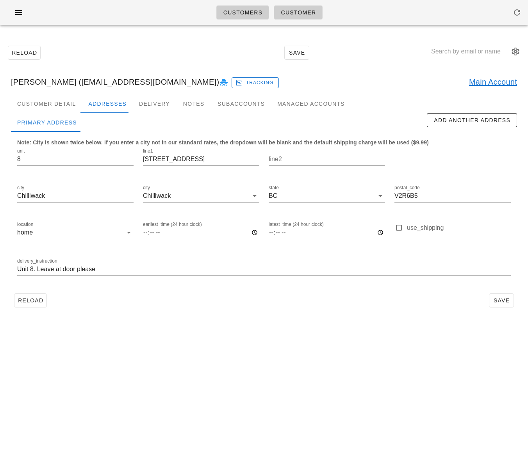
click at [469, 56] on input "text" at bounding box center [470, 51] width 78 height 12
paste input "drewitt1990@gmail.com"
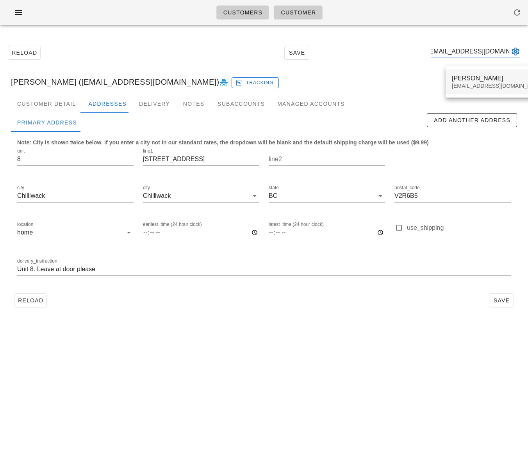
type input "drewitt1990@gmail.com"
click at [460, 75] on div "Nicole Badash" at bounding box center [498, 78] width 93 height 7
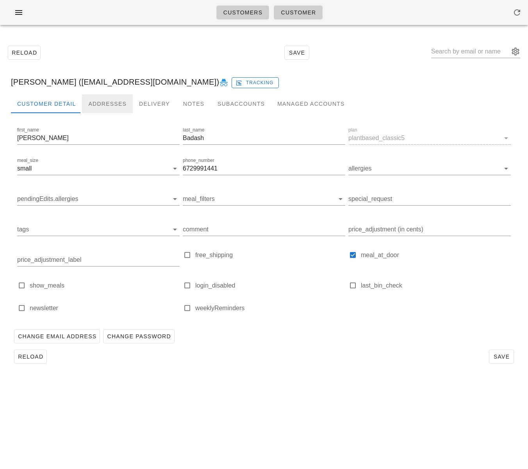
click at [103, 100] on div "Addresses" at bounding box center [107, 104] width 51 height 19
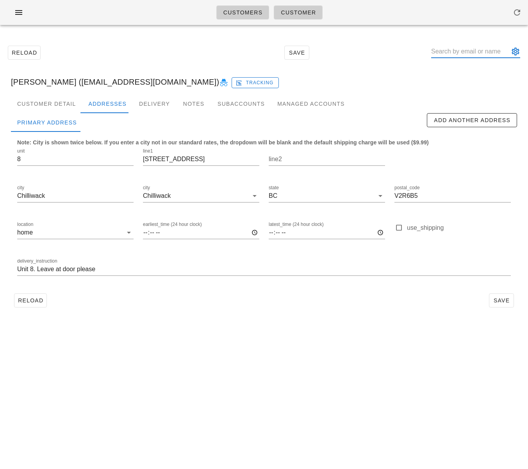
click at [475, 54] on input "text" at bounding box center [470, 51] width 78 height 12
paste input "haleyc_223@hotmail.com"
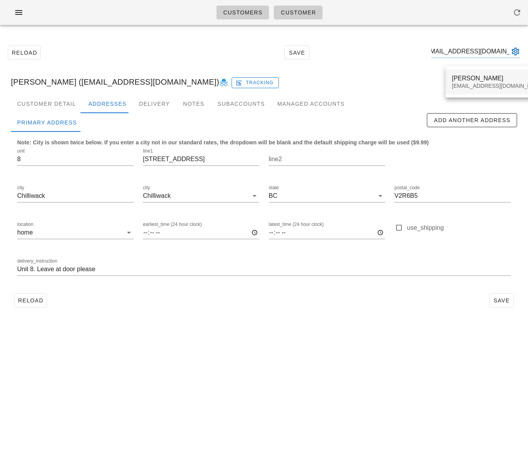
type input "haleyc_223@hotmail.com"
click at [467, 76] on div "Haley Cookson" at bounding box center [498, 78] width 93 height 7
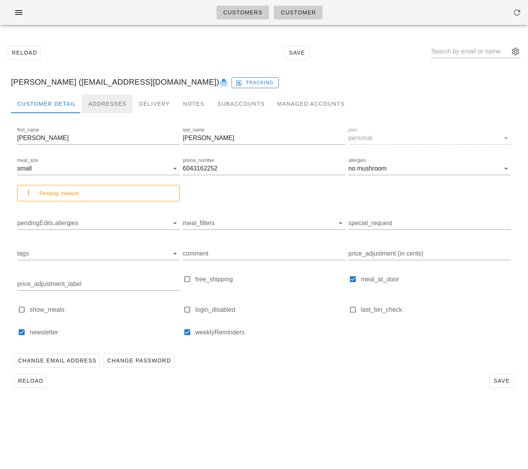
click at [103, 100] on div "Addresses" at bounding box center [107, 104] width 51 height 19
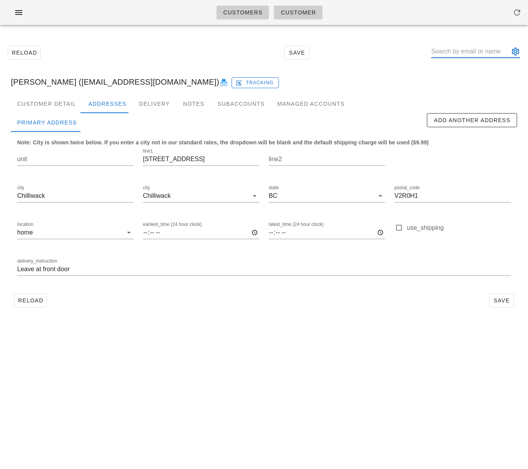
click at [459, 50] on input "text" at bounding box center [470, 51] width 78 height 12
paste input "Admin@createspacehairco.com"
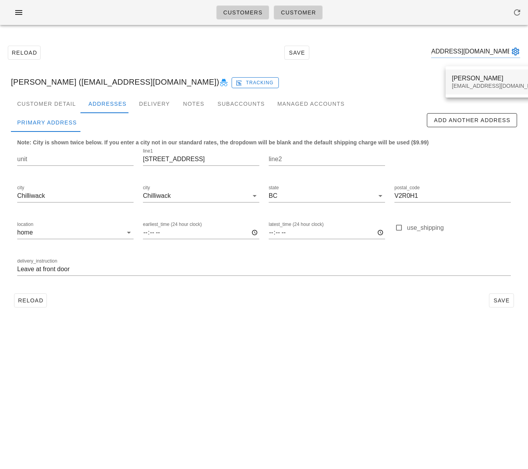
type input "Admin@createspacehairco.com"
click at [459, 81] on div "Jaime Powell" at bounding box center [498, 78] width 93 height 7
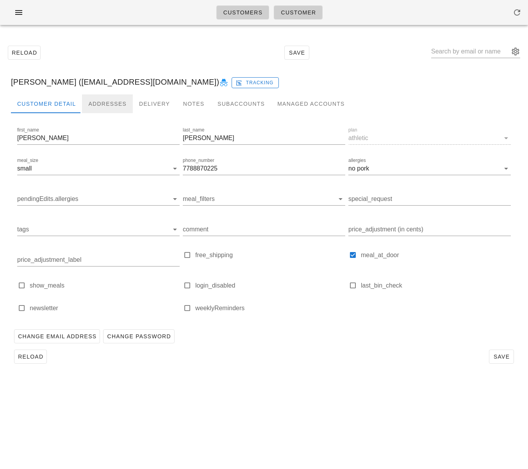
click at [91, 98] on div "Addresses" at bounding box center [107, 104] width 51 height 19
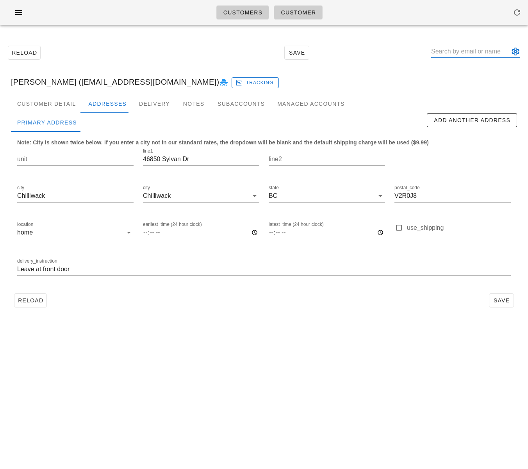
click at [451, 51] on input "text" at bounding box center [470, 51] width 78 height 12
paste input "kelseyallen123@hotmail.com"
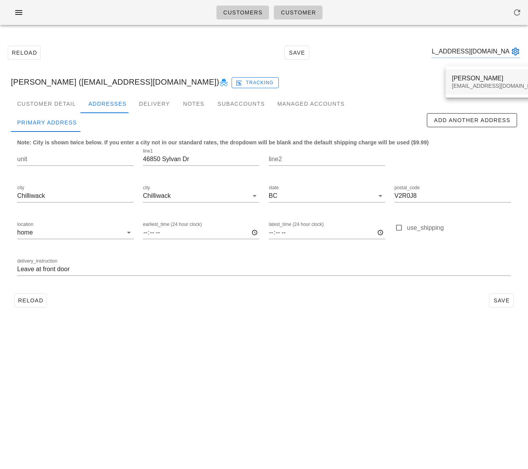
type input "kelseyallen123@hotmail.com"
click at [461, 70] on div "Kelsey Allen kelseyallen123@hotmail.com" at bounding box center [498, 82] width 93 height 24
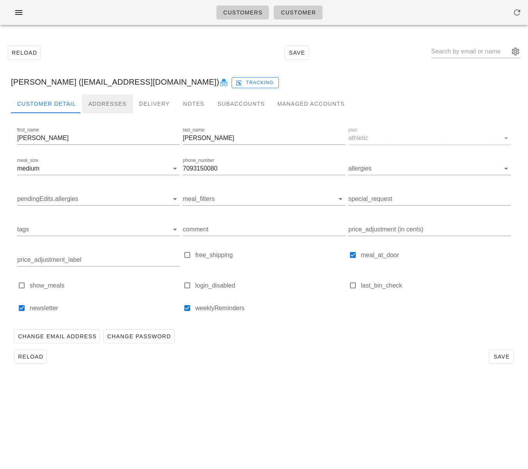
click at [114, 103] on div "Addresses" at bounding box center [107, 104] width 51 height 19
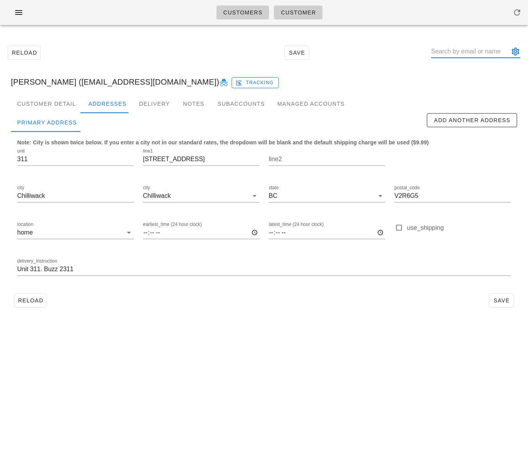
click at [477, 51] on input "text" at bounding box center [470, 51] width 78 height 12
paste input "matgiesbrecht@gmail.com"
type input "matgiesbrecht@gmail.com"
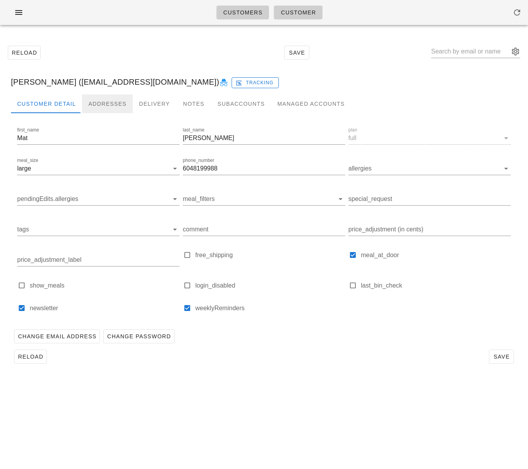
click at [106, 103] on div "Addresses" at bounding box center [107, 104] width 51 height 19
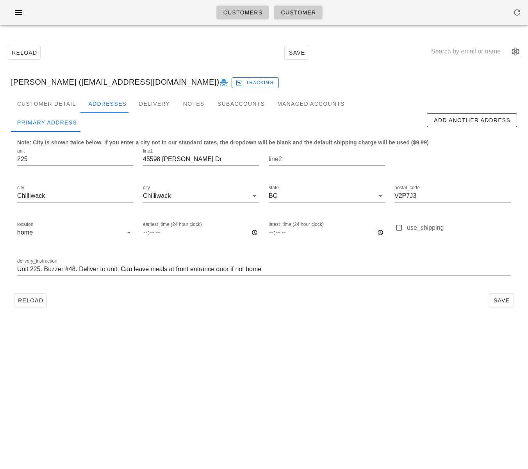
click at [453, 53] on input "text" at bounding box center [470, 51] width 78 height 12
paste input "drewitt1990@gmail.com"
type input "drewitt1990@gmail.com"
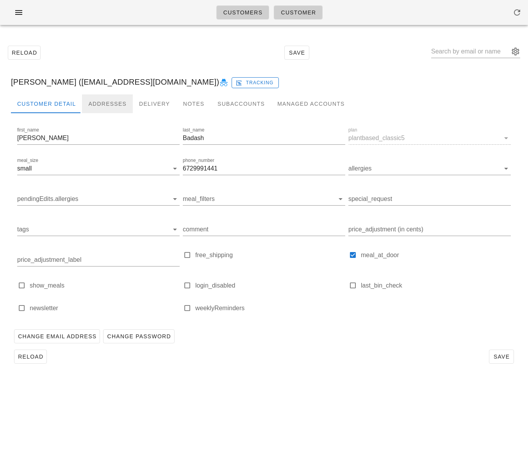
click at [105, 102] on div "Addresses" at bounding box center [107, 104] width 51 height 19
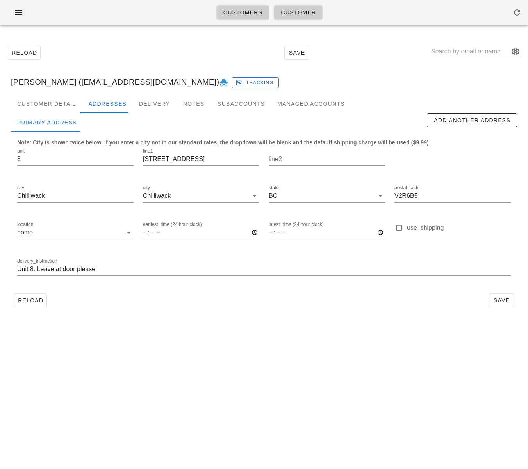
click at [462, 49] on input "text" at bounding box center [470, 51] width 78 height 12
paste input "nhemphill@live.ca"
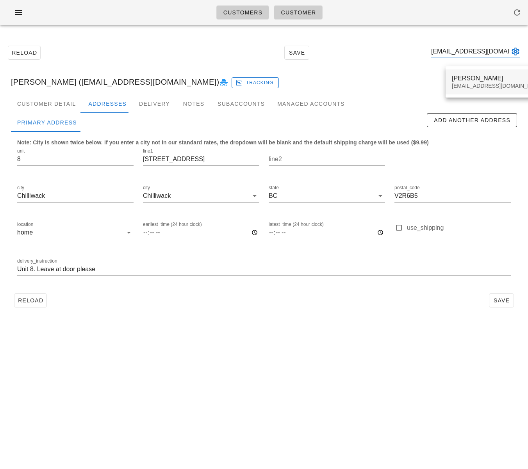
type input "nhemphill@live.ca"
click at [461, 75] on div "Nicole Hemphill" at bounding box center [498, 78] width 93 height 7
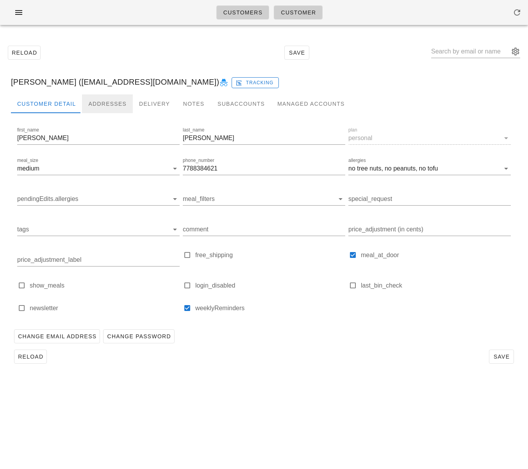
click at [110, 108] on div "Addresses" at bounding box center [107, 104] width 51 height 19
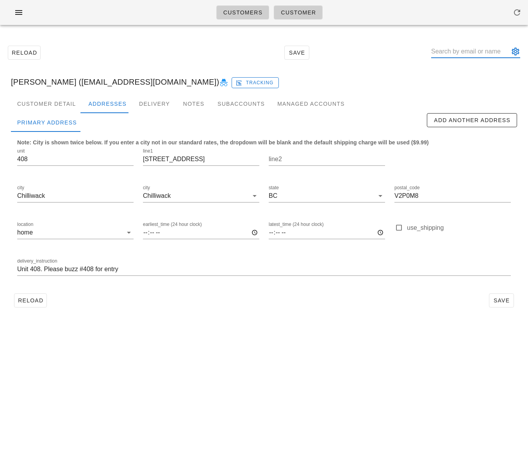
click at [455, 51] on input "text" at bounding box center [470, 51] width 78 height 12
paste input "rodrigogarciadasilva@gmail.com"
type input "rodrigogarciadasilva@gmail.com"
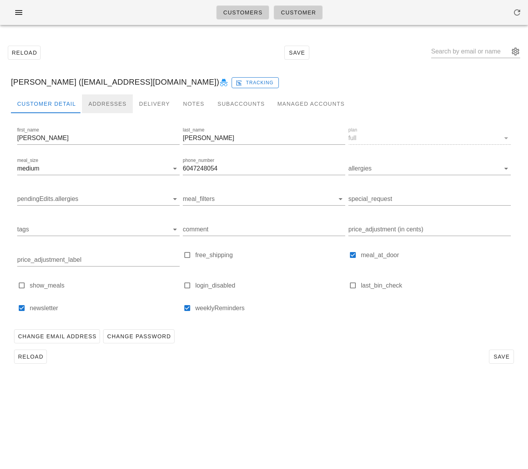
click at [109, 106] on div "Addresses" at bounding box center [107, 104] width 51 height 19
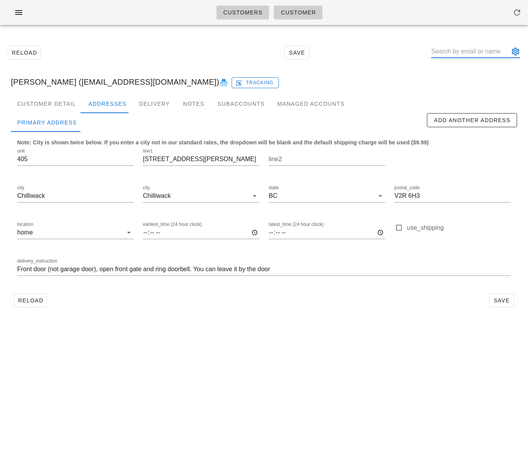
click at [479, 55] on input "text" at bounding box center [470, 51] width 78 height 12
paste input "susanb6710@gmail.com"
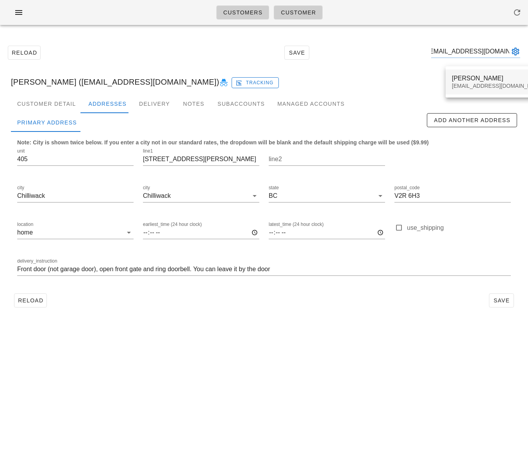
type input "susanb6710@gmail.com"
click at [477, 79] on div "Susan 𝘽𝙤𝙞𝙨𝙫𝙚𝙧𝙩" at bounding box center [498, 78] width 93 height 7
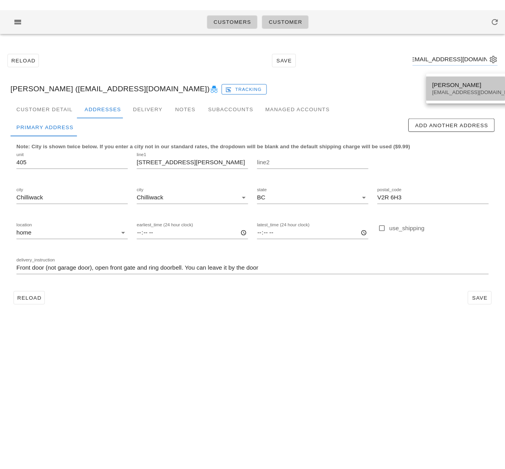
scroll to position [0, 0]
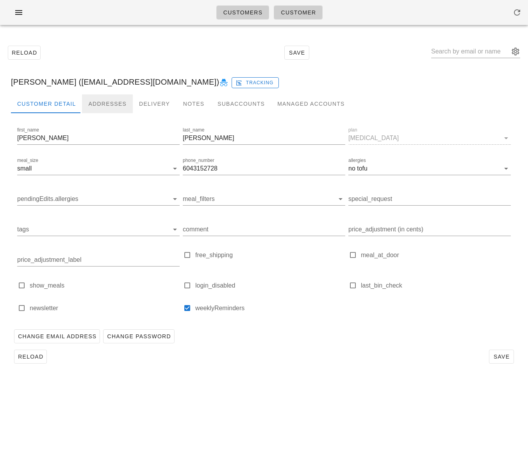
click at [103, 102] on div "Addresses" at bounding box center [107, 104] width 51 height 19
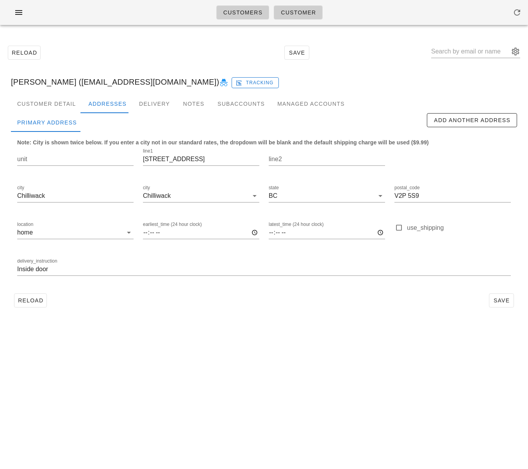
drag, startPoint x: 190, startPoint y: 48, endPoint x: 193, endPoint y: 28, distance: 19.8
click at [191, 47] on div "Reload Save" at bounding box center [264, 53] width 519 height 34
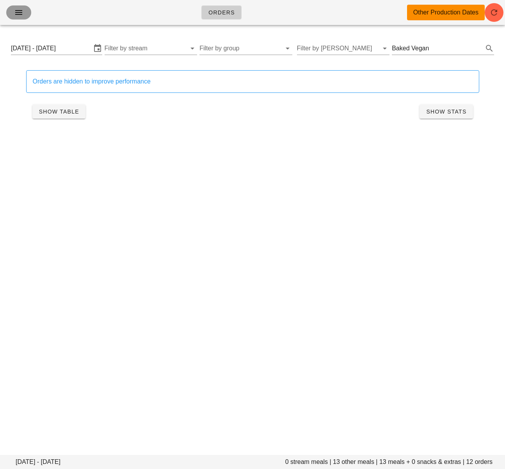
click at [23, 14] on icon "button" at bounding box center [18, 12] width 9 height 9
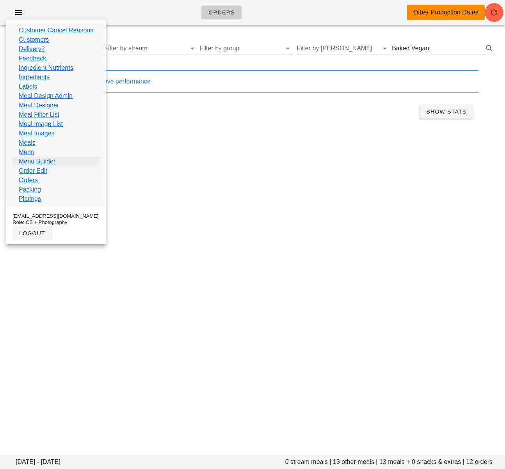
click at [53, 161] on link "Menu Builder" at bounding box center [37, 161] width 37 height 9
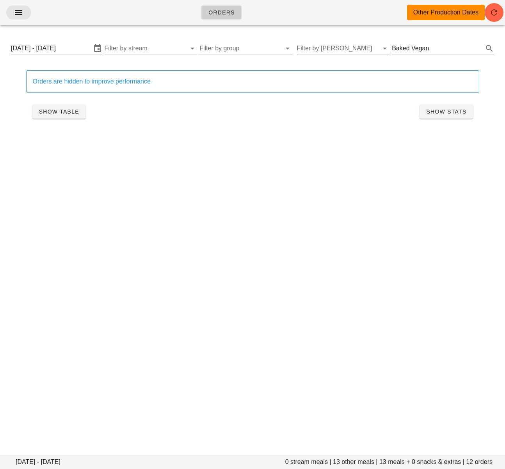
click at [19, 12] on icon "button" at bounding box center [18, 12] width 9 height 9
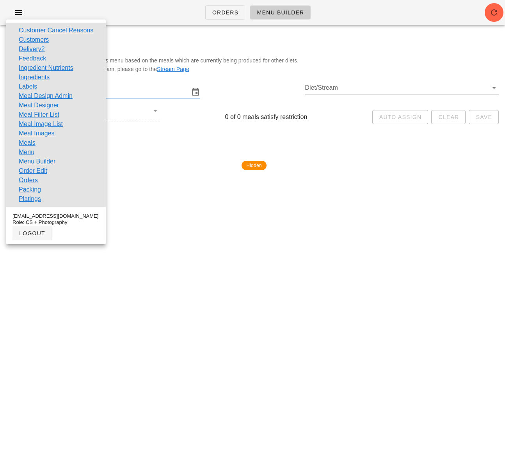
drag, startPoint x: 157, startPoint y: 45, endPoint x: 235, endPoint y: 46, distance: 78.1
click at [157, 45] on div "Menu Builder" at bounding box center [252, 43] width 505 height 25
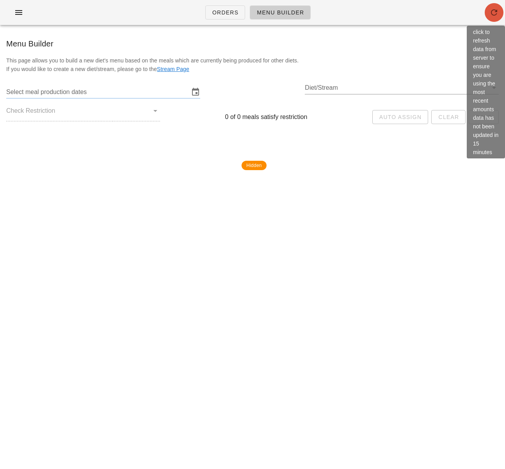
click at [494, 9] on icon "button" at bounding box center [494, 12] width 9 height 9
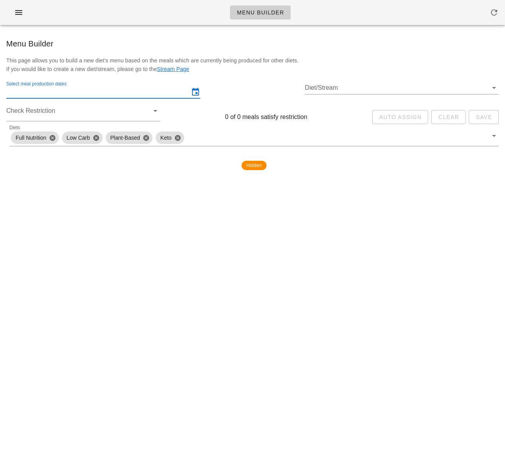
click at [114, 96] on input "Select meal production dates" at bounding box center [97, 92] width 183 height 12
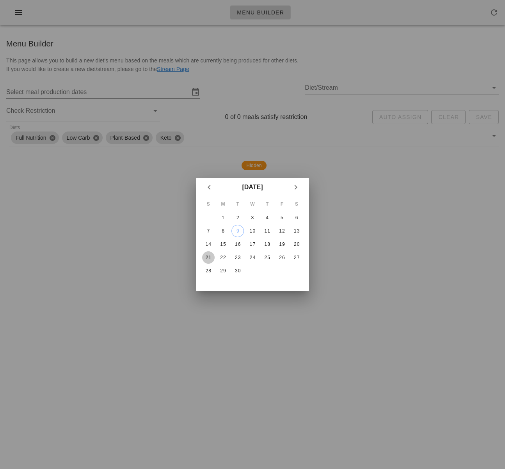
click at [208, 257] on div "21" at bounding box center [208, 257] width 12 height 5
type input "[DATE] - [DATE]"
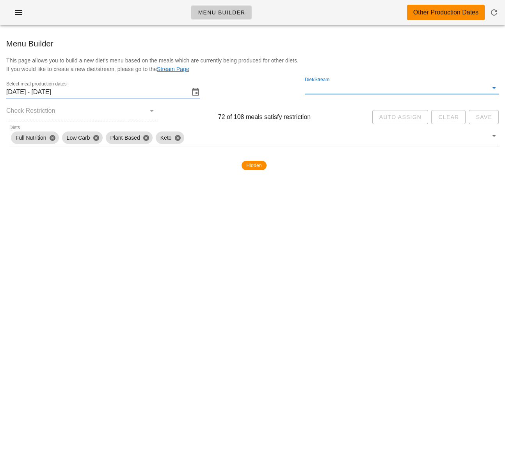
click at [350, 90] on input "Diet/Stream" at bounding box center [396, 88] width 183 height 12
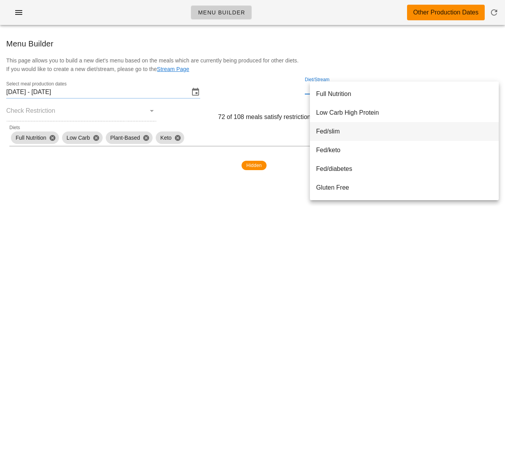
scroll to position [225, 0]
click at [344, 96] on div "Private Stream" at bounding box center [404, 93] width 177 height 7
